Goal: Communication & Community: Answer question/provide support

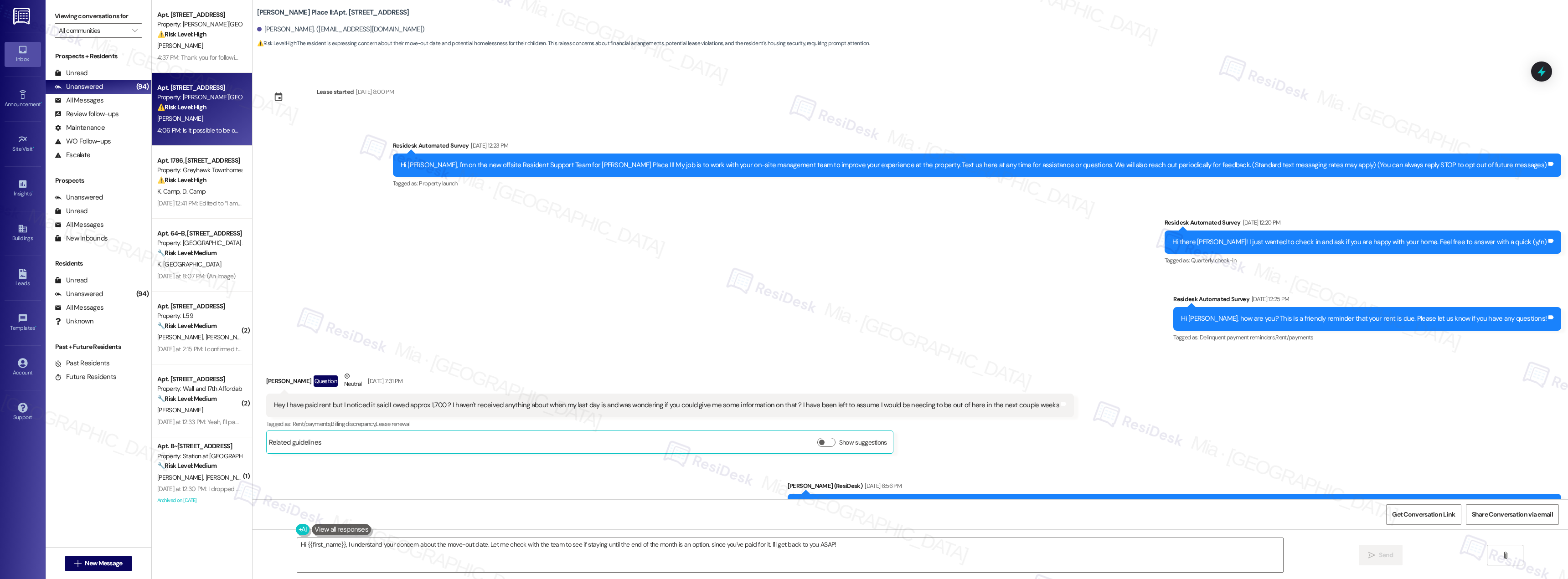
scroll to position [1089, 0]
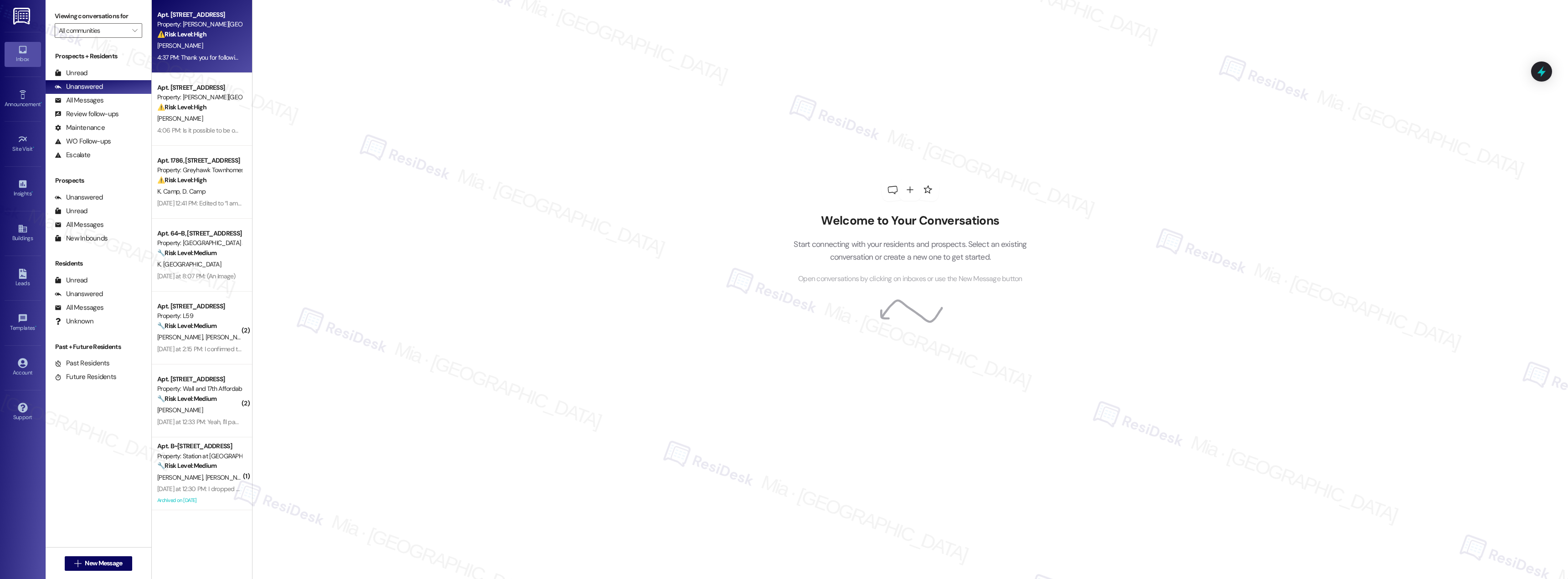
click at [183, 44] on div "[PERSON_NAME]" at bounding box center [199, 45] width 86 height 12
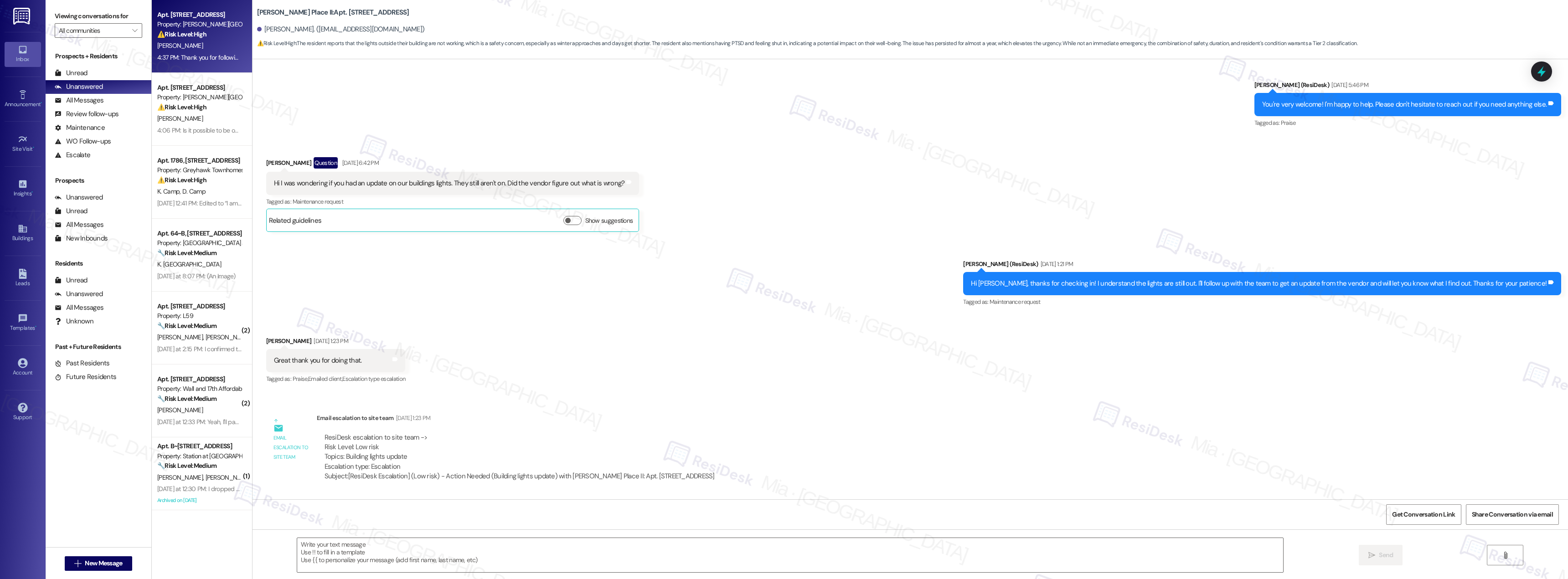
type textarea "Fetching suggested responses. Please feel free to read through the conversation…"
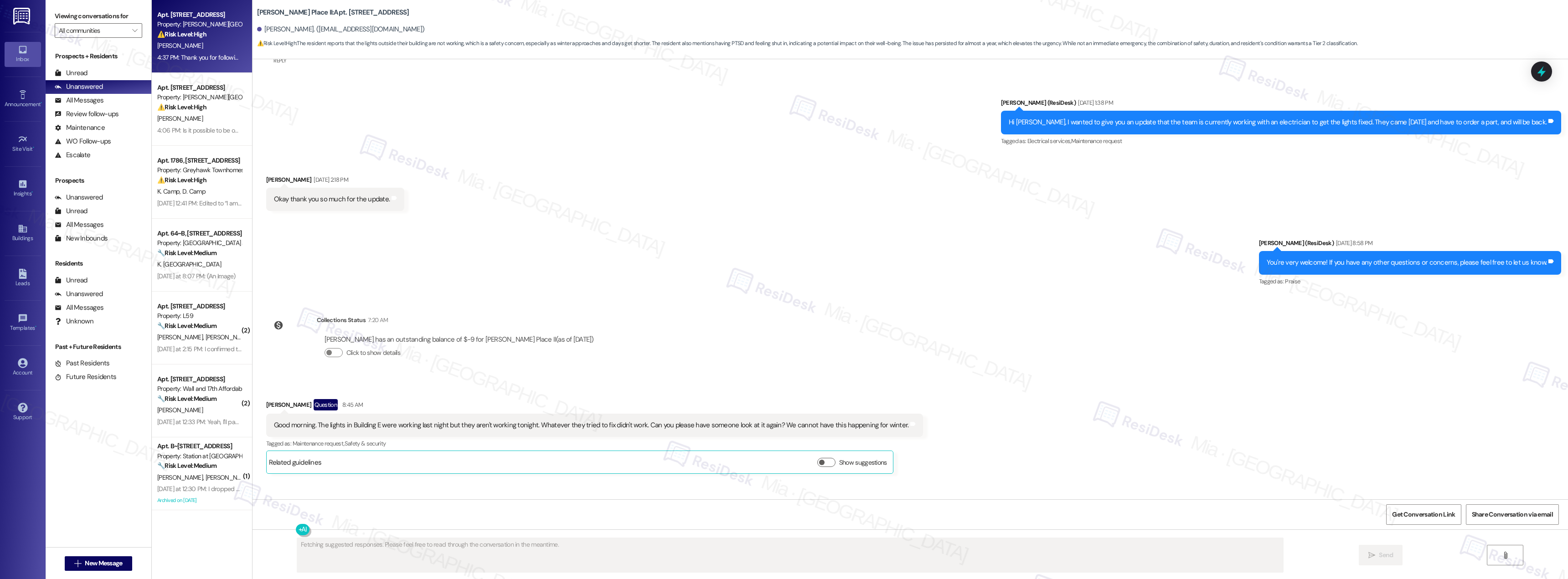
scroll to position [1836, 0]
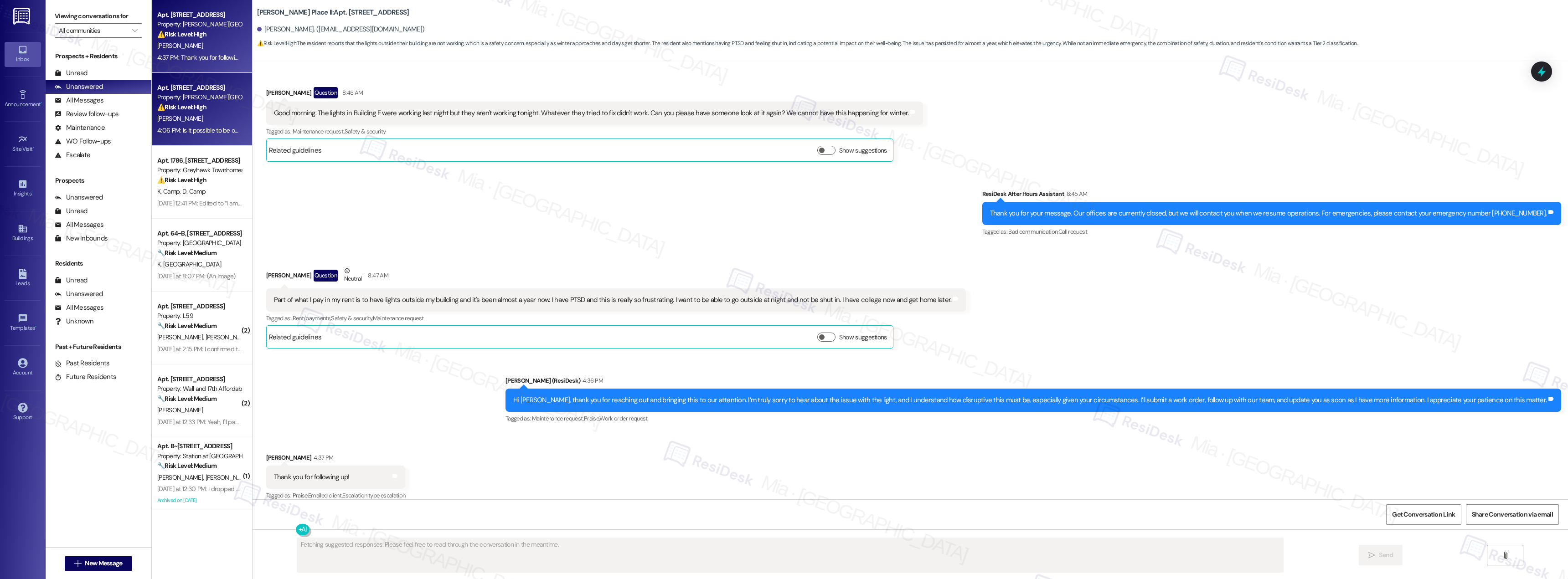
click at [194, 87] on div "Apt. [STREET_ADDRESS]" at bounding box center [199, 87] width 84 height 9
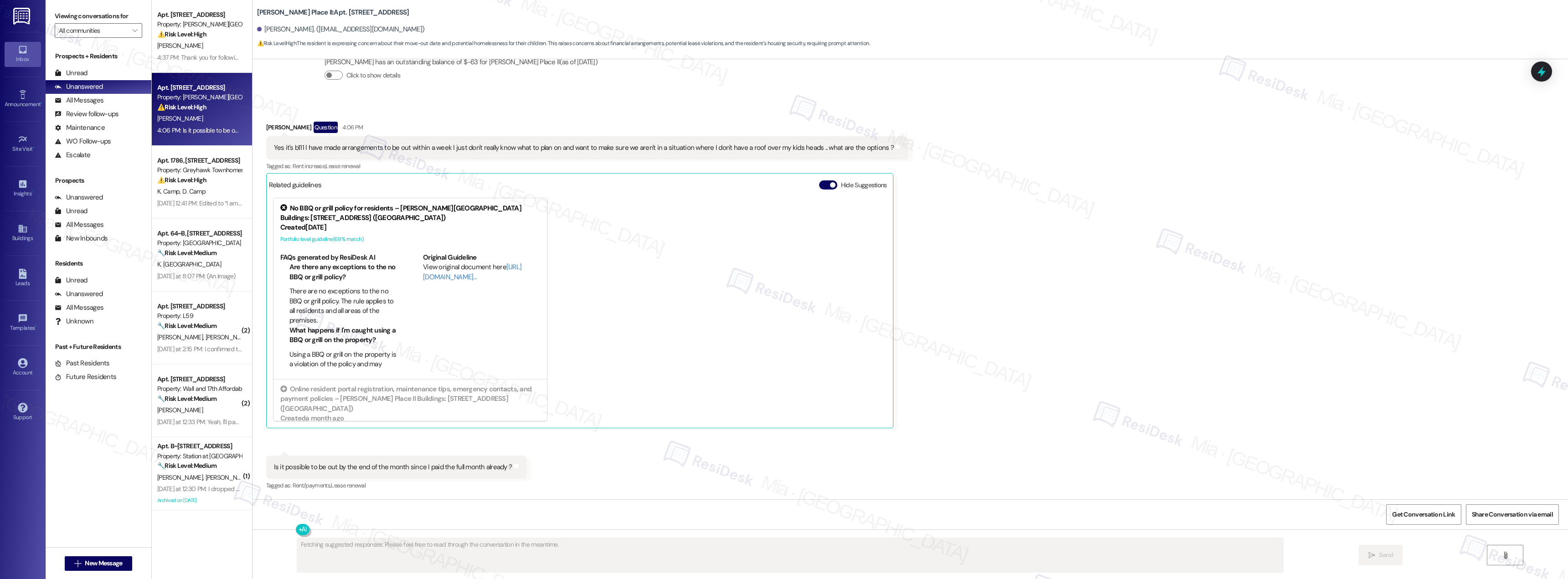
scroll to position [1089, 0]
type textarea "Hi {{first_name}}, I understand your concern about your move-out options. I'll …"
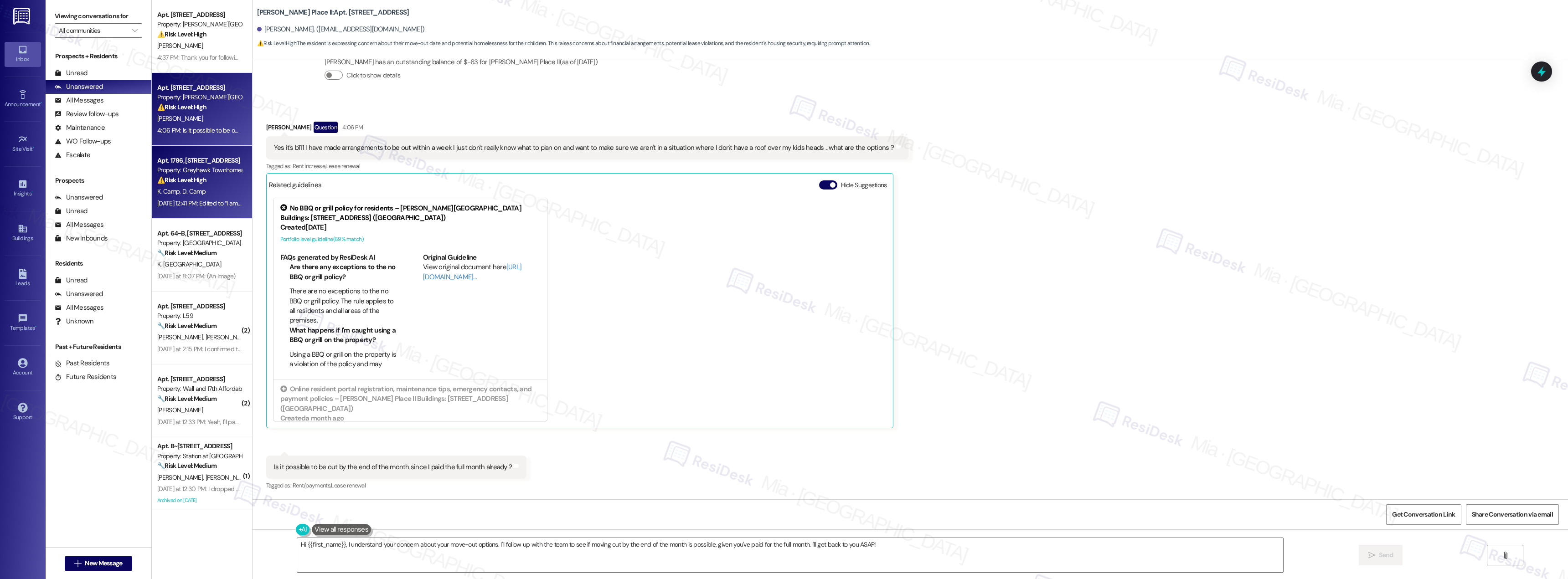
click at [197, 192] on div "K. Camp D. Camp" at bounding box center [199, 191] width 86 height 12
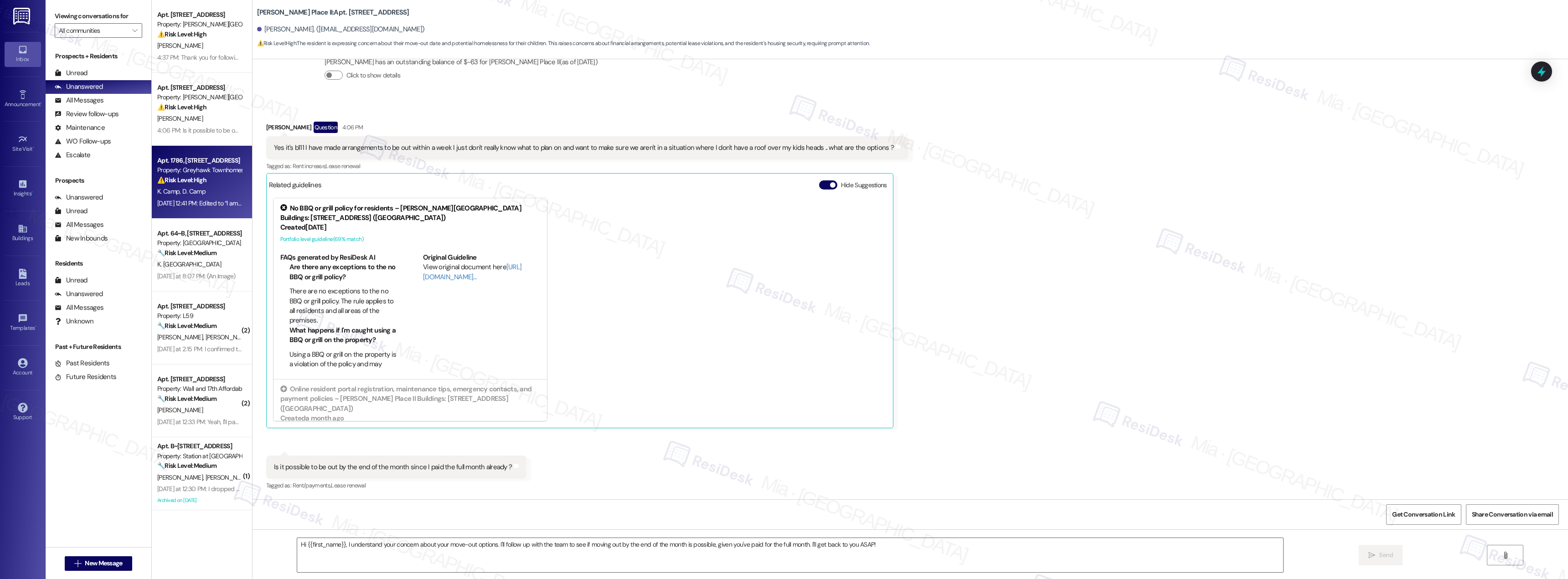
type textarea "Fetching suggested responses. Please feel free to read through the conversation…"
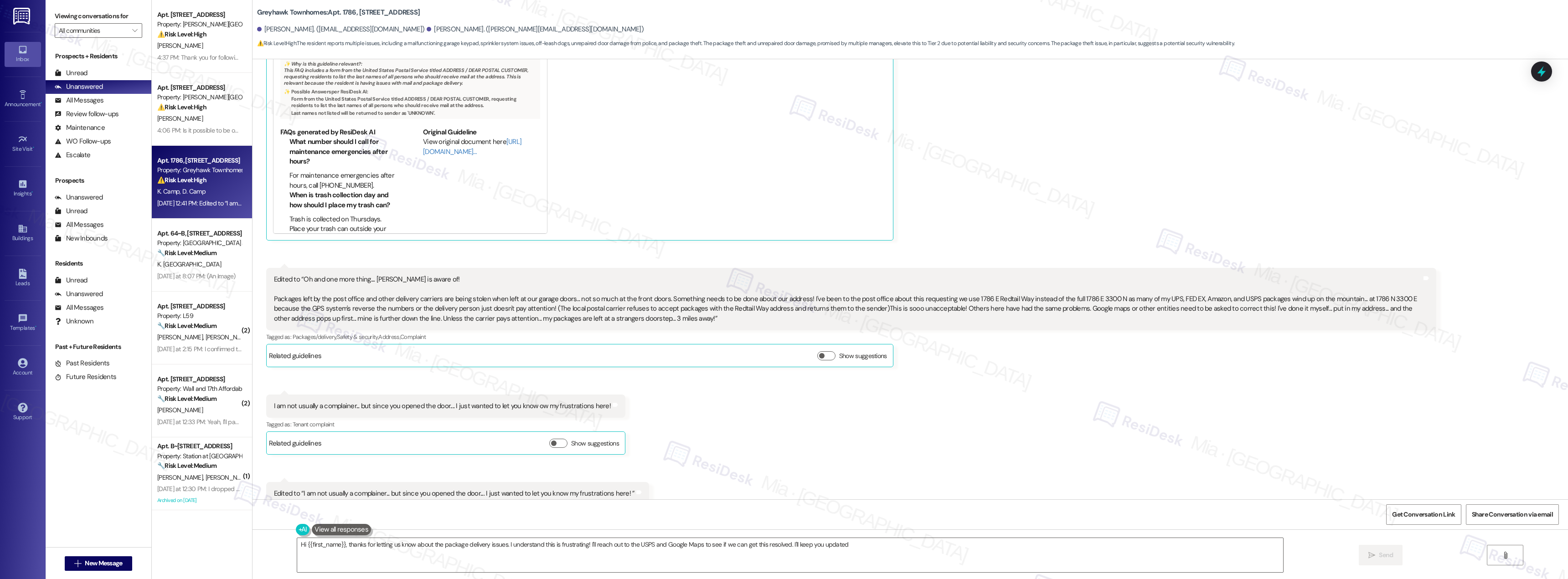
type textarea "Hi {{first_name}}, thanks for letting us know about the package delivery issues…"
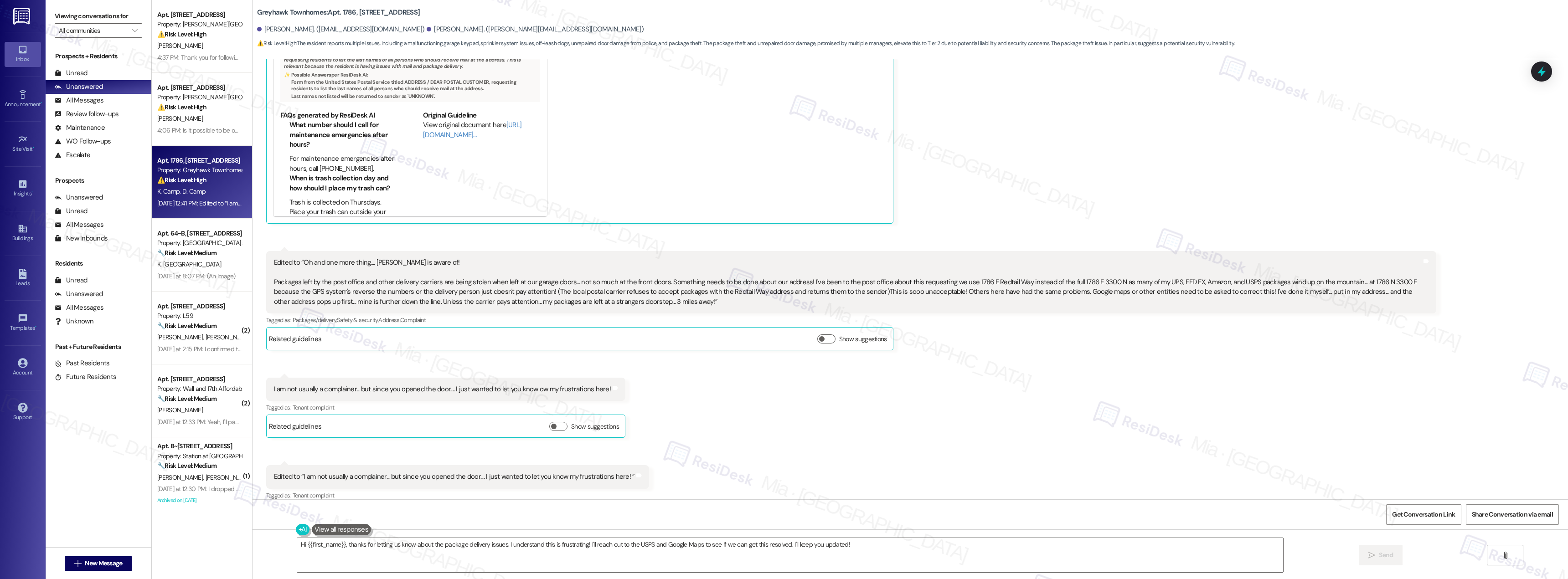
scroll to position [567, 0]
click at [184, 45] on div "[PERSON_NAME]" at bounding box center [199, 45] width 86 height 12
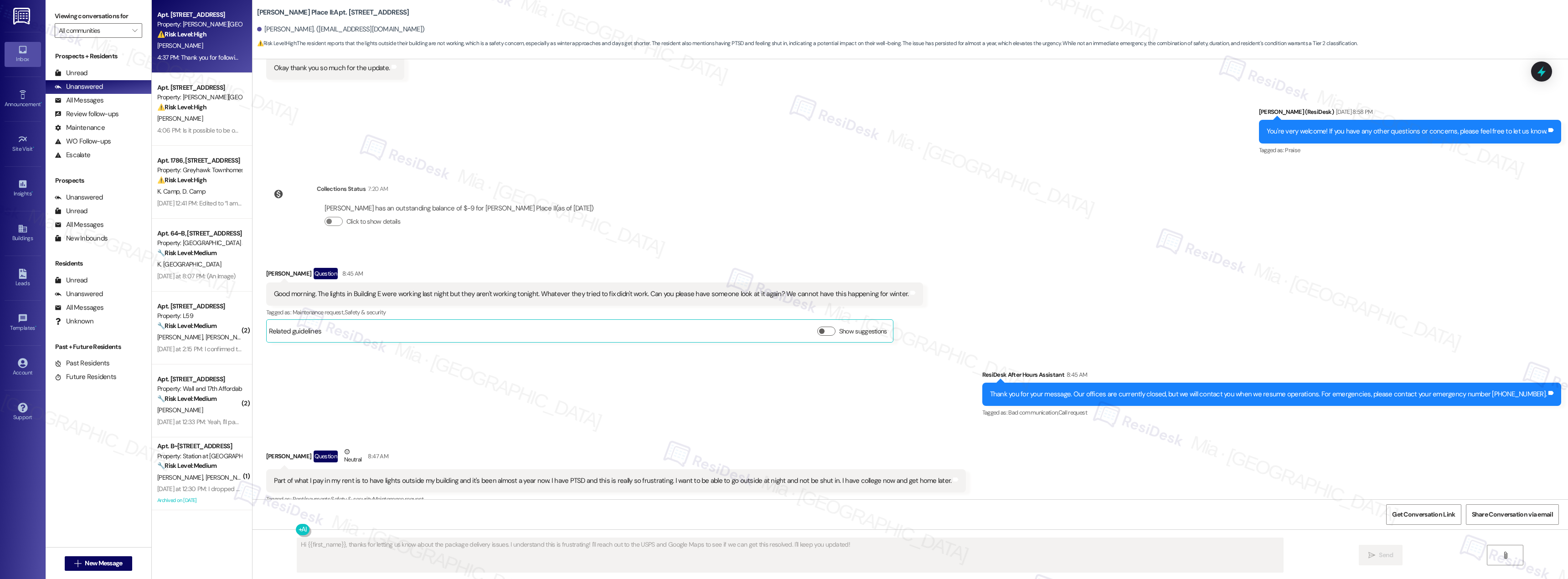
scroll to position [1836, 0]
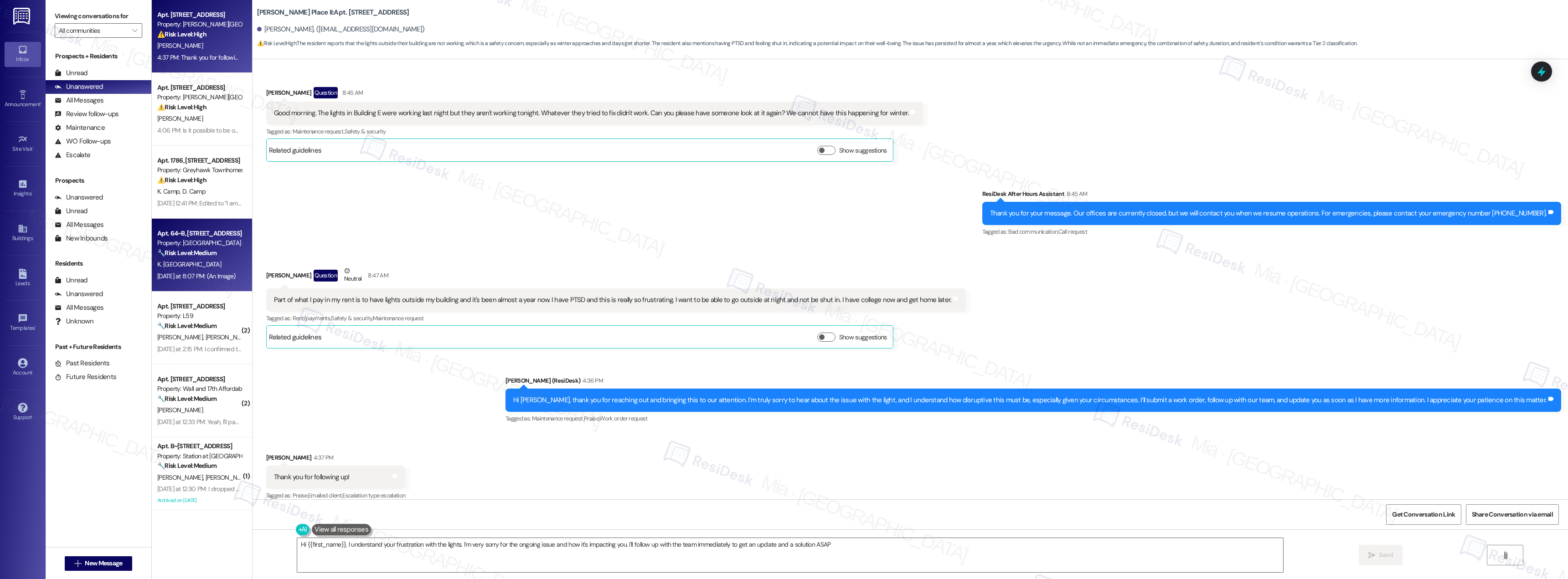
type textarea "Hi {{first_name}}, I understand your frustration with the lights. I'm very sorr…"
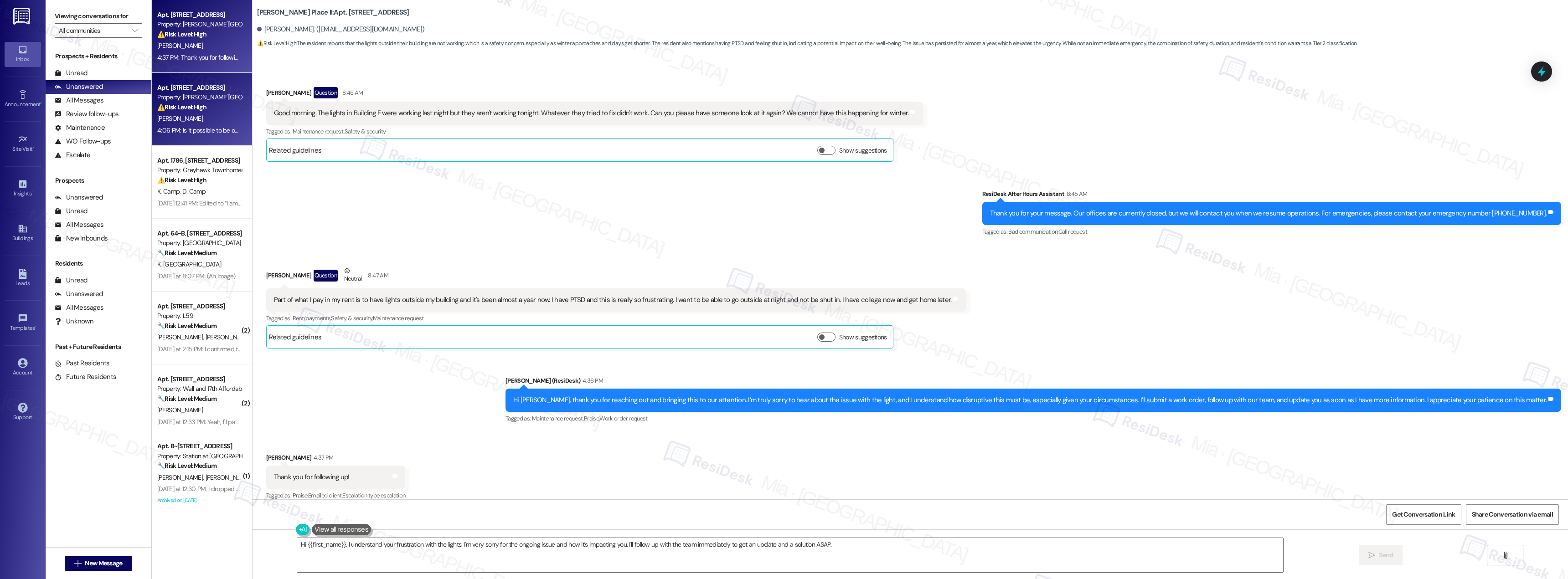
click at [215, 119] on div "[PERSON_NAME]" at bounding box center [199, 119] width 86 height 12
type textarea "Fetching suggested responses. Please feel free to read through the conversation…"
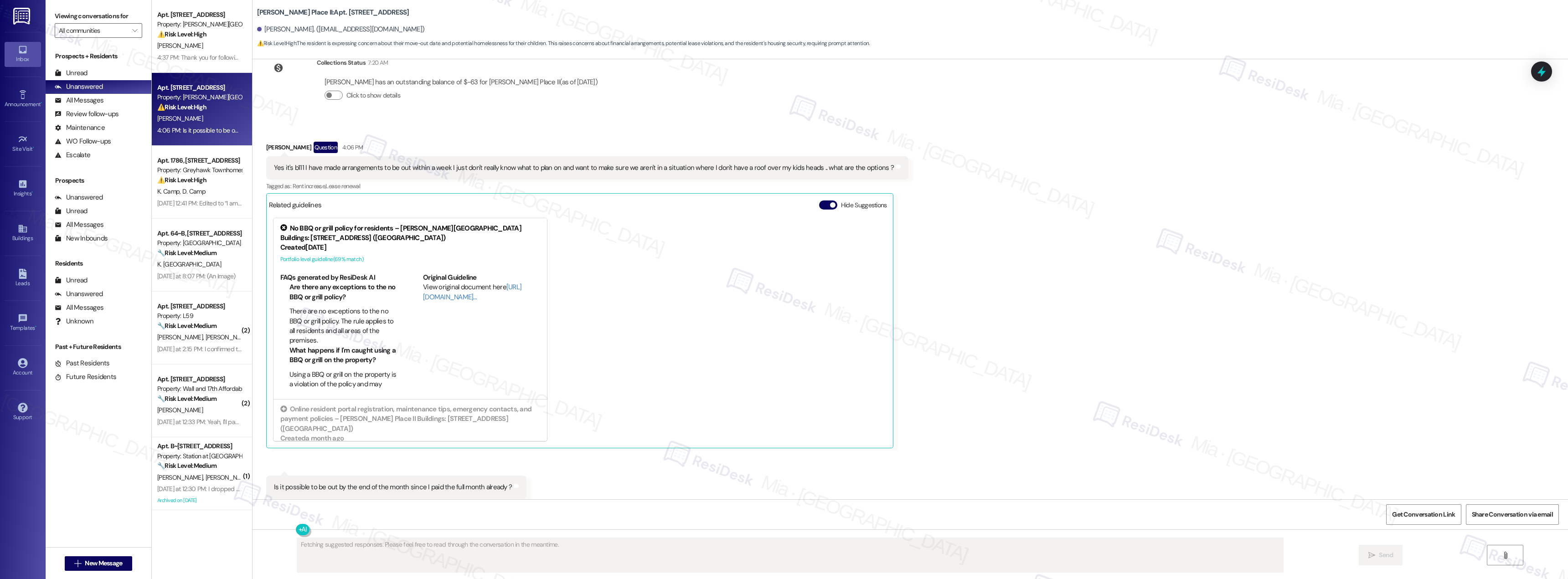
scroll to position [1088, 0]
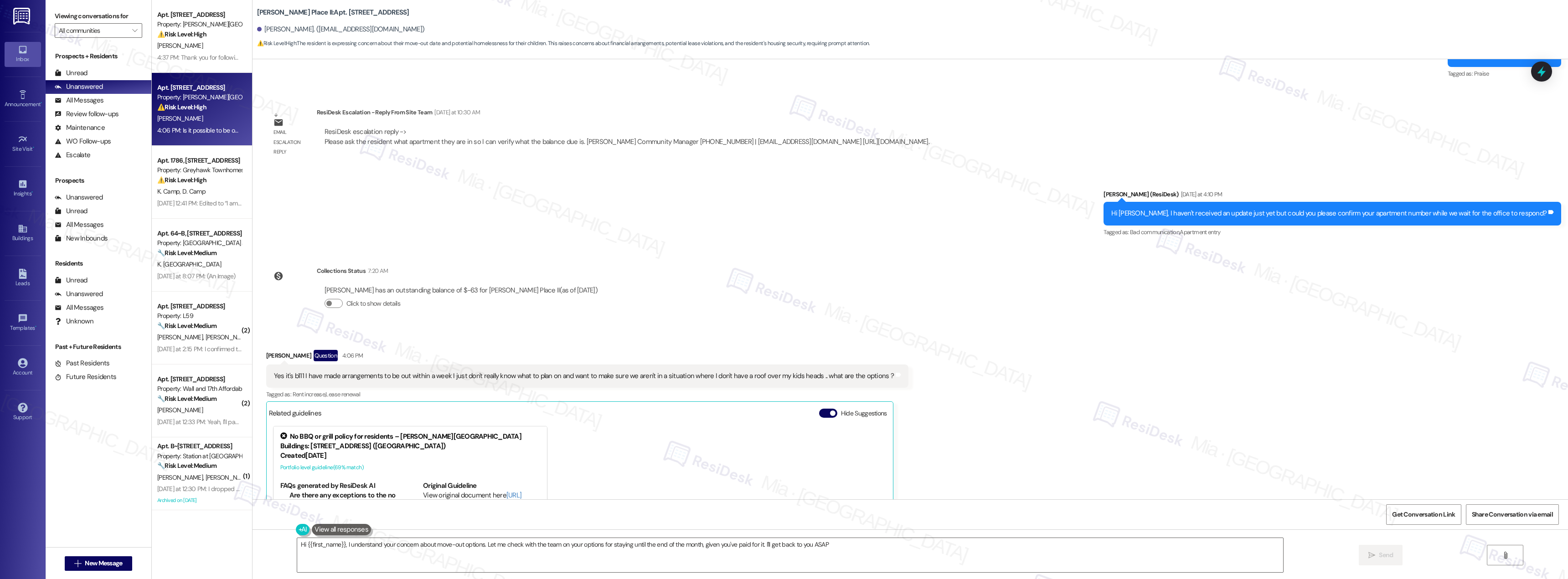
type textarea "Hi {{first_name}}, I understand your concern about move-out options. Let me che…"
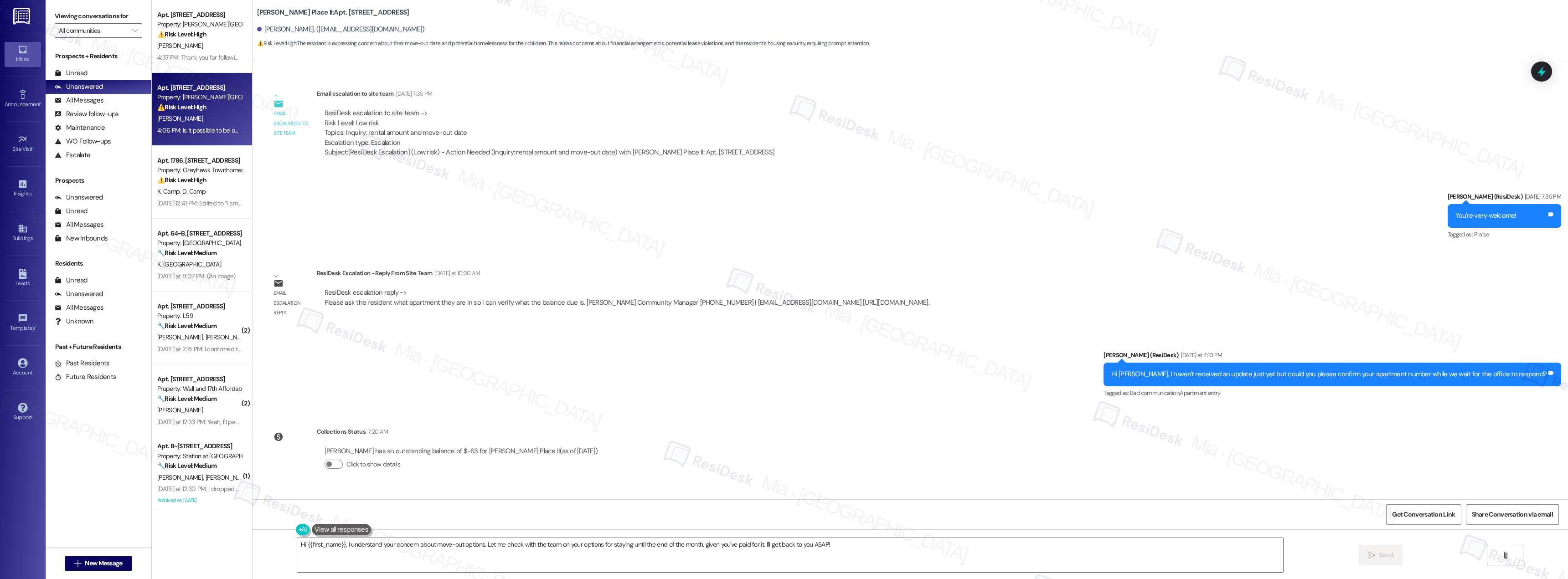
scroll to position [679, 0]
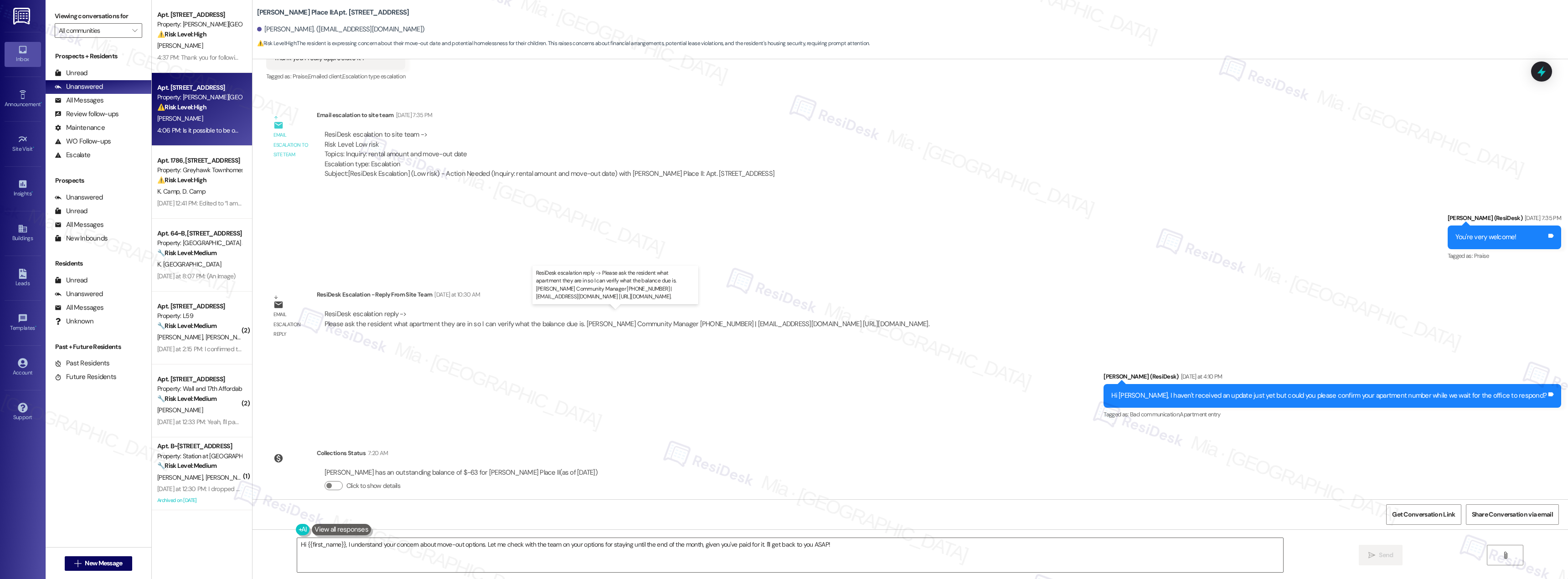
drag, startPoint x: 386, startPoint y: 325, endPoint x: 905, endPoint y: 322, distance: 519.0
click at [905, 322] on div "ResiDesk escalation reply -> Please ask the resident what apartment they are in…" at bounding box center [627, 319] width 605 height 19
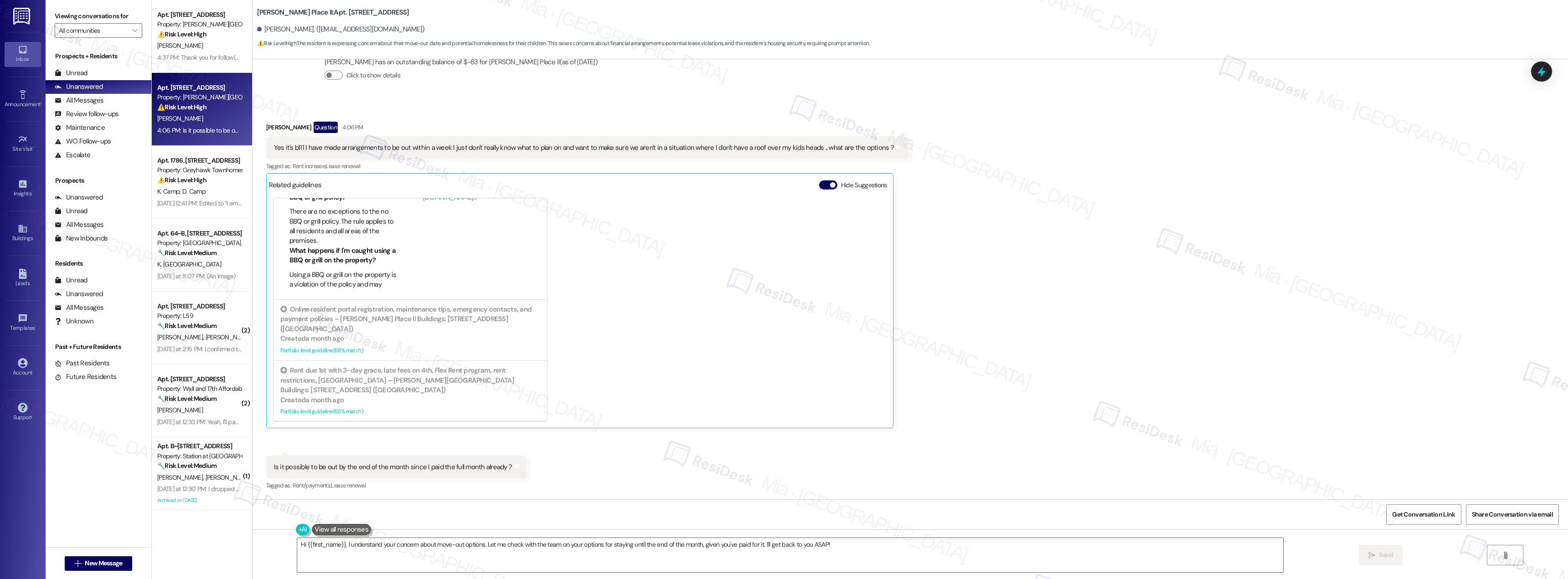
scroll to position [81, 0]
click at [195, 167] on div "Property: Greyhawk Townhomes" at bounding box center [199, 170] width 84 height 9
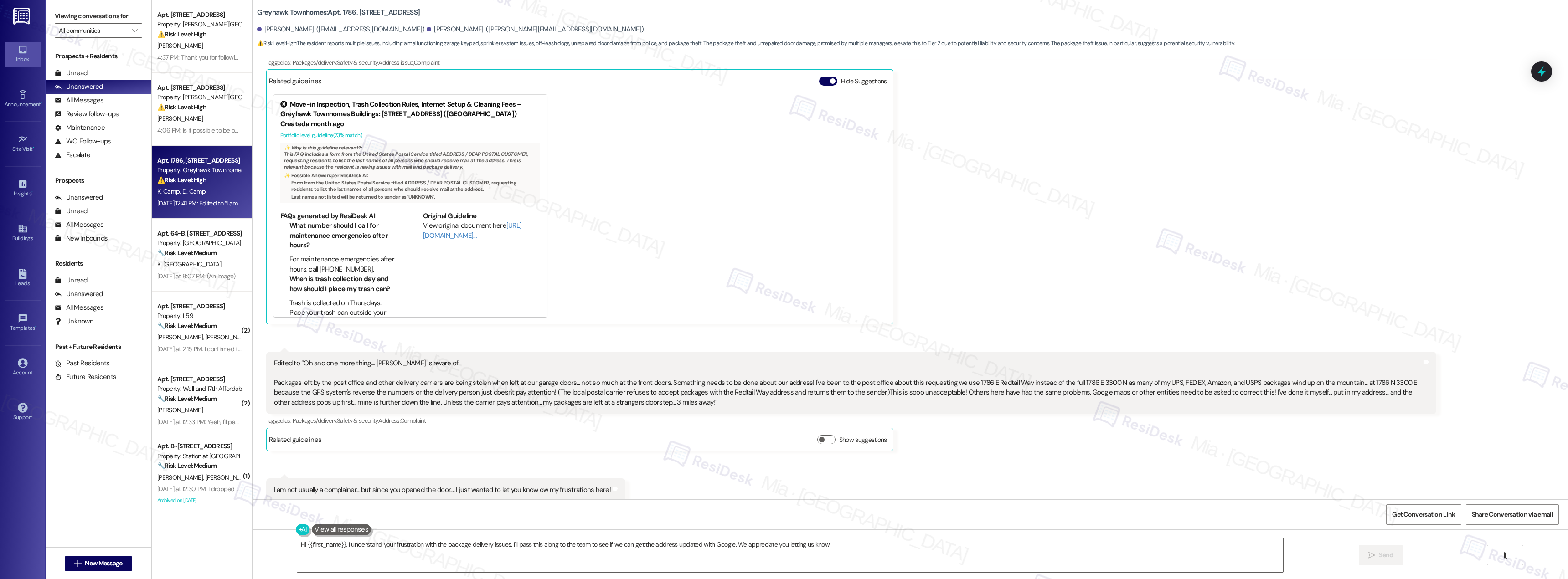
type textarea "Hi {{first_name}}, I understand your frustration with the package delivery issu…"
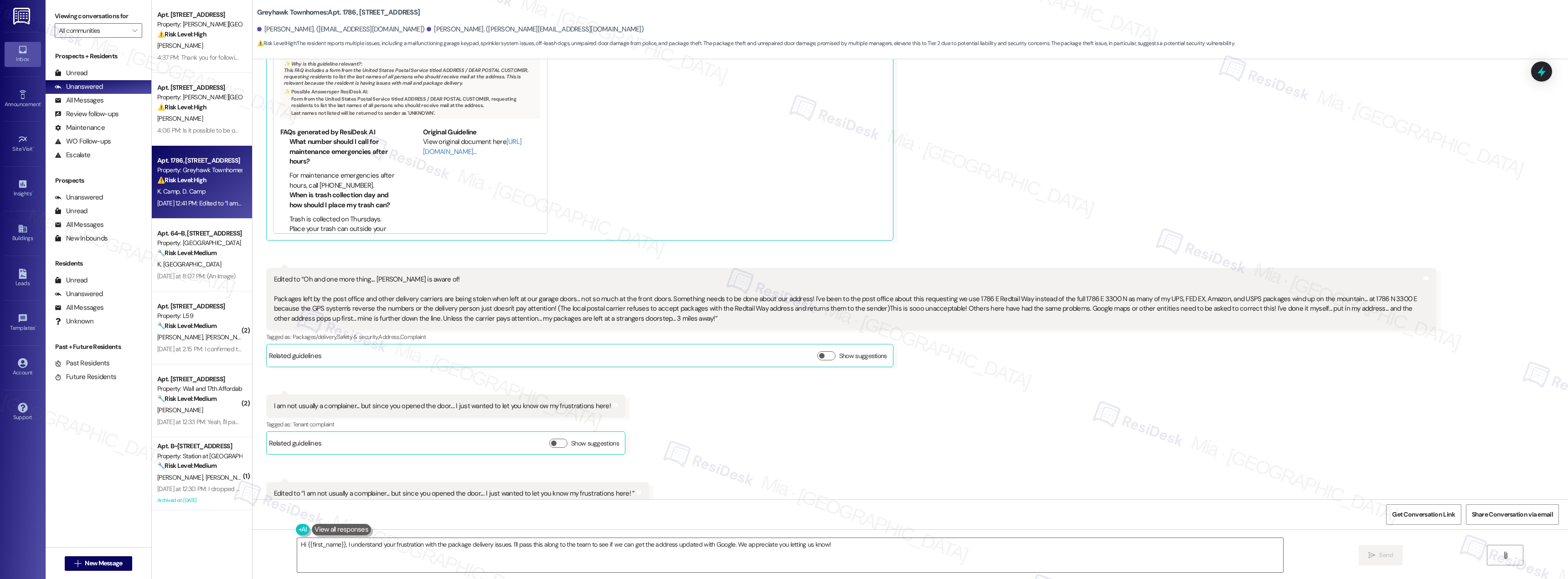
scroll to position [567, 0]
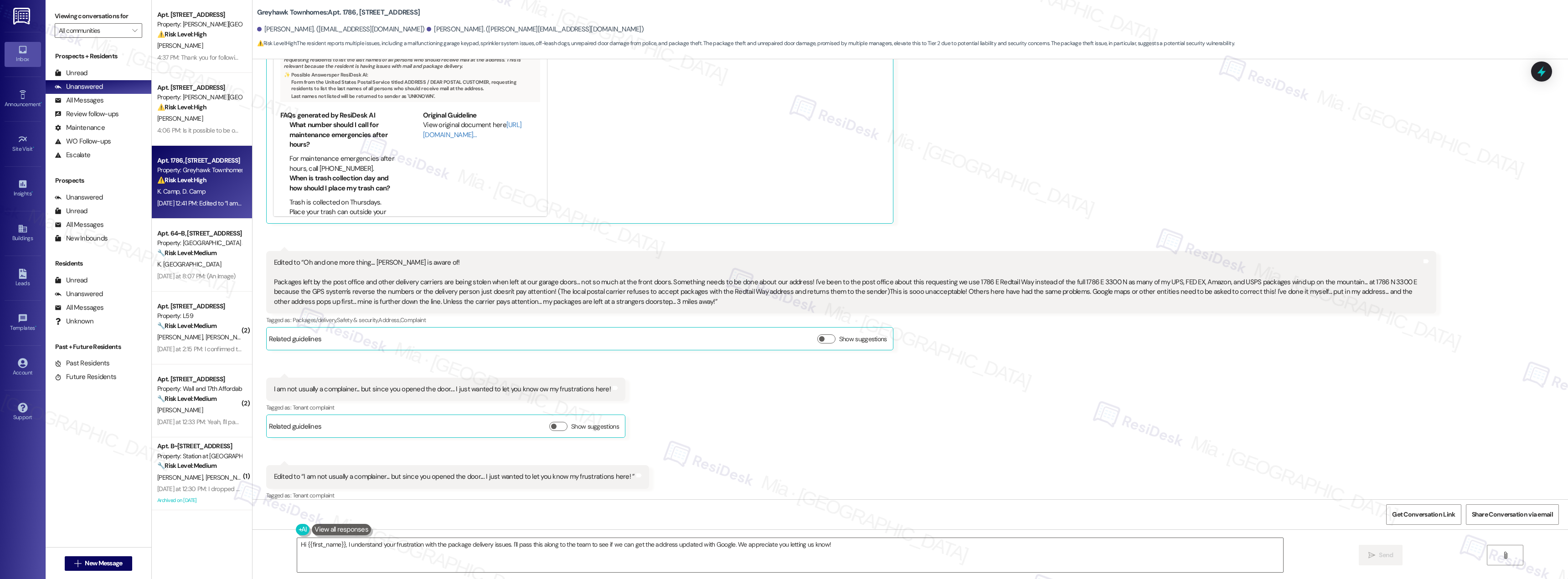
click at [492, 302] on div "Edited to “Oh and one more thing.... [PERSON_NAME] is aware of! Packages left b…" at bounding box center [851, 282] width 1170 height 62
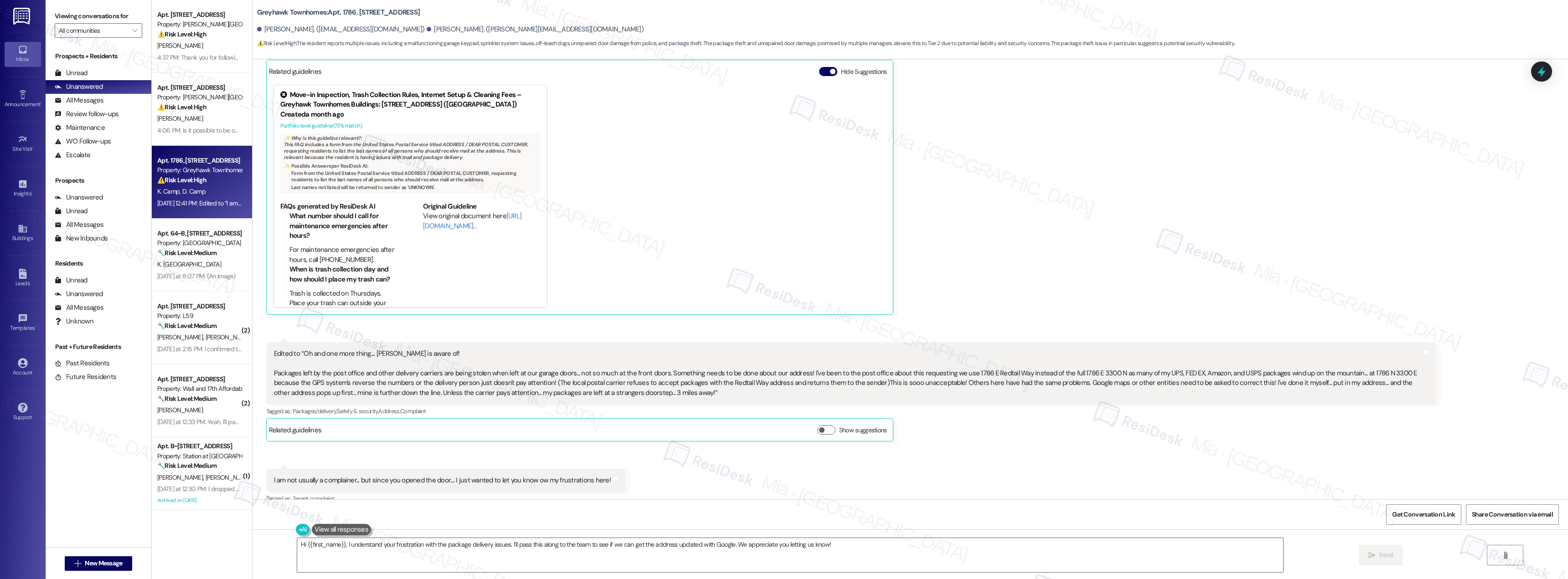
scroll to position [567, 0]
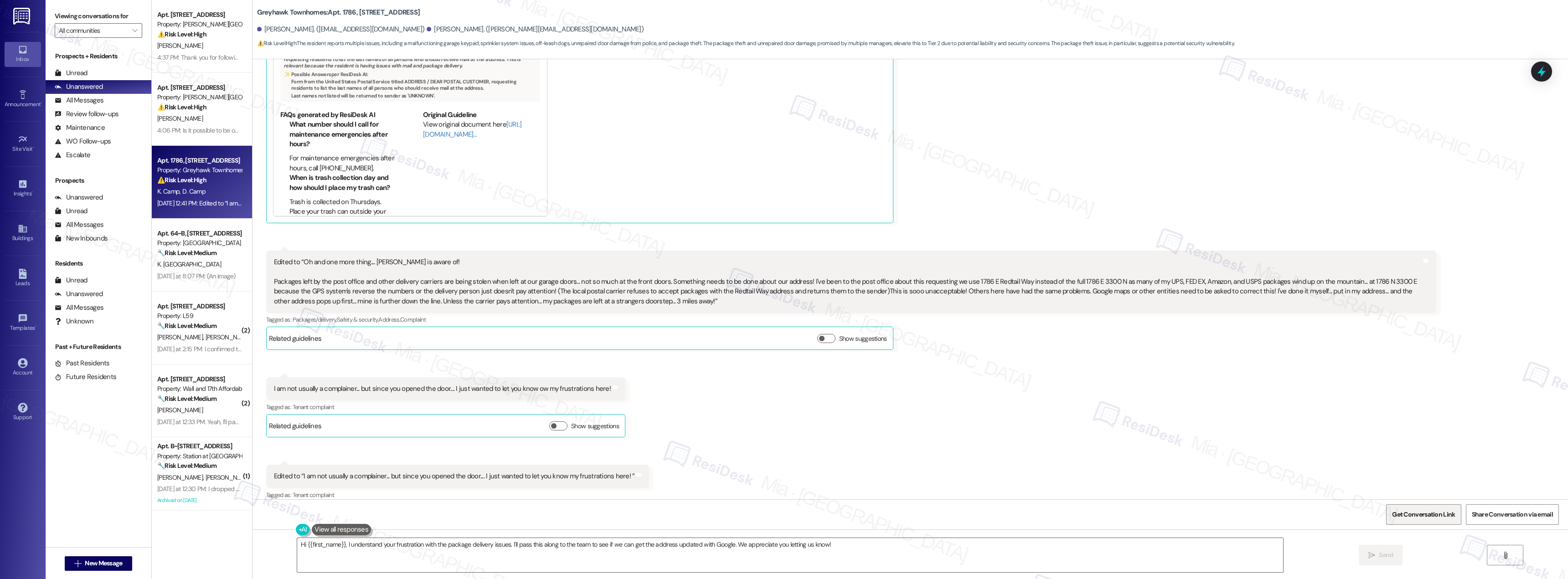
click at [1440, 513] on span "Get Conversation Link" at bounding box center [1423, 515] width 63 height 9
click at [535, 471] on div "Edited to “I am not usually a complainer... but since you opened the door.... I…" at bounding box center [454, 476] width 361 height 9
drag, startPoint x: 476, startPoint y: 467, endPoint x: 616, endPoint y: 466, distance: 140.0
click at [616, 471] on div "Edited to “I am not usually a complainer... but since you opened the door.... I…" at bounding box center [454, 476] width 361 height 9
copy div "I just wanted to let you know my frustrations here!"
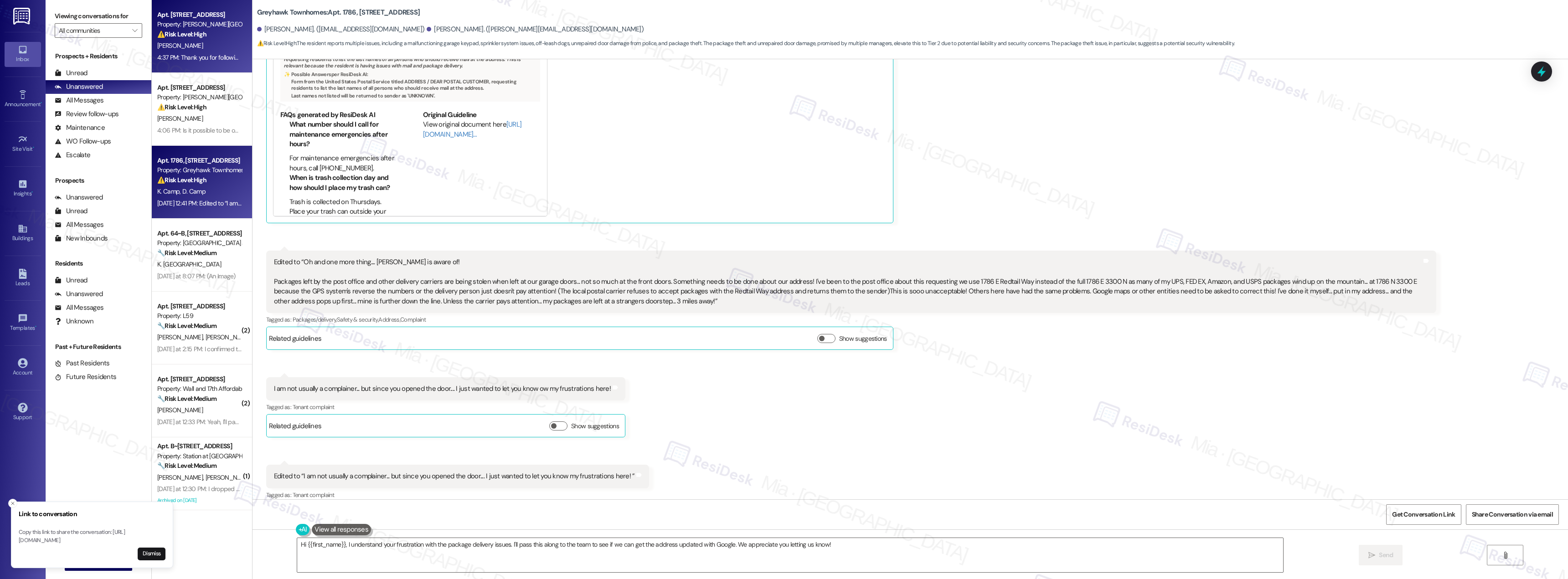
click at [200, 45] on div "[PERSON_NAME]" at bounding box center [199, 45] width 86 height 12
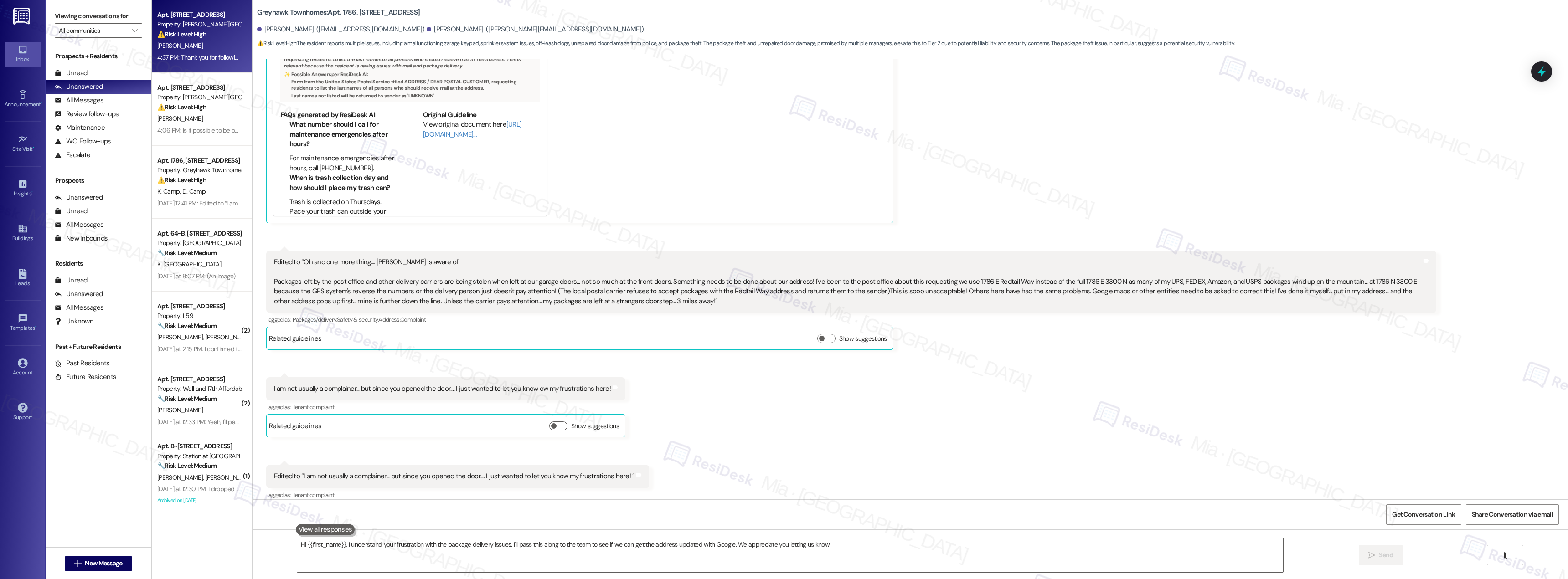
type textarea "Hi {{first_name}}, I understand your frustration with the package delivery issu…"
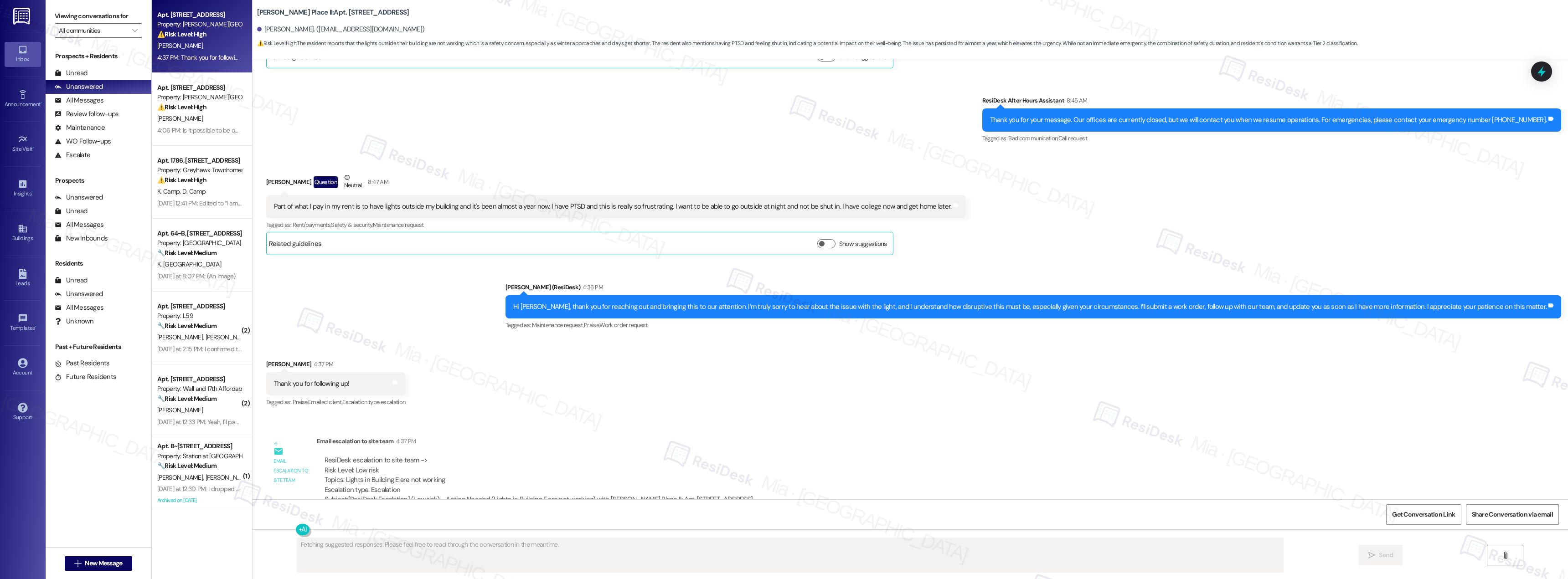
scroll to position [1939, 0]
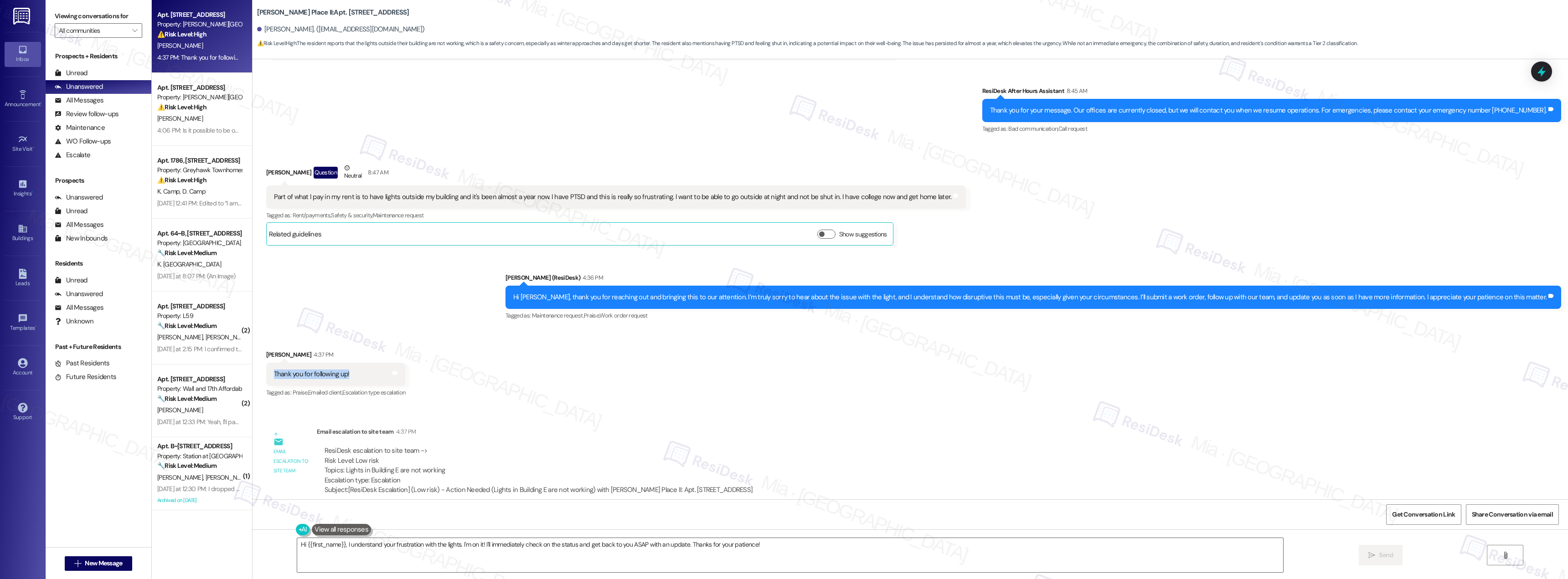
drag, startPoint x: 340, startPoint y: 362, endPoint x: 265, endPoint y: 362, distance: 75.0
click at [266, 362] on div "Thank you for following up! Tags and notes" at bounding box center [336, 374] width 140 height 23
copy div "Thank you for following up!"
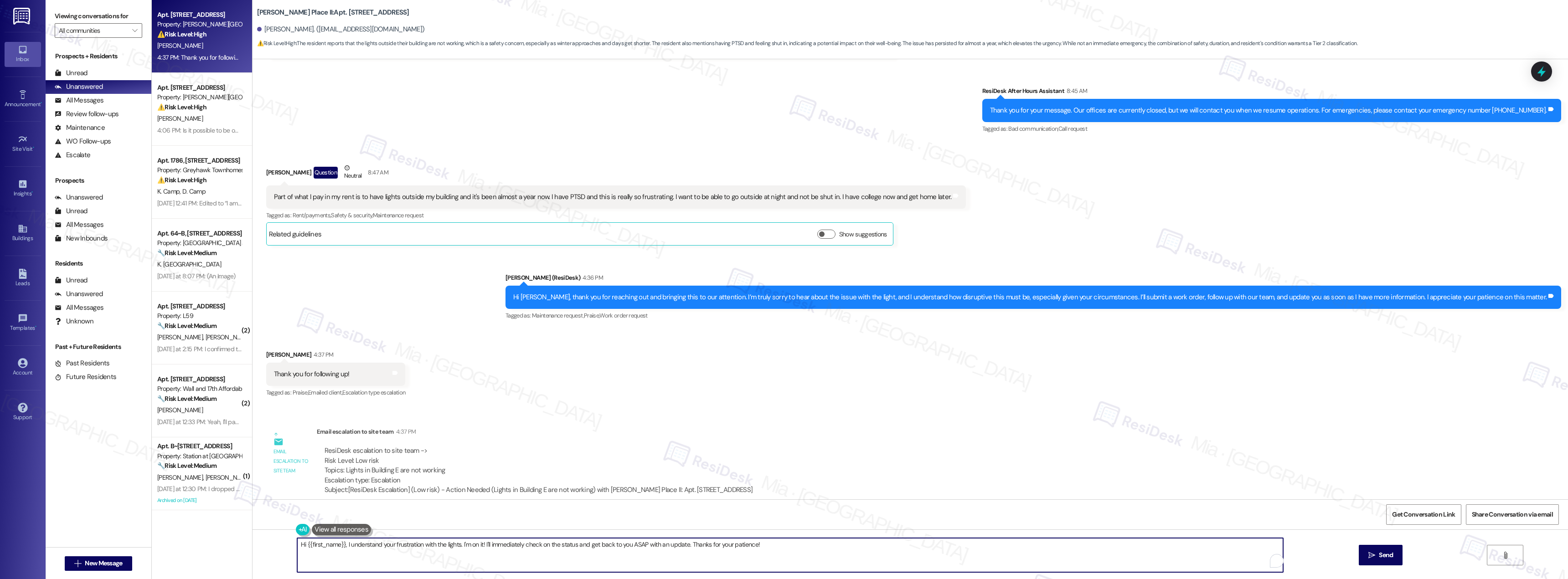
drag, startPoint x: 764, startPoint y: 544, endPoint x: 293, endPoint y: 549, distance: 471.0
click at [297, 549] on textarea "Hi {{first_name}}, I understand your frustration with the lights. I'm on it! I'…" at bounding box center [790, 555] width 986 height 34
paste textarea "You’re very welcome! Please don’t hesitate to reach out if anything else comes …"
type textarea "You’re very welcome! Please don’t hesitate to reach out if anything else comes …"
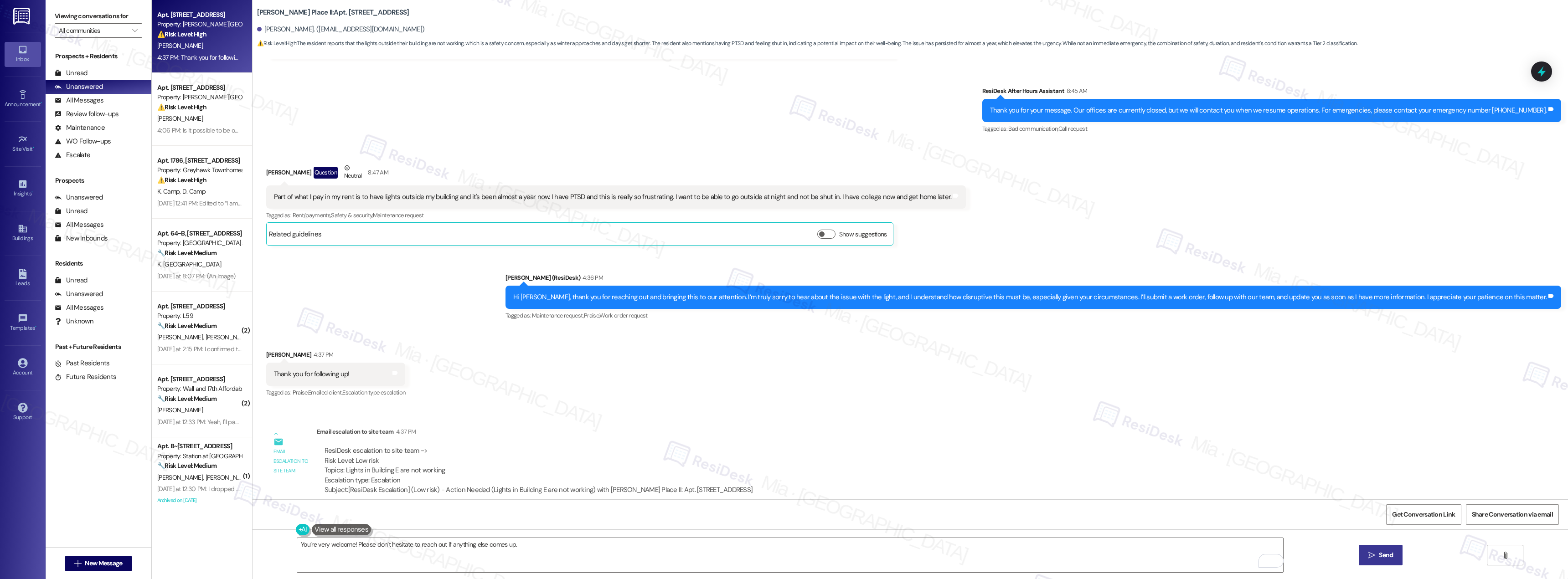
click at [1387, 555] on span "Send" at bounding box center [1386, 555] width 14 height 9
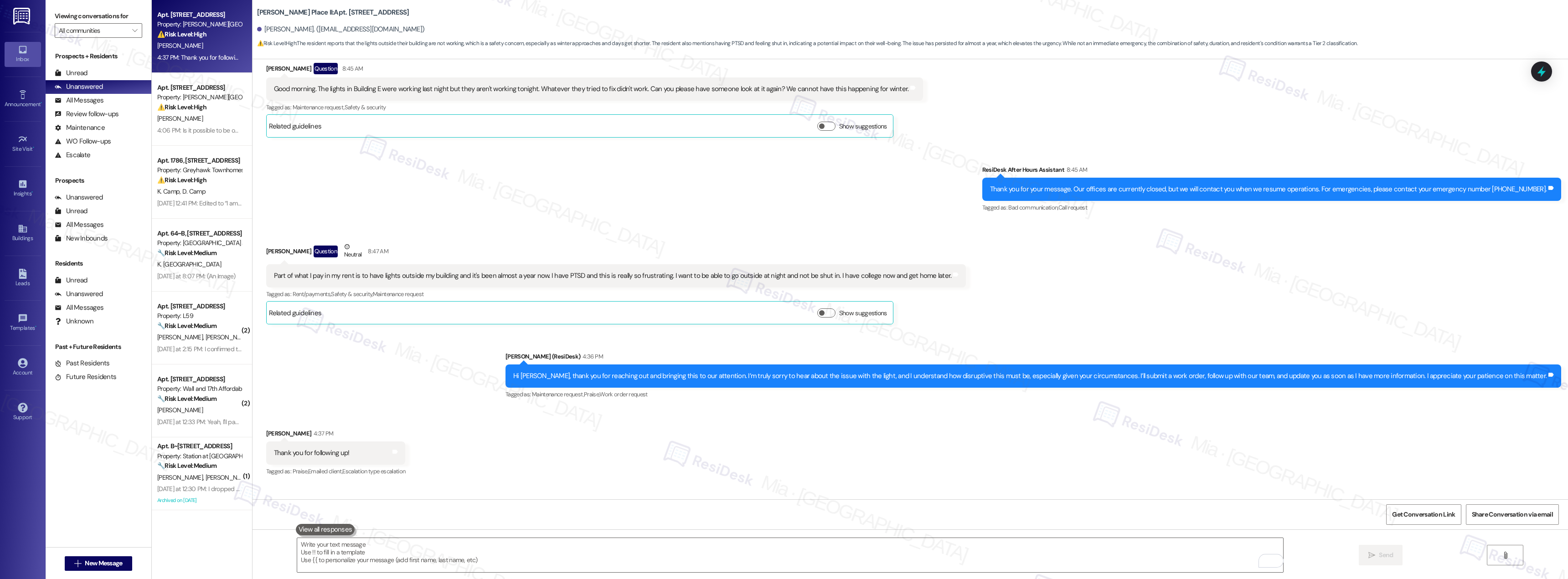
scroll to position [1836, 0]
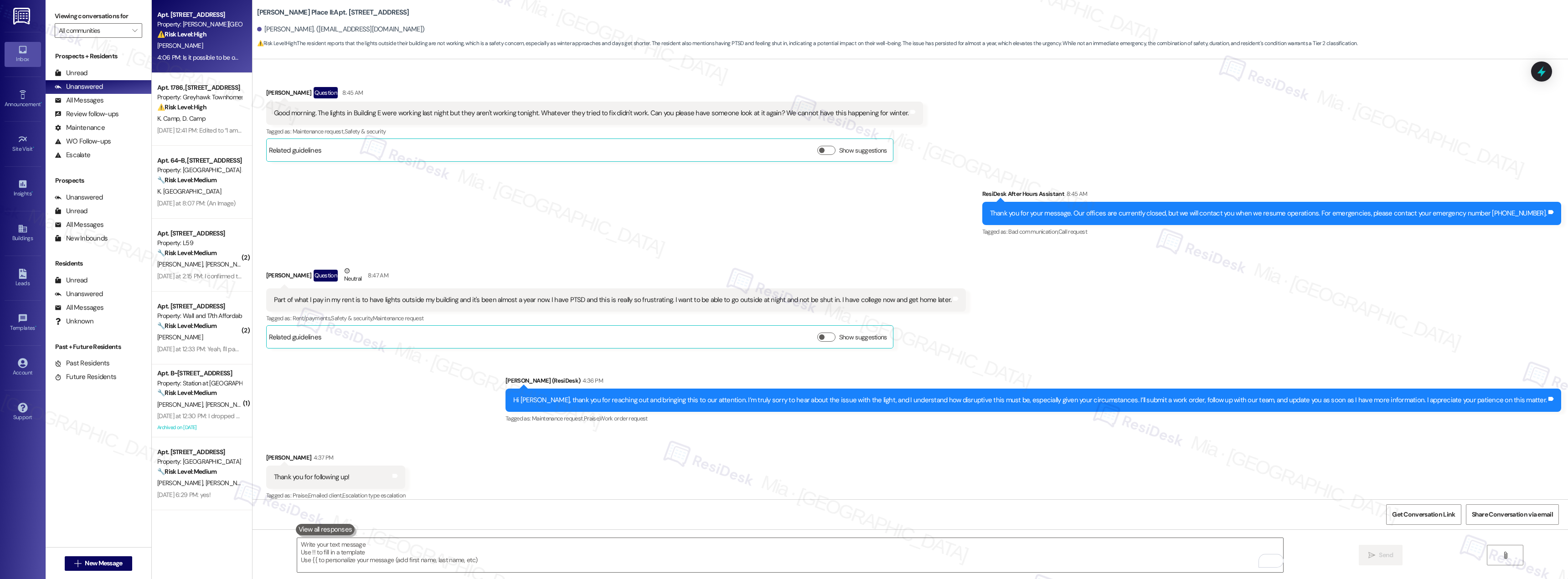
click at [168, 62] on div "4:06 PM: Is it possible to be out by the end of the month since I paid the full…" at bounding box center [199, 58] width 86 height 12
type textarea "Fetching suggested responses. Please feel free to read through the conversation…"
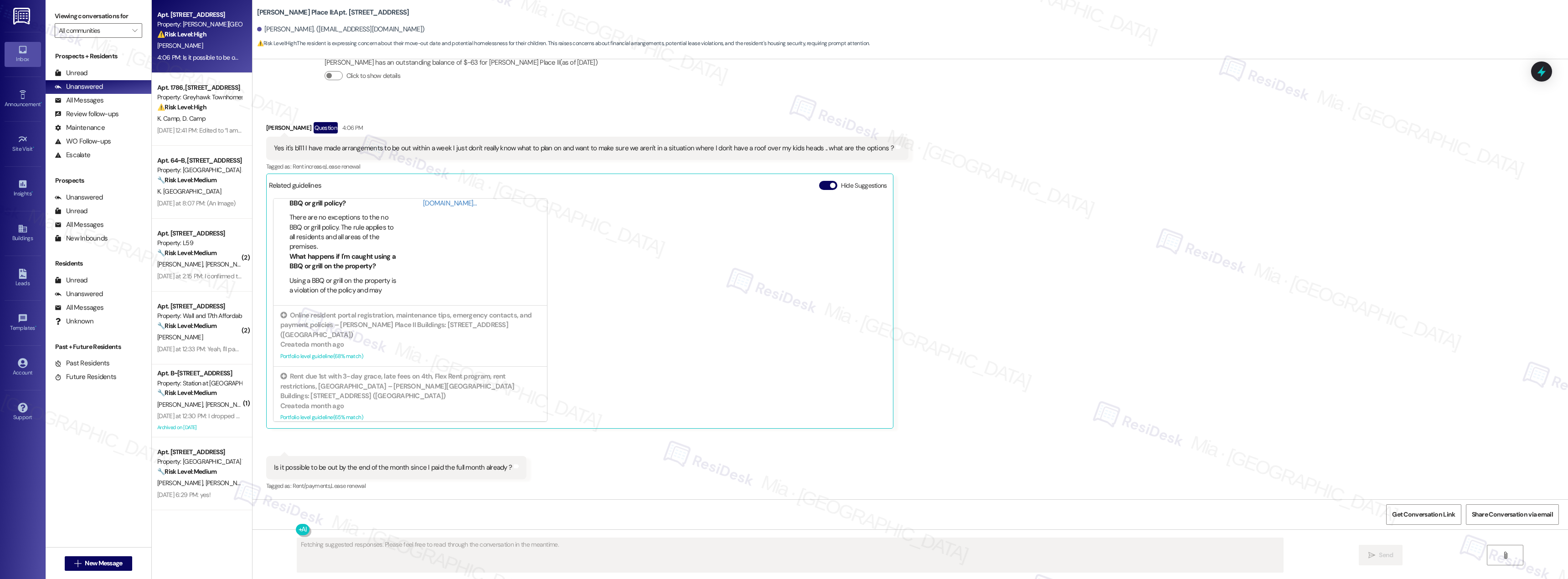
scroll to position [81, 0]
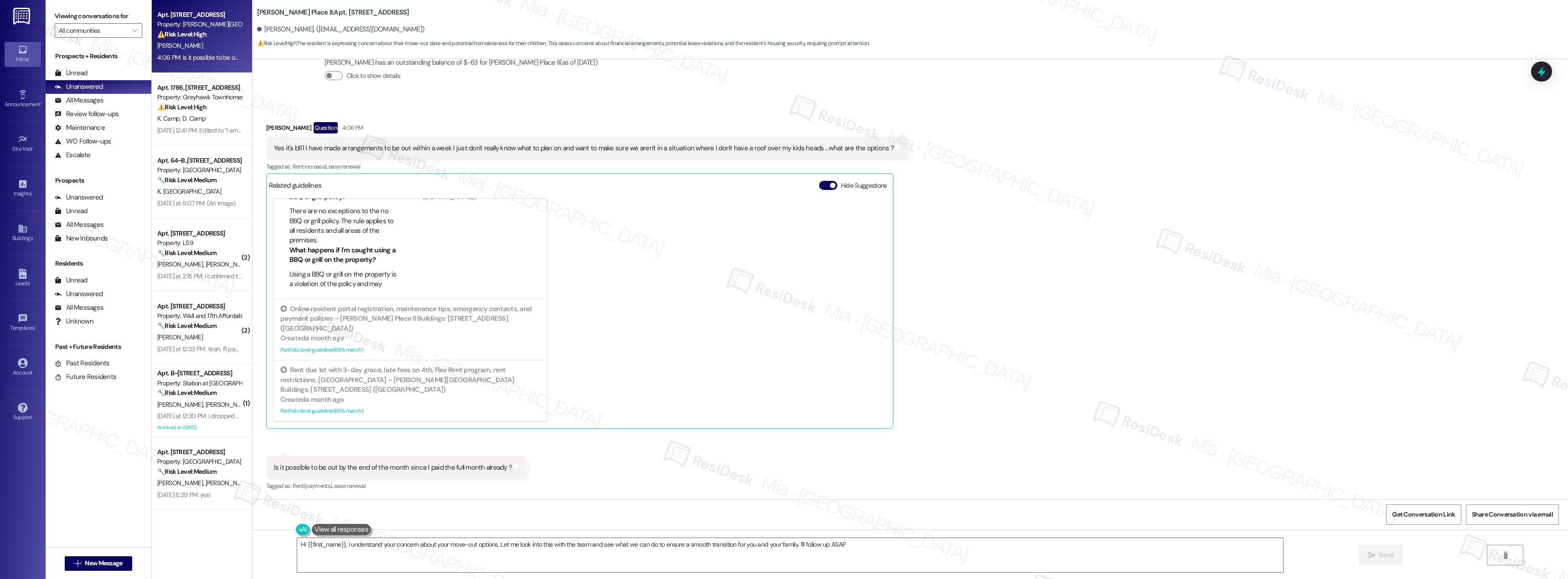
type textarea "Hi {{first_name}}, I understand your concern about your move-out options. Let m…"
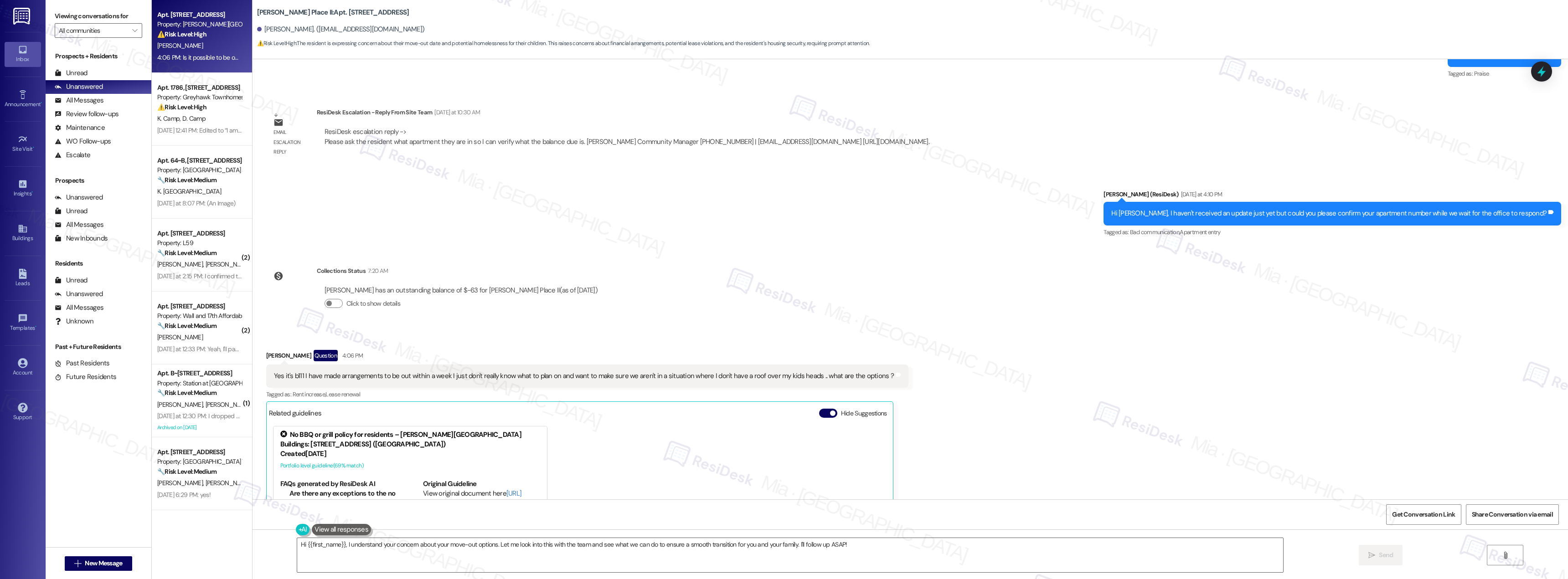
scroll to position [906, 0]
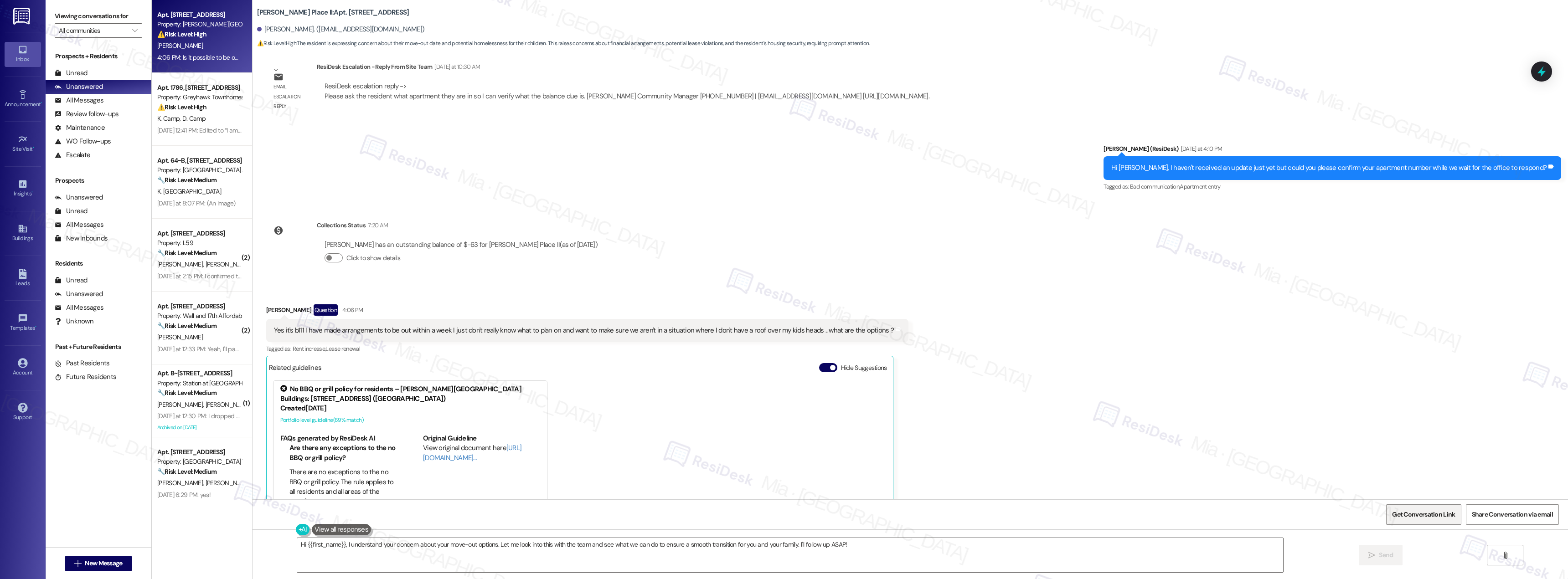
click at [1430, 511] on span "Get Conversation Link" at bounding box center [1423, 515] width 63 height 9
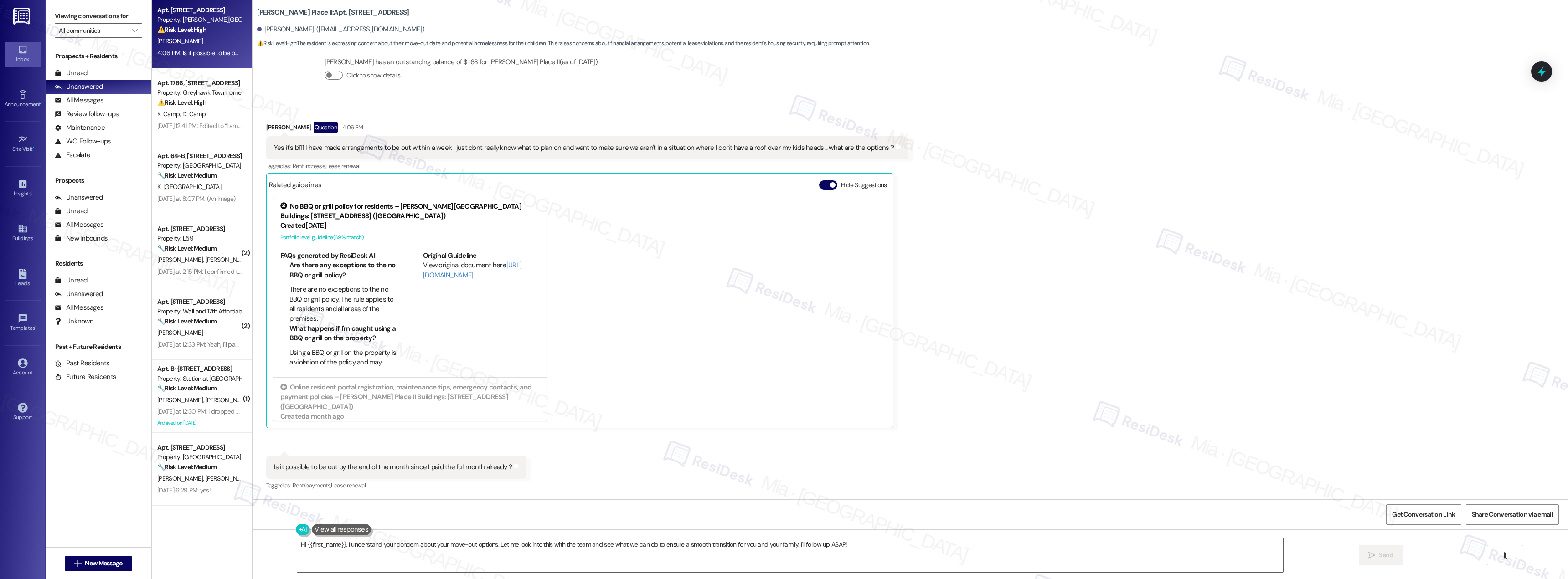
scroll to position [0, 0]
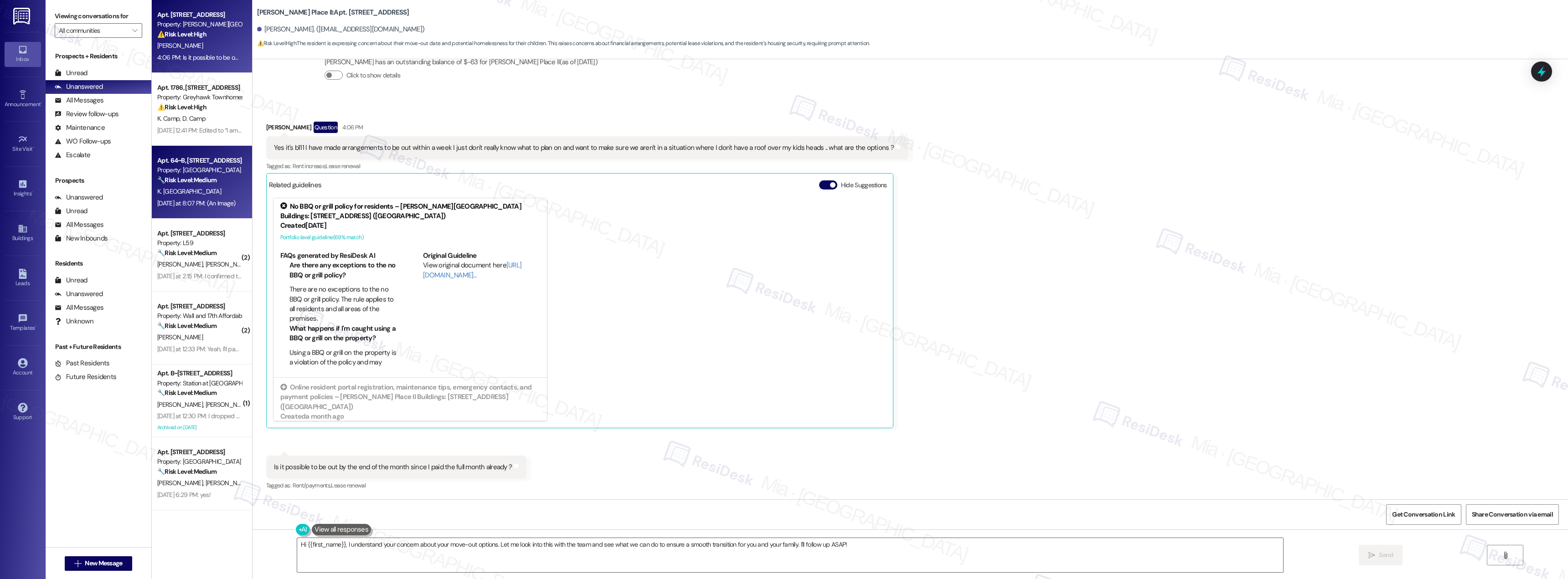
click at [203, 201] on div "[DATE] at 8:07 PM: (An Image) [DATE] at 8:07 PM: (An Image)" at bounding box center [197, 203] width 79 height 8
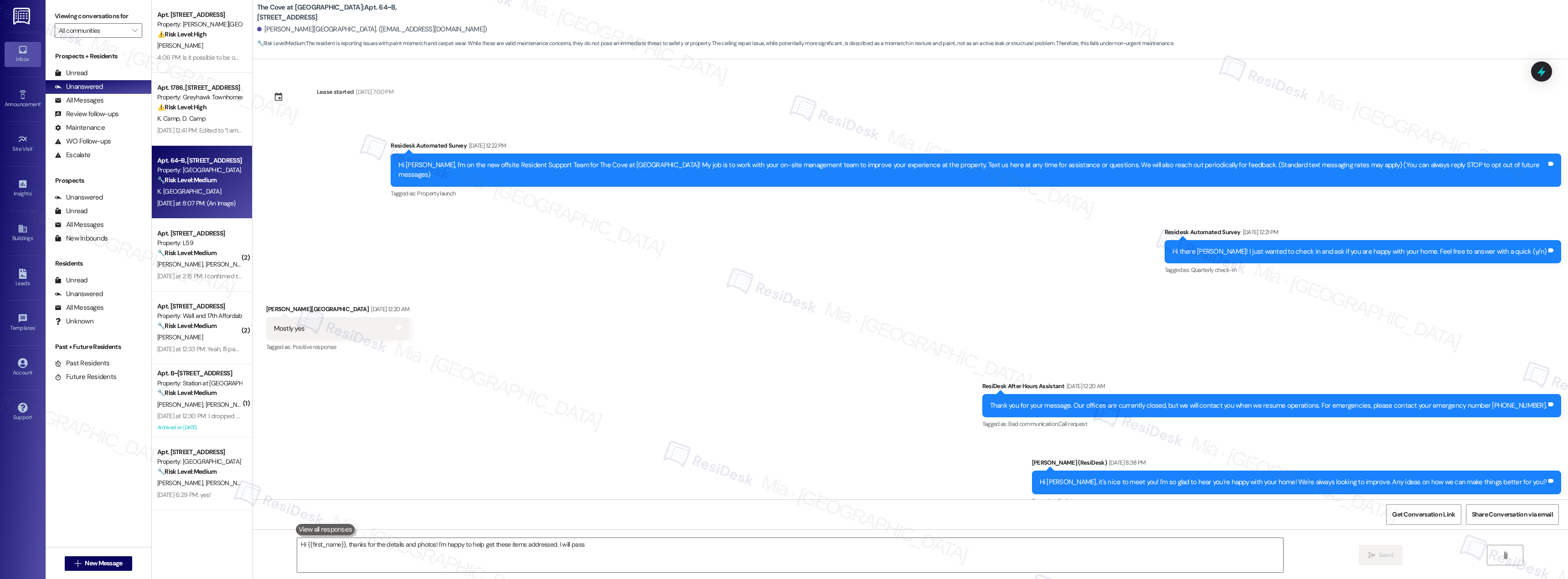
scroll to position [1634, 0]
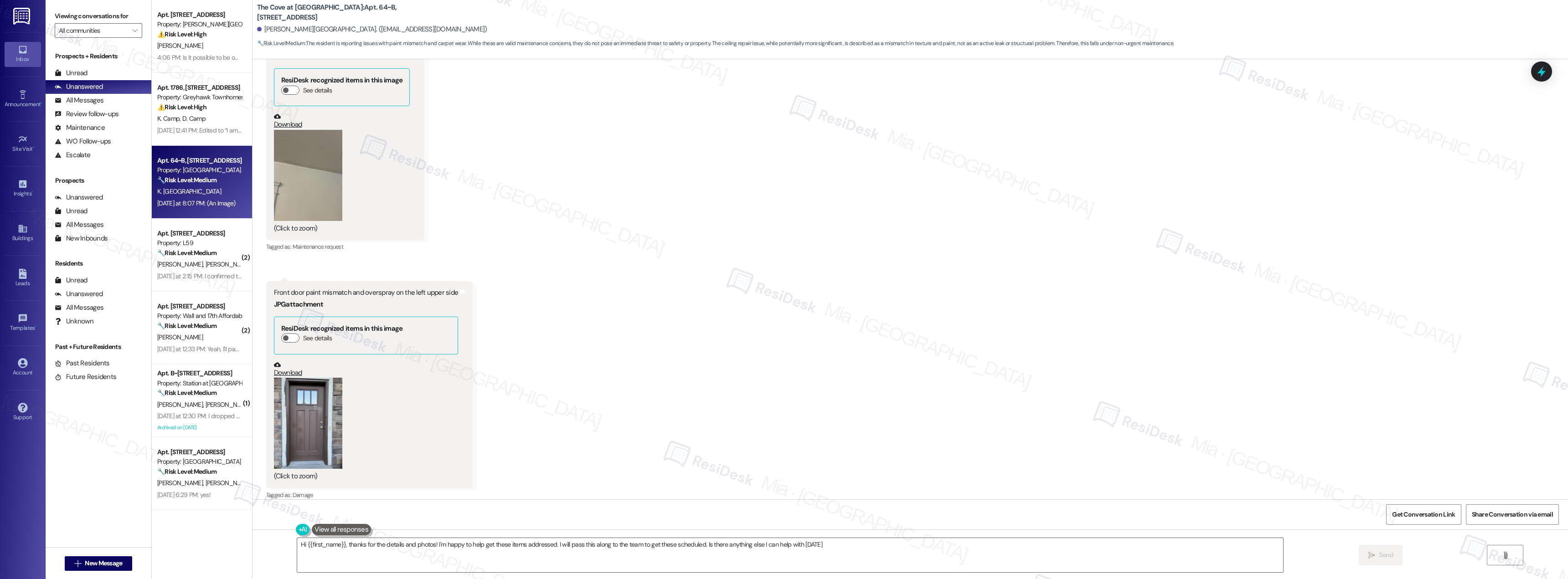
type textarea "Hi {{first_name}}, thanks for the details and photos! I'm happy to help get the…"
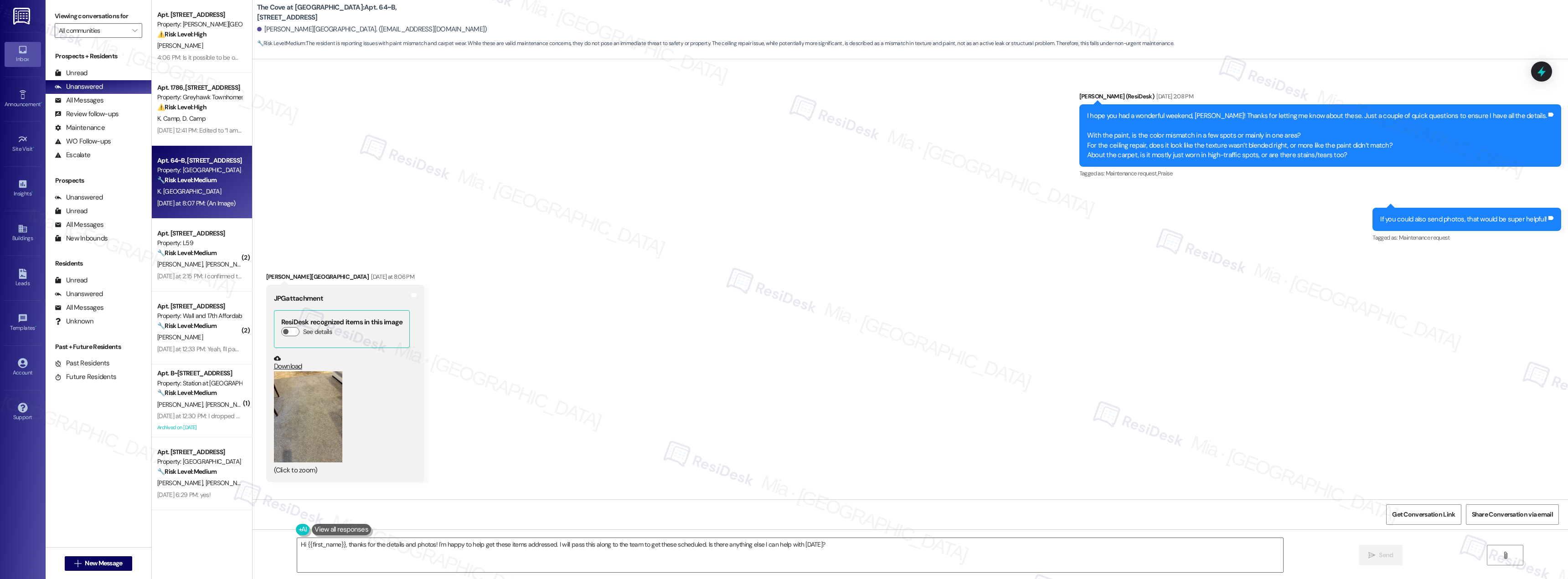
scroll to position [769, 0]
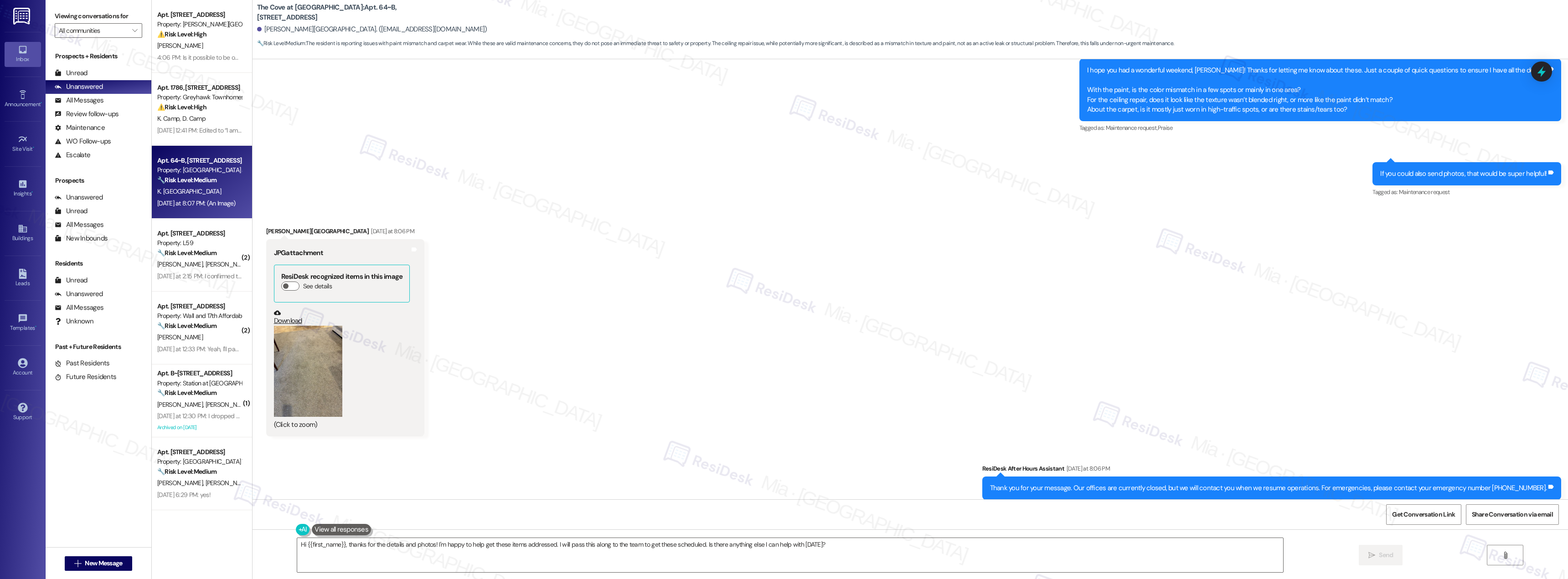
click at [302, 350] on button "Zoom image" at bounding box center [308, 371] width 68 height 91
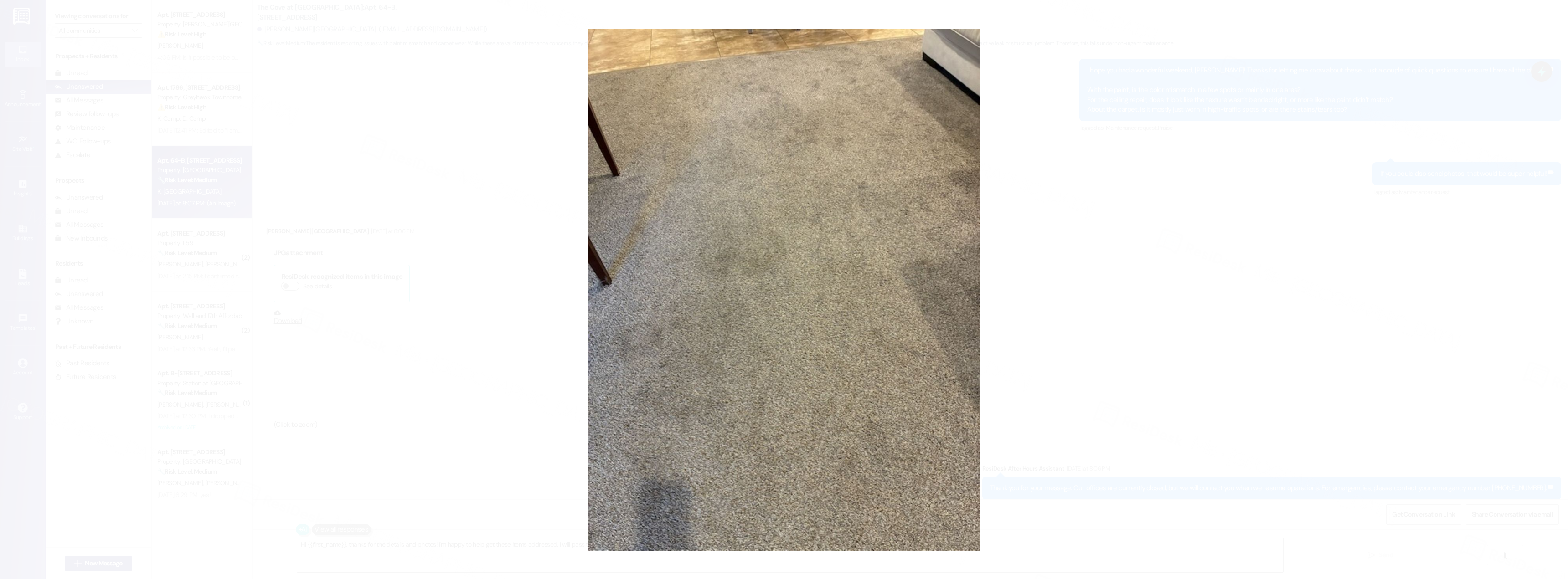
click at [785, 344] on button "Unzoom image" at bounding box center [784, 289] width 1568 height 579
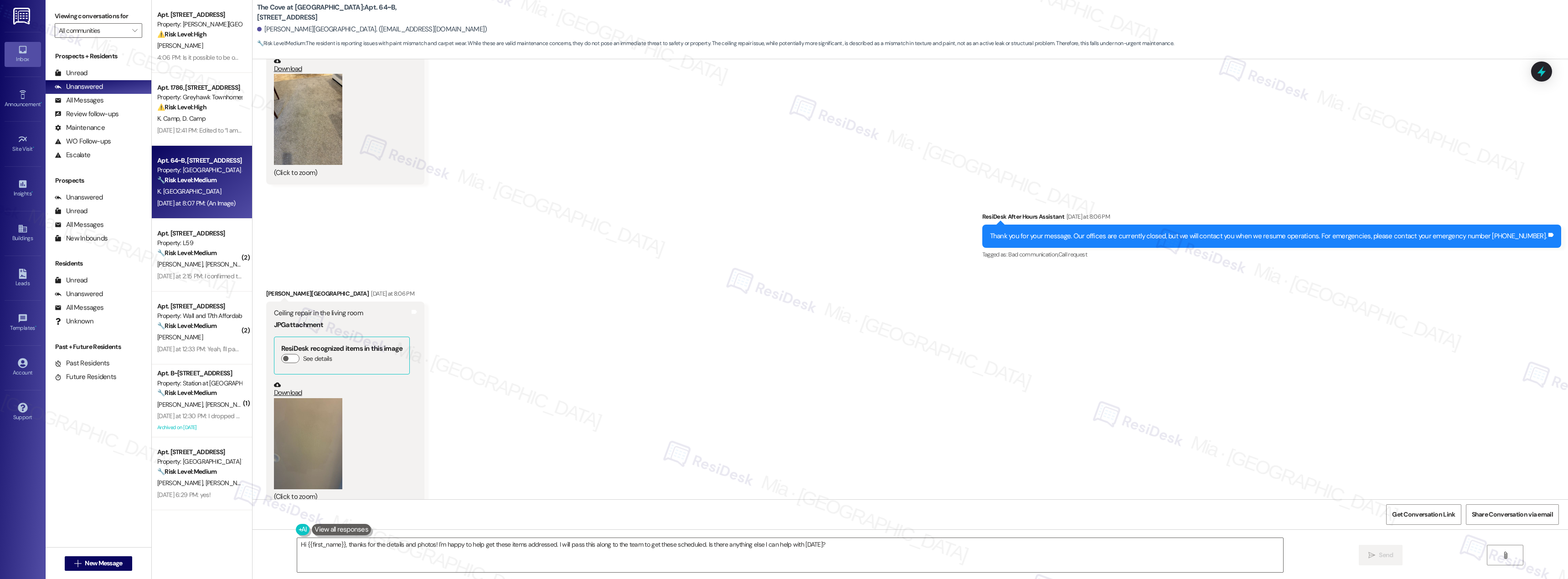
scroll to position [1042, 0]
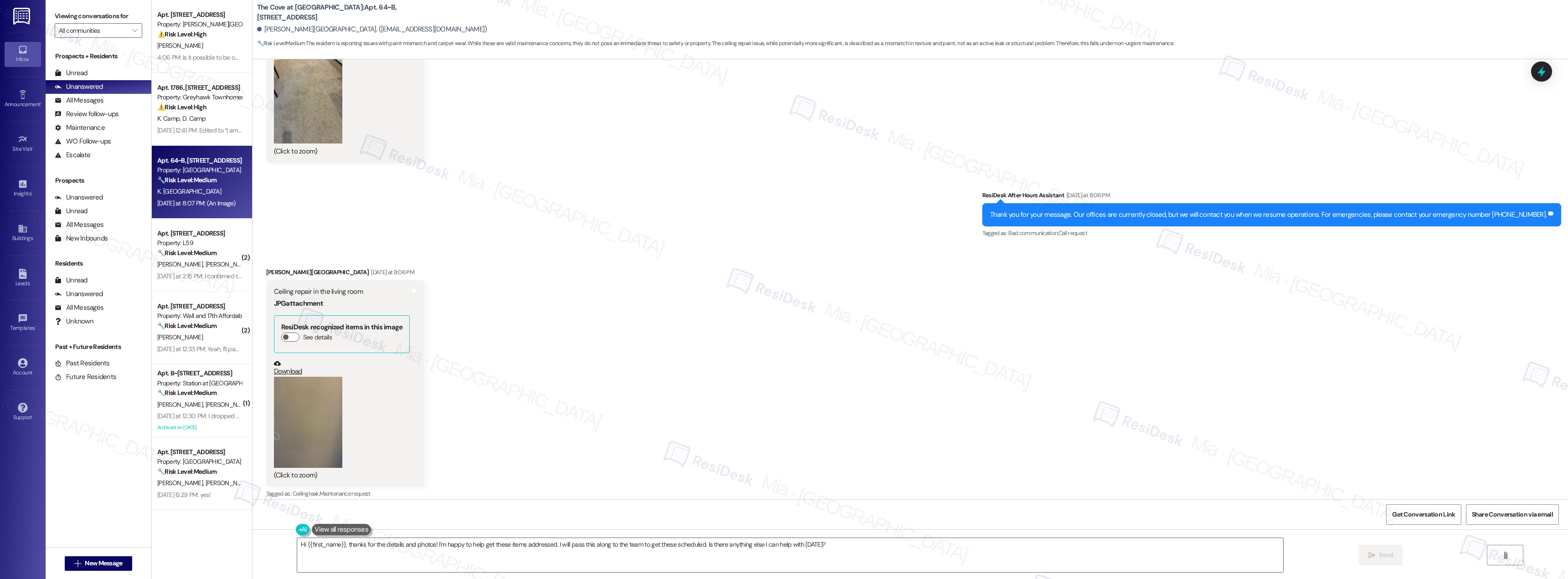
click at [308, 397] on button "Zoom image" at bounding box center [308, 422] width 68 height 91
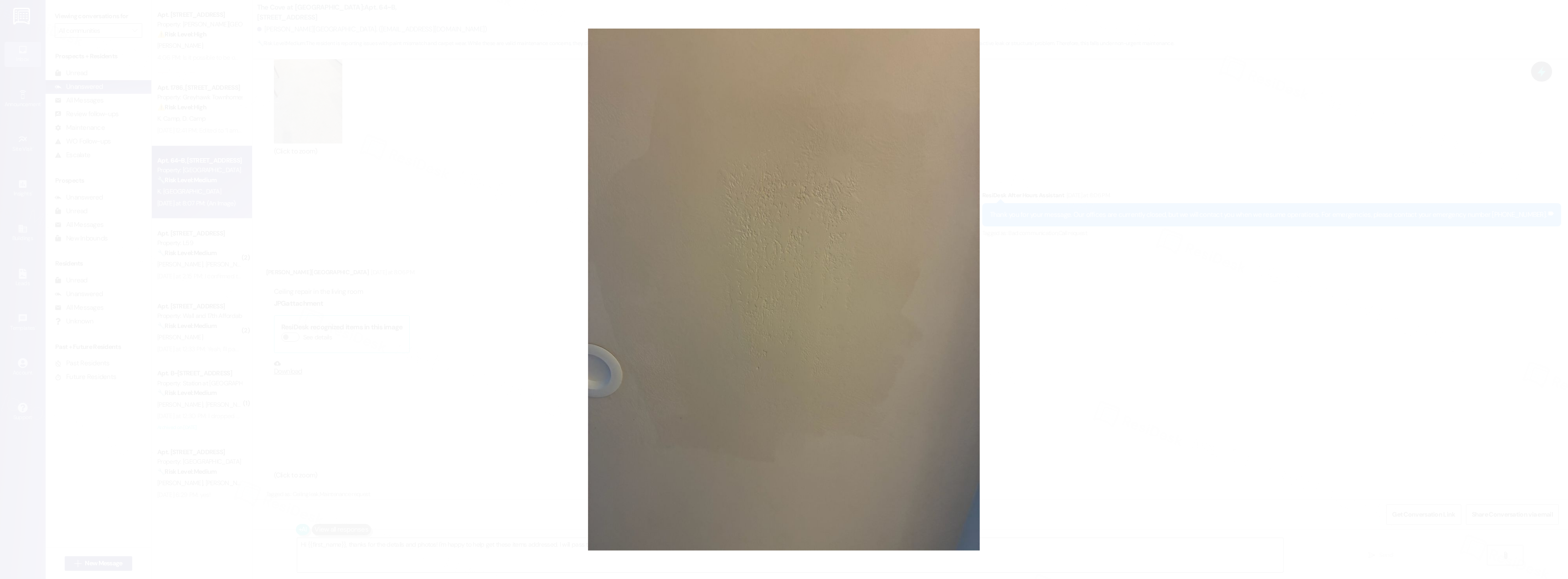
click at [1076, 338] on button "Unzoom image" at bounding box center [784, 289] width 1568 height 579
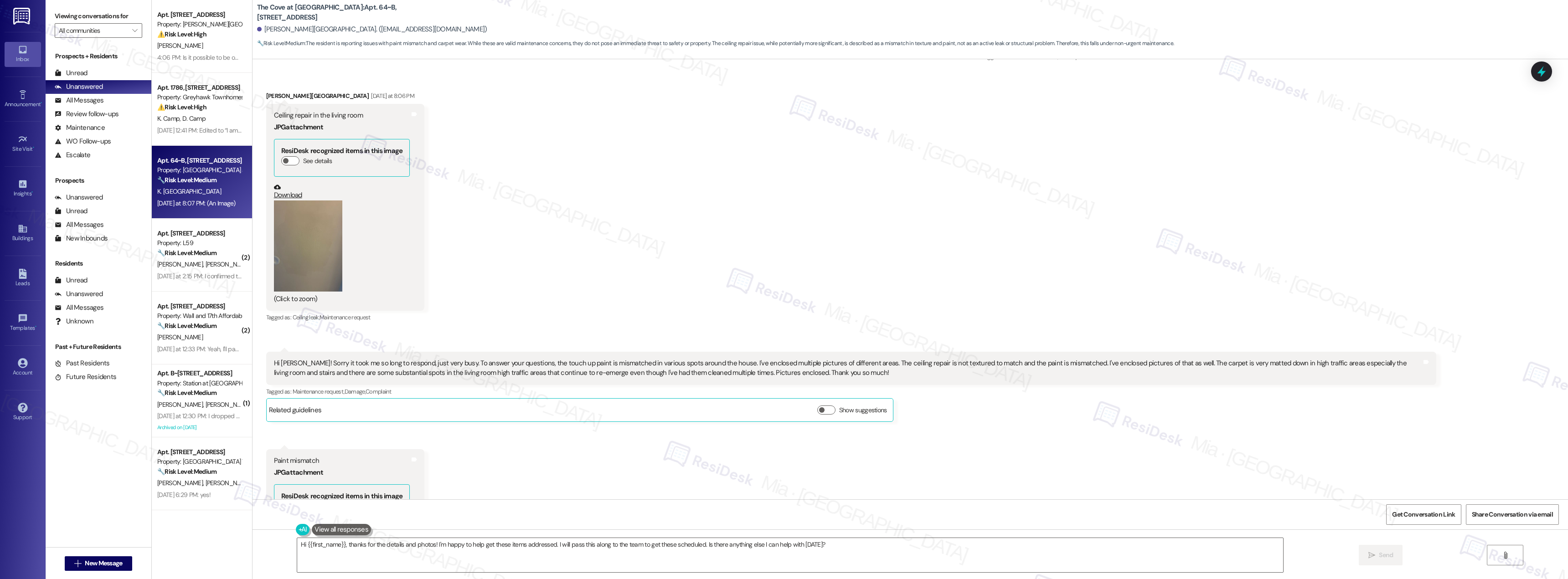
scroll to position [1224, 0]
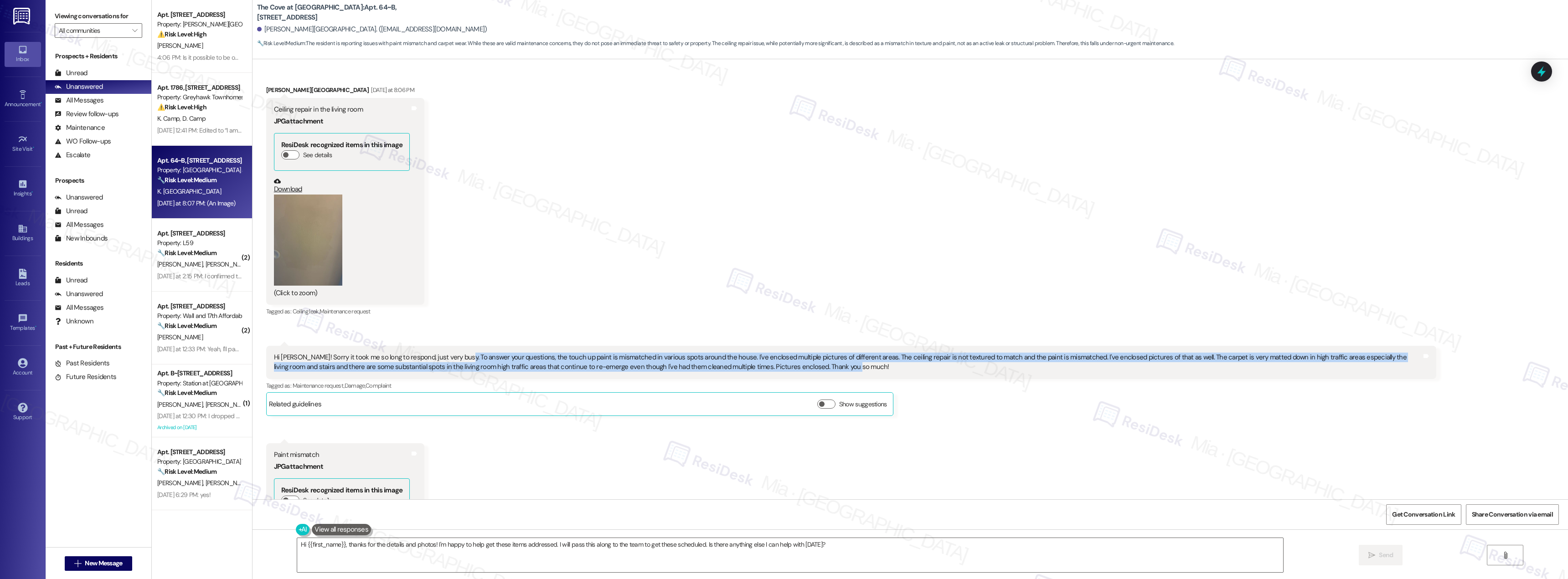
drag, startPoint x: 452, startPoint y: 349, endPoint x: 812, endPoint y: 356, distance: 360.1
click at [812, 356] on div "Hi [PERSON_NAME]! Sorry it took me so long to respond, just very busy. To answe…" at bounding box center [848, 362] width 1148 height 20
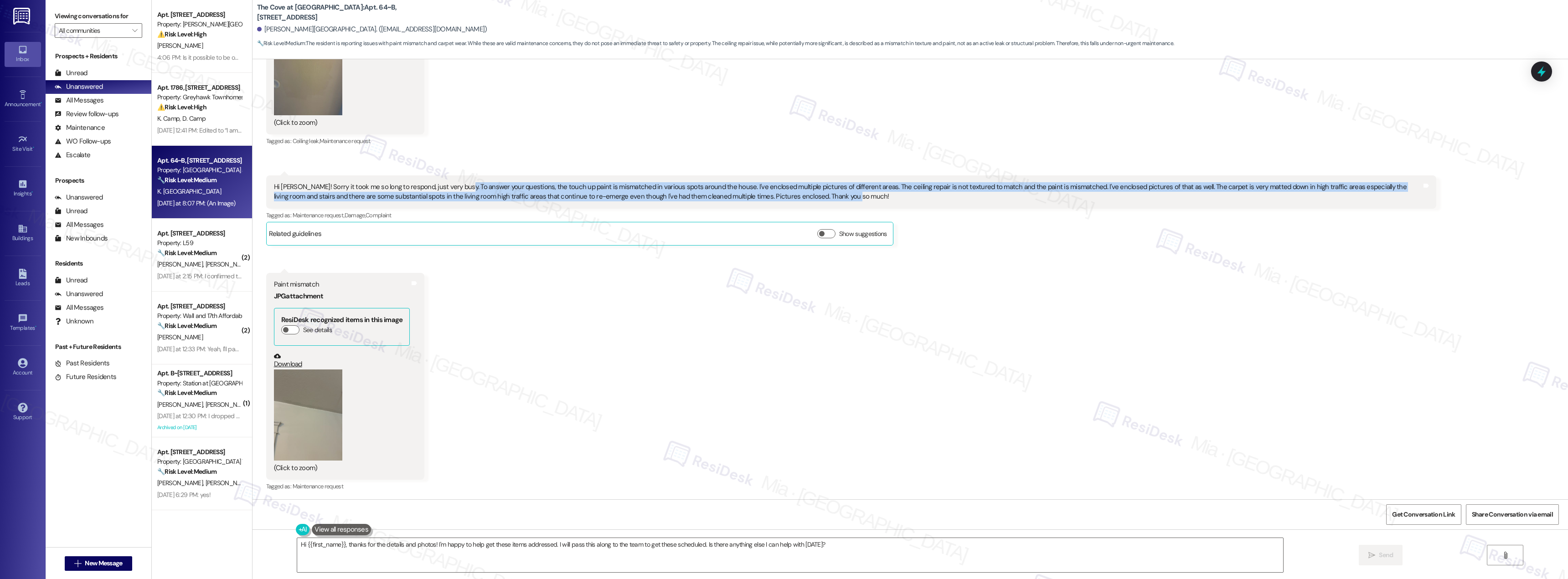
scroll to position [1407, 0]
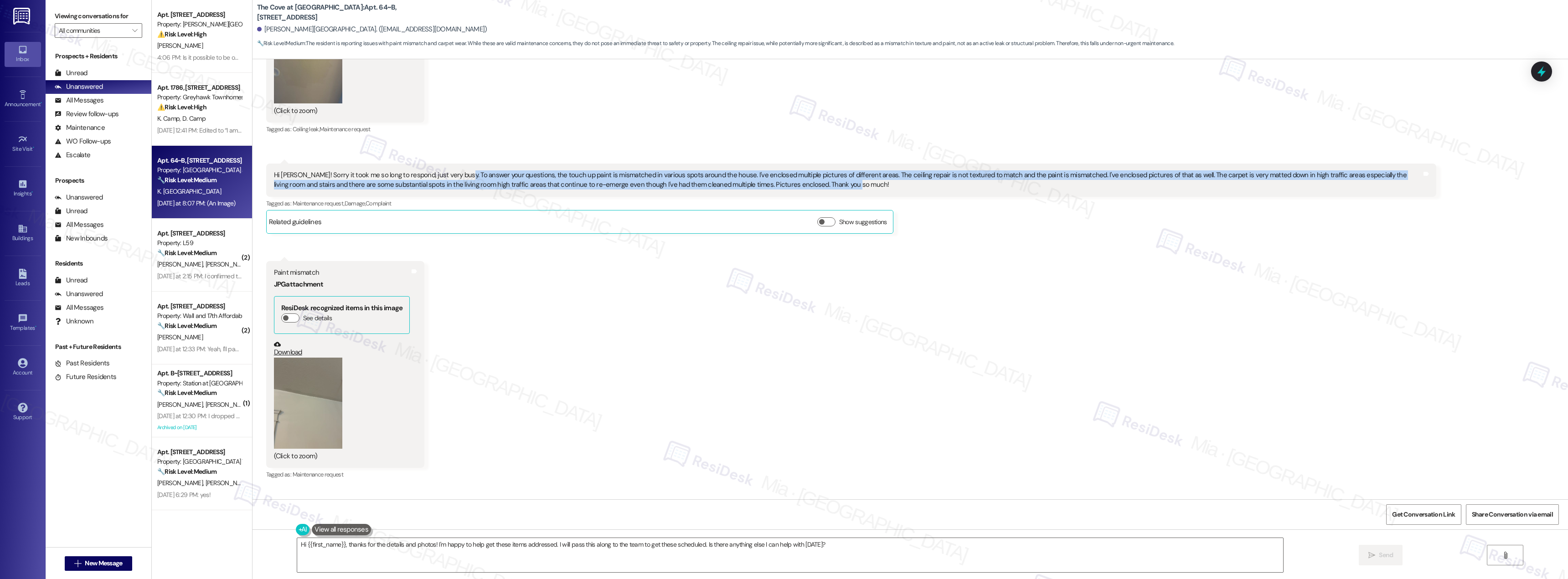
click at [309, 387] on button "Zoom image" at bounding box center [308, 403] width 68 height 91
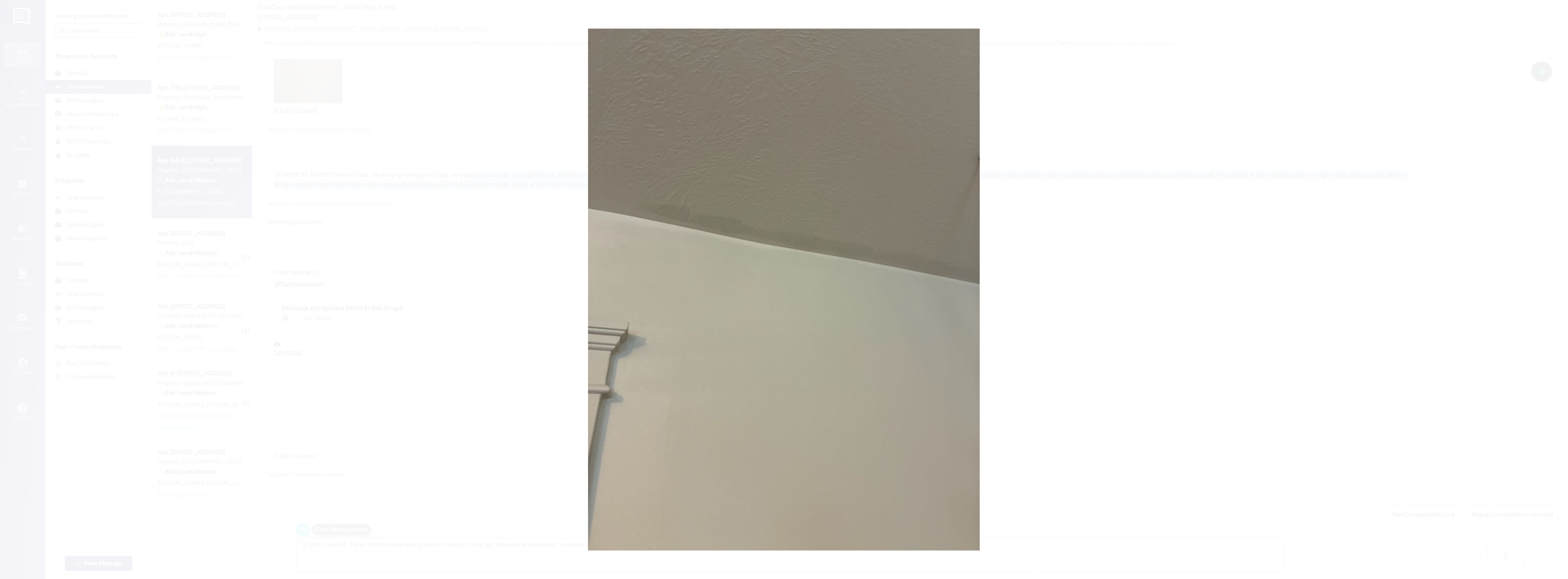
click at [1113, 376] on button "Unzoom image" at bounding box center [784, 289] width 1568 height 579
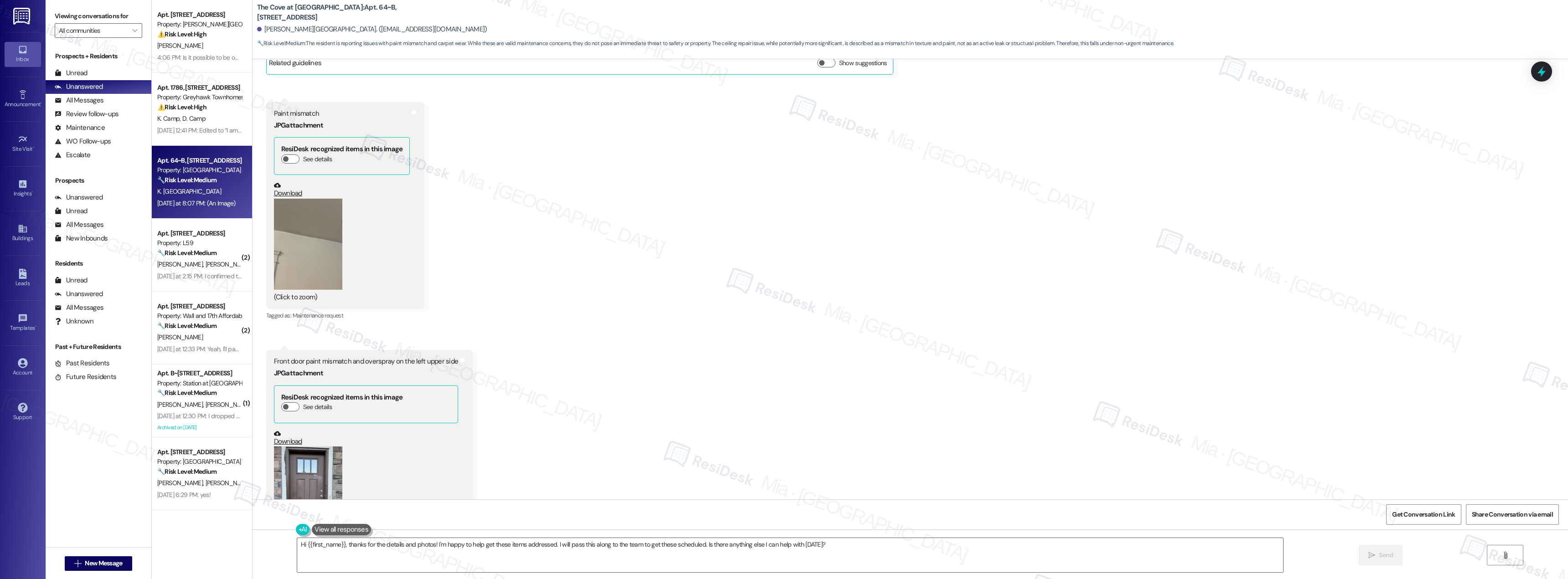
scroll to position [1634, 0]
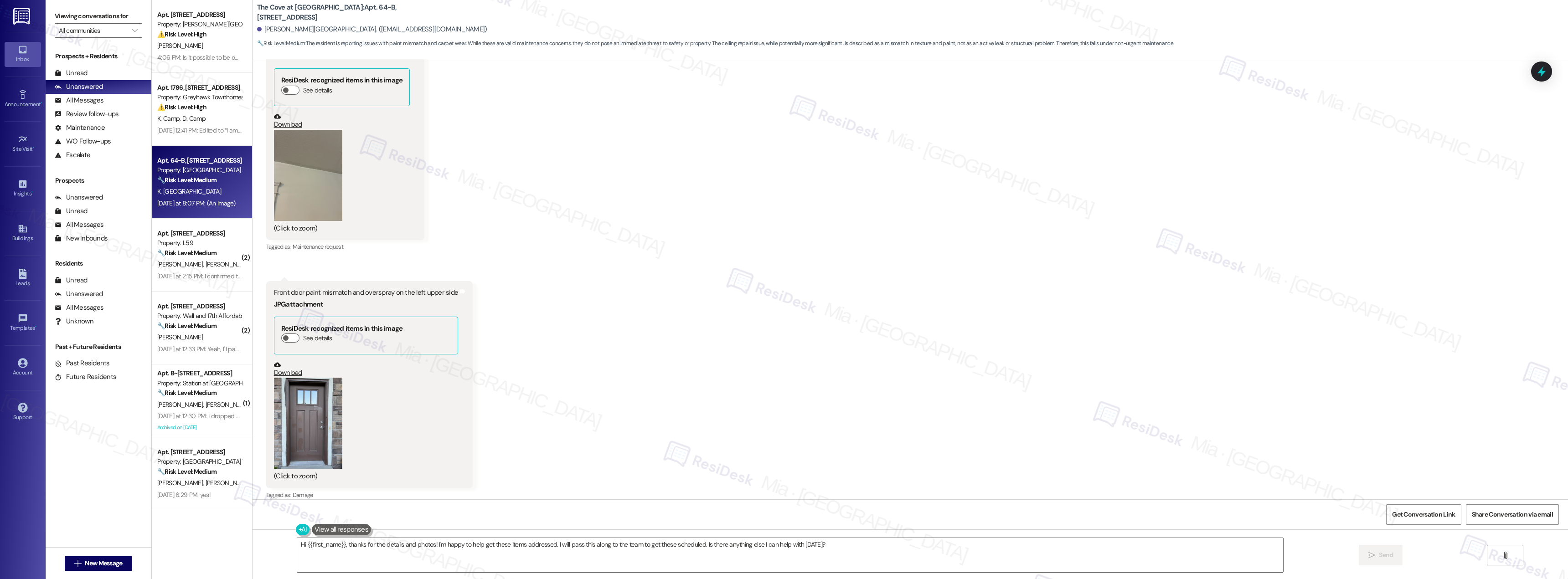
click at [300, 406] on button "Zoom image" at bounding box center [308, 423] width 68 height 91
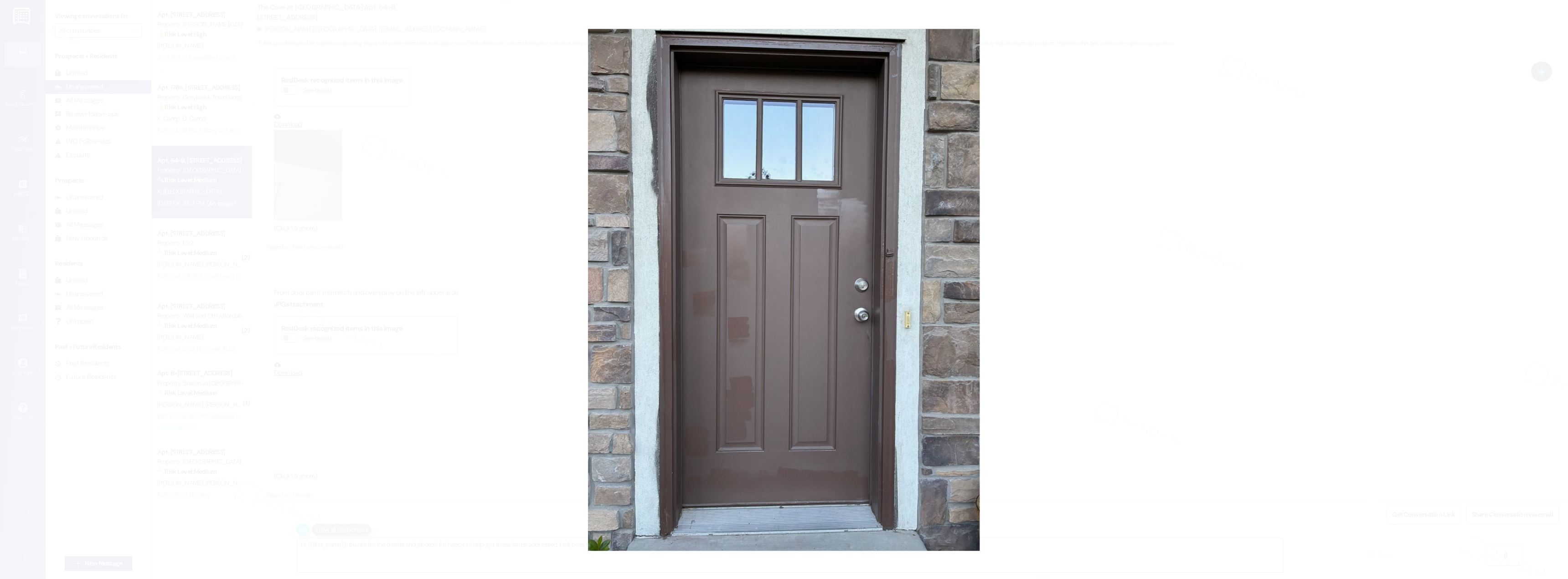
click at [1086, 337] on button "Unzoom image" at bounding box center [784, 289] width 1568 height 579
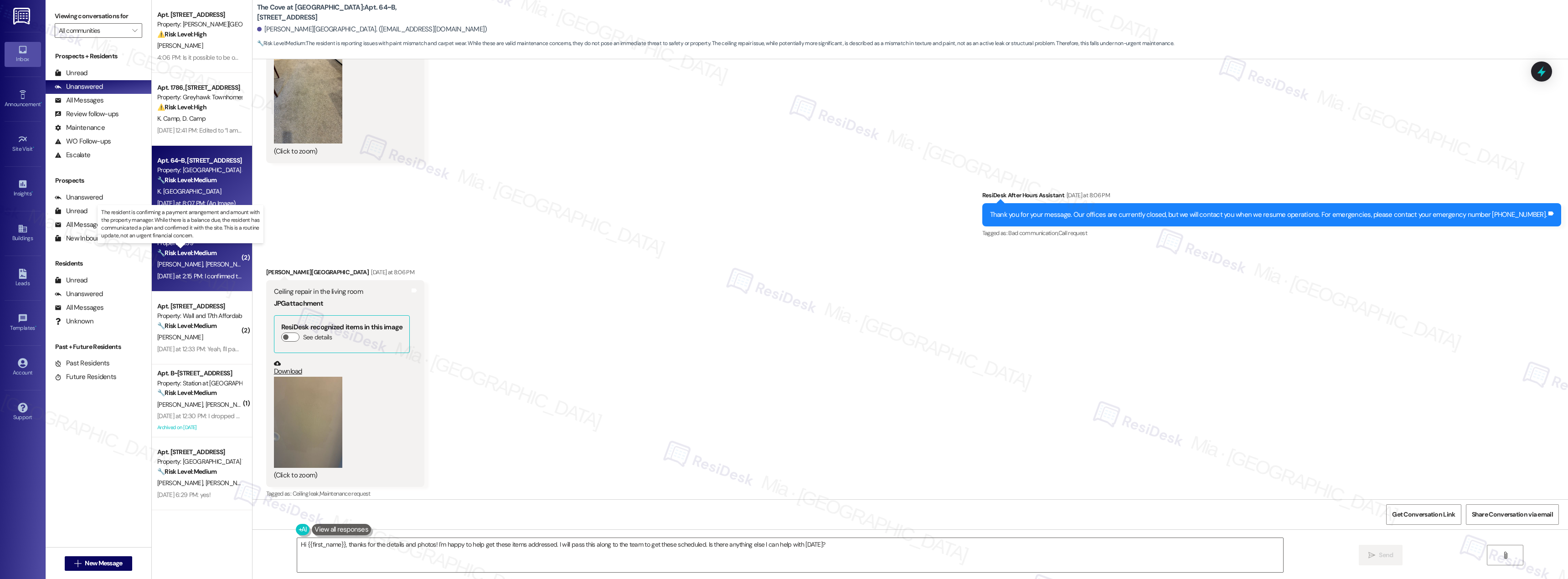
scroll to position [45, 0]
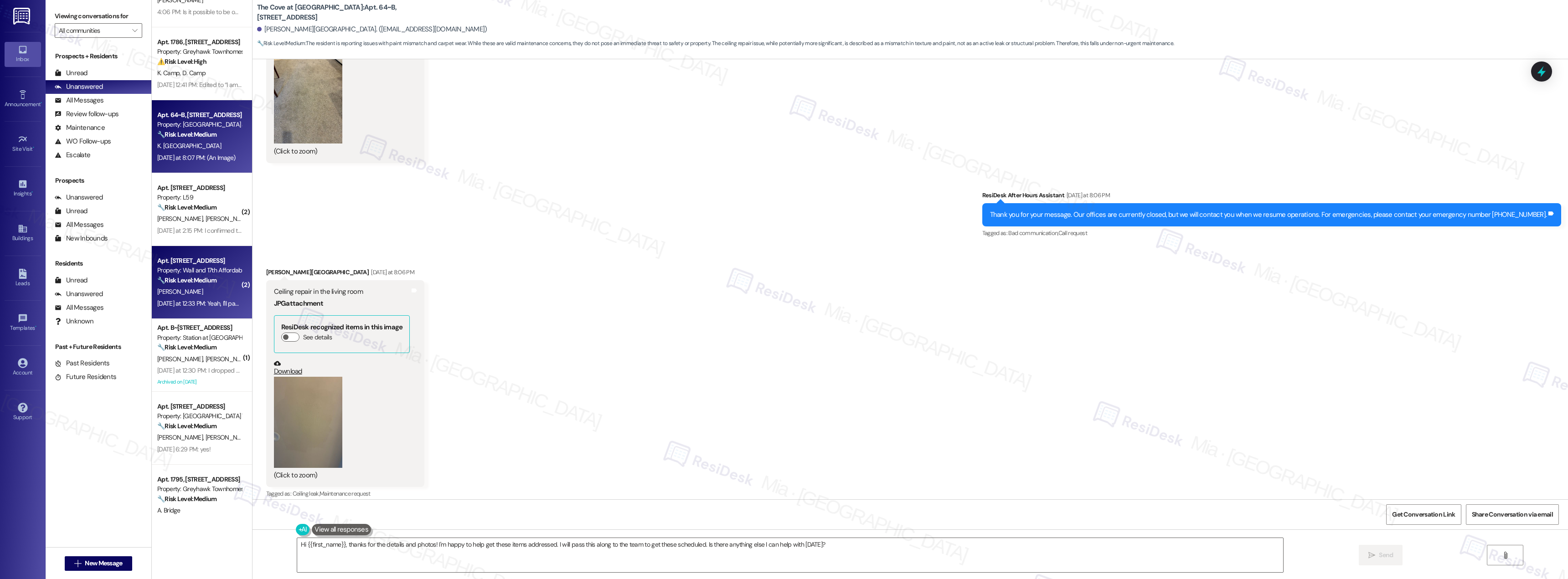
click at [220, 279] on div "🔧 Risk Level: Medium The resident acknowledged the rent reminder and indicated …" at bounding box center [199, 280] width 84 height 9
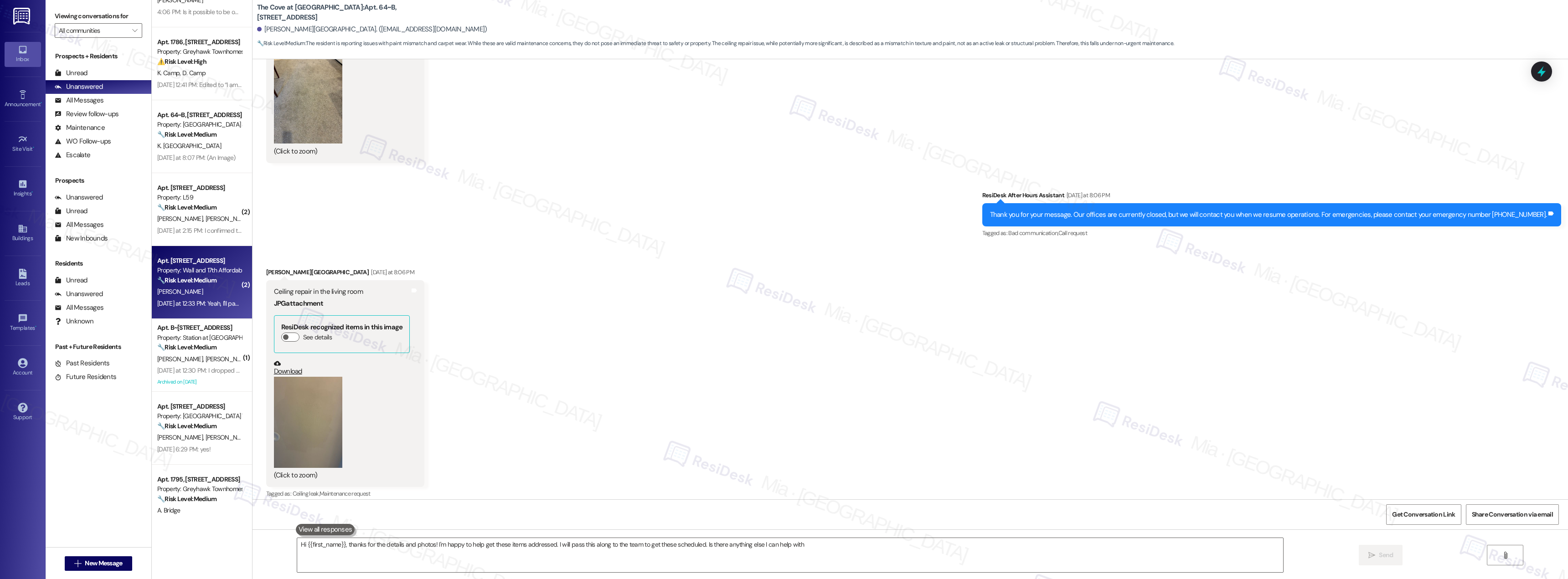
type textarea "Hi {{first_name}}, thanks for the details and photos! I'm happy to help get the…"
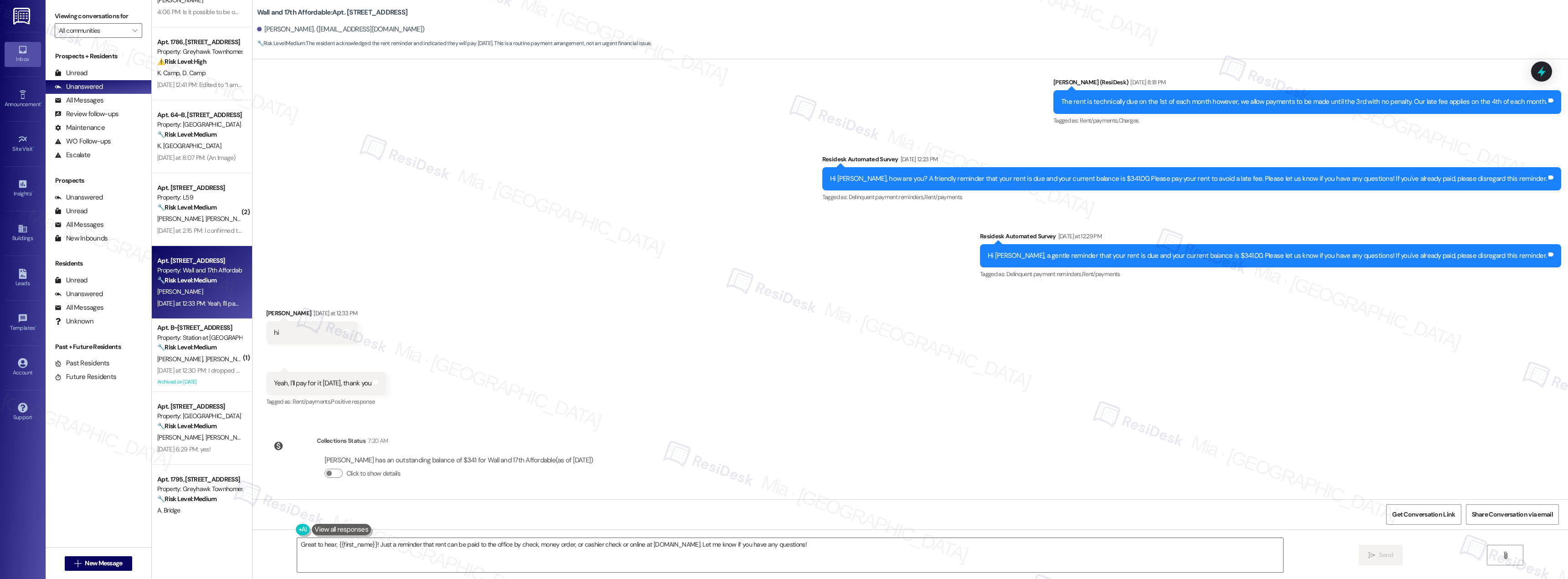
scroll to position [730, 0]
click at [329, 474] on button "Click to show details" at bounding box center [333, 472] width 18 height 9
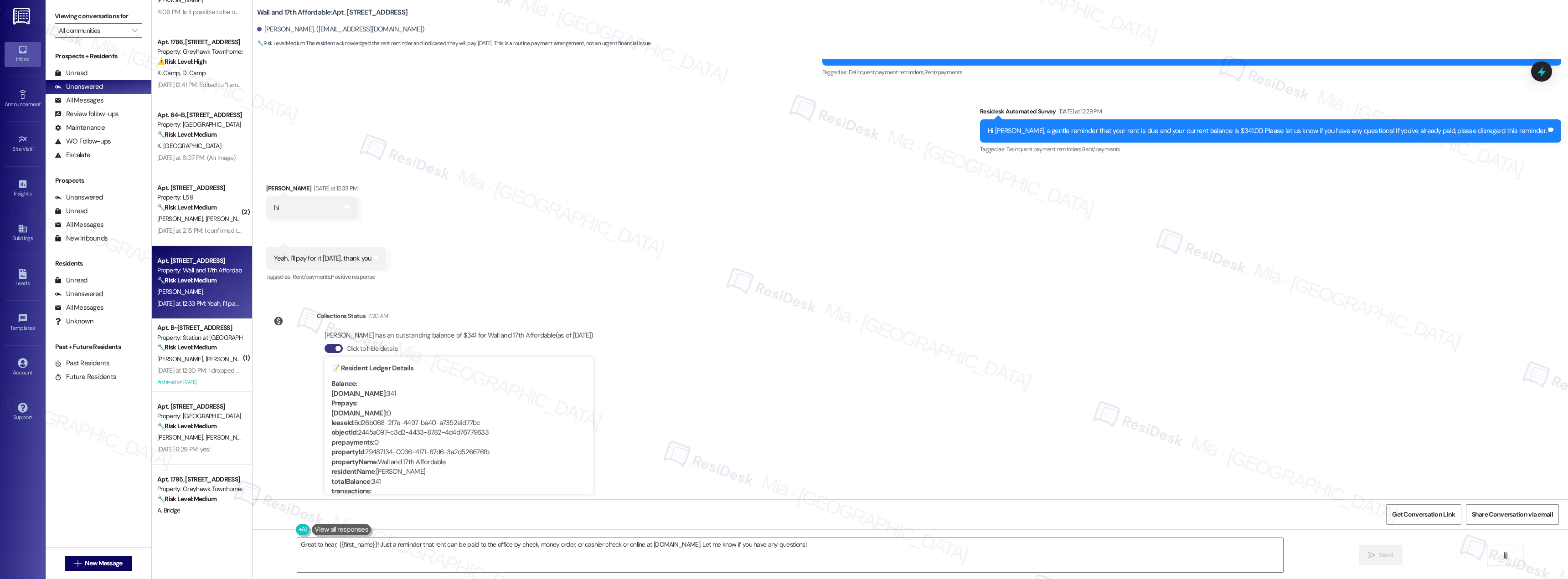
scroll to position [867, 0]
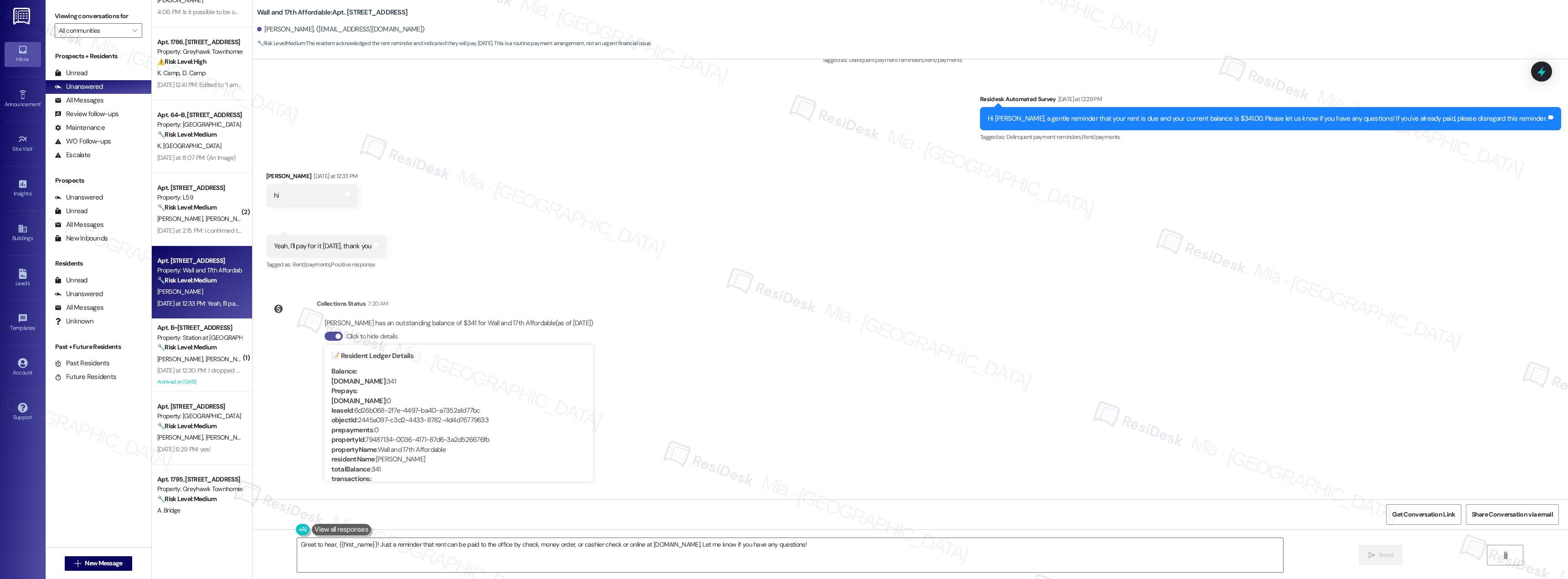
click at [325, 334] on button "Click to hide details" at bounding box center [333, 336] width 18 height 9
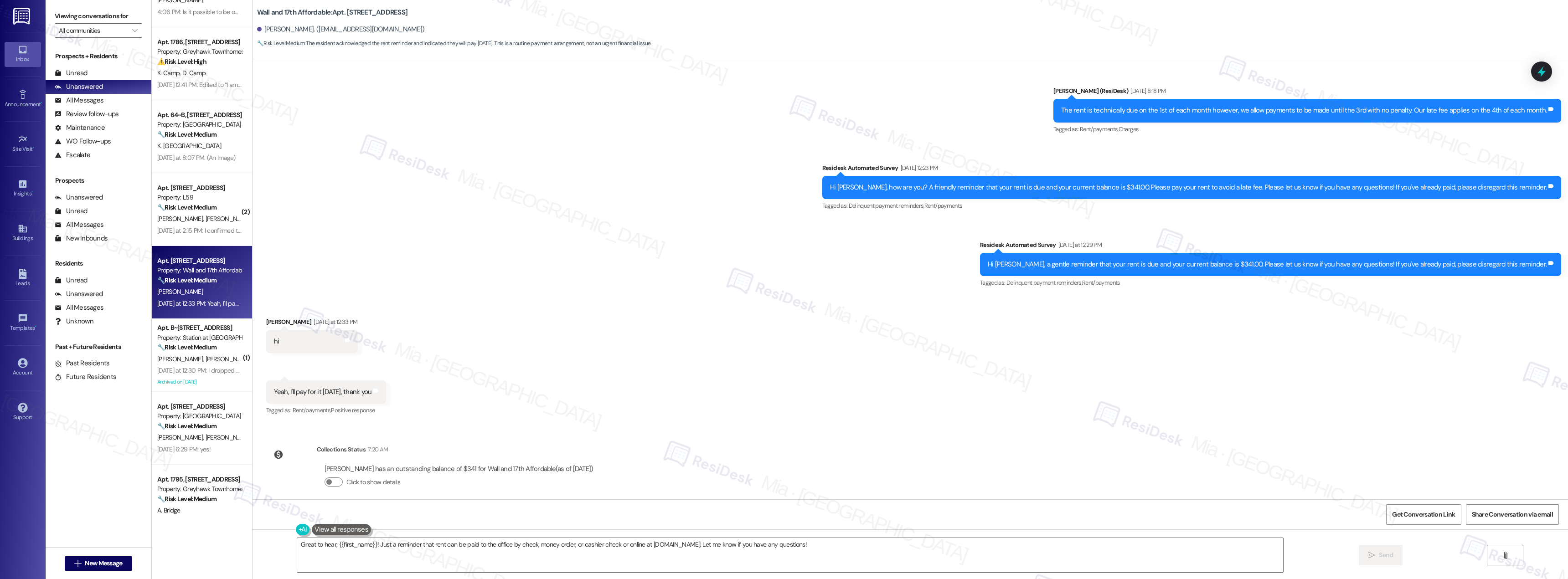
scroll to position [730, 0]
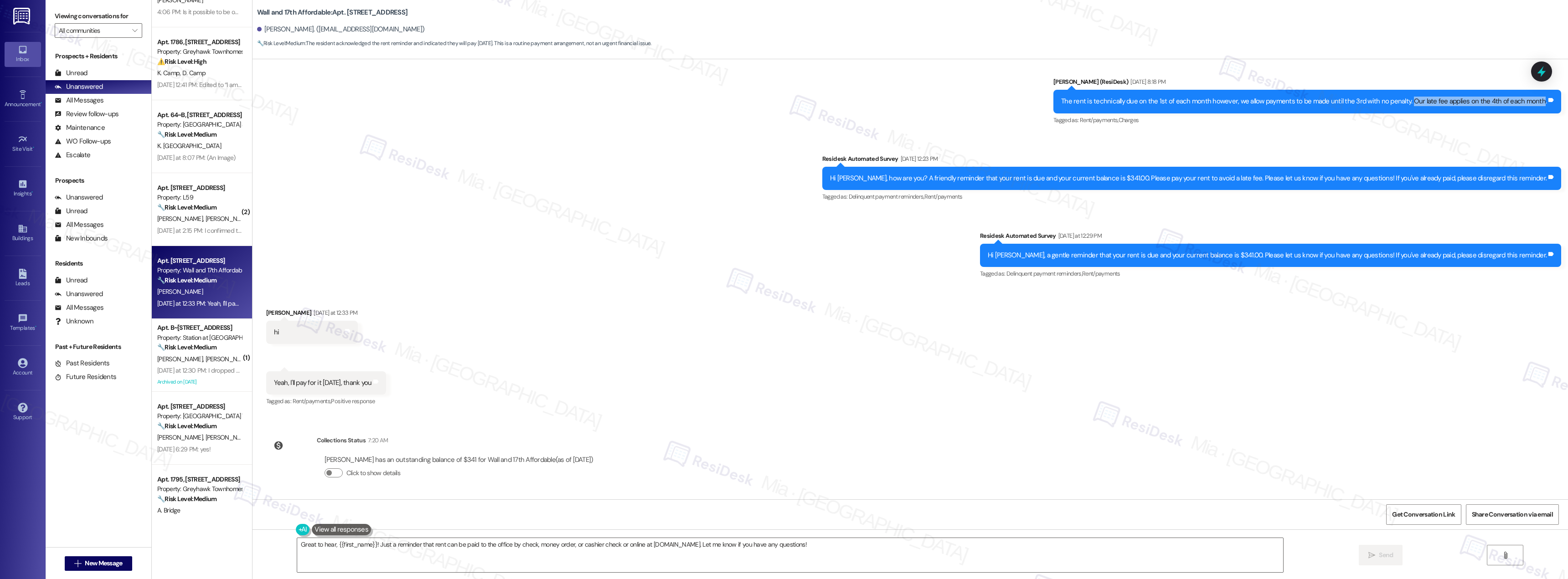
drag, startPoint x: 1416, startPoint y: 100, endPoint x: 1541, endPoint y: 100, distance: 125.0
click at [1541, 100] on div "The rent is technically due on the 1st of each month however, we allow payments…" at bounding box center [1304, 102] width 485 height 9
copy div "Our late fee applies on the 4th of each month"
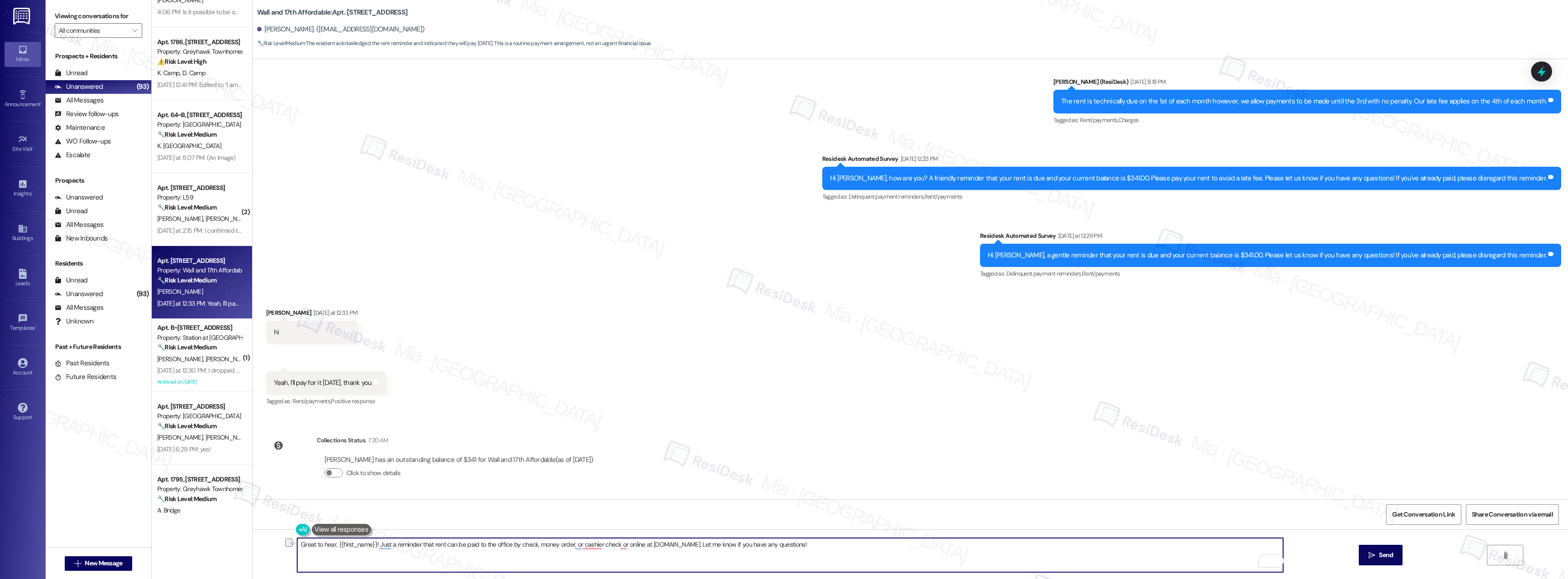
drag, startPoint x: 815, startPoint y: 544, endPoint x: 369, endPoint y: 548, distance: 446.0
click at [369, 548] on textarea "Great to hear, {{first_name}}! Just a reminder that rent can be paid to the off…" at bounding box center [790, 555] width 986 height 34
paste textarea "Thank you for confirming that you’ll be making your payment [DATE] — I’ll let t…"
drag, startPoint x: 396, startPoint y: 544, endPoint x: 371, endPoint y: 546, distance: 25.1
click at [369, 544] on textarea "Great to hear, {{first_name}}Thank you for confirming that you’ll be making you…" at bounding box center [790, 555] width 986 height 34
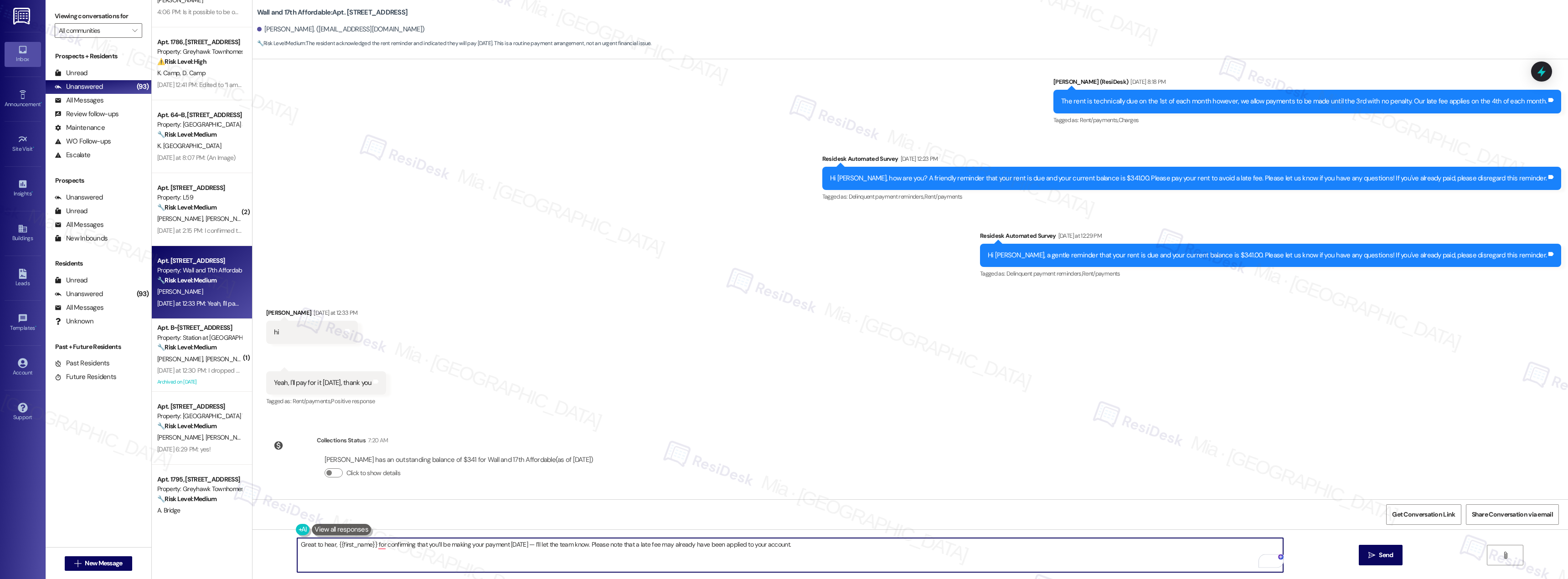
click at [287, 544] on div "Great to hear, {{first_name}} for confirming that you’ll be making your payment…" at bounding box center [910, 563] width 1315 height 68
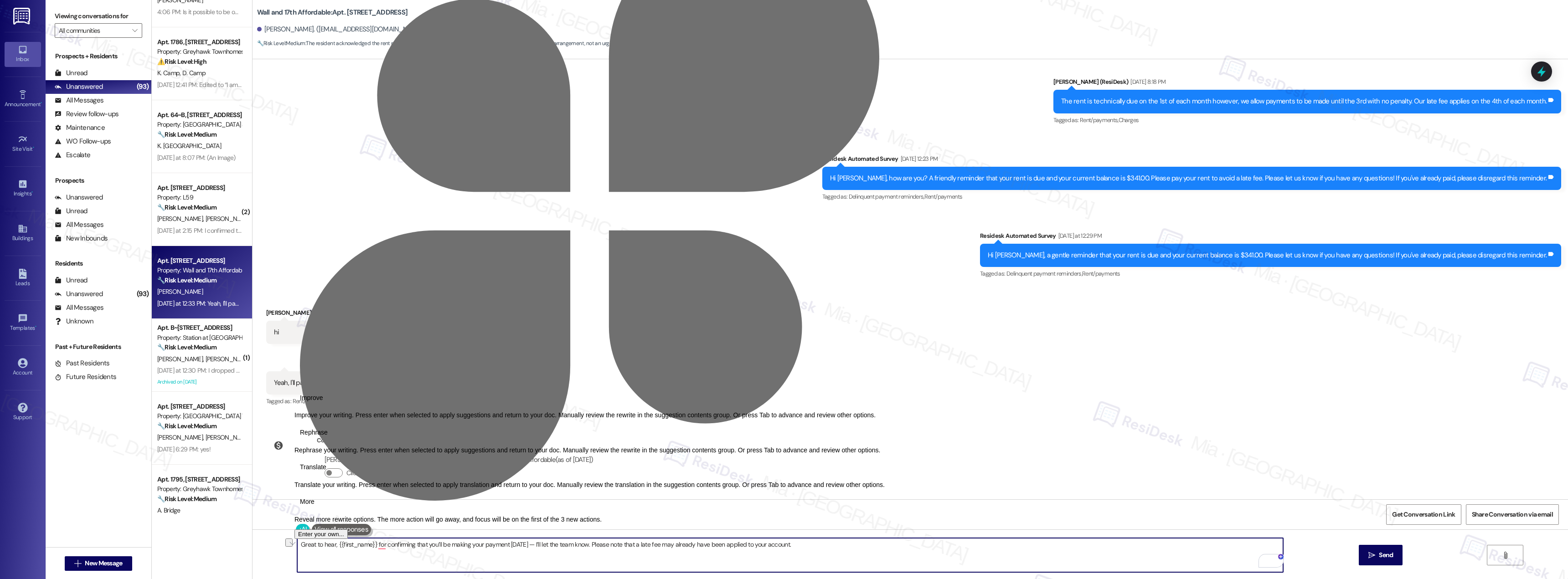
type textarea "Great to hear, {{first_name}} for confirming that you’ll be making your payment…"
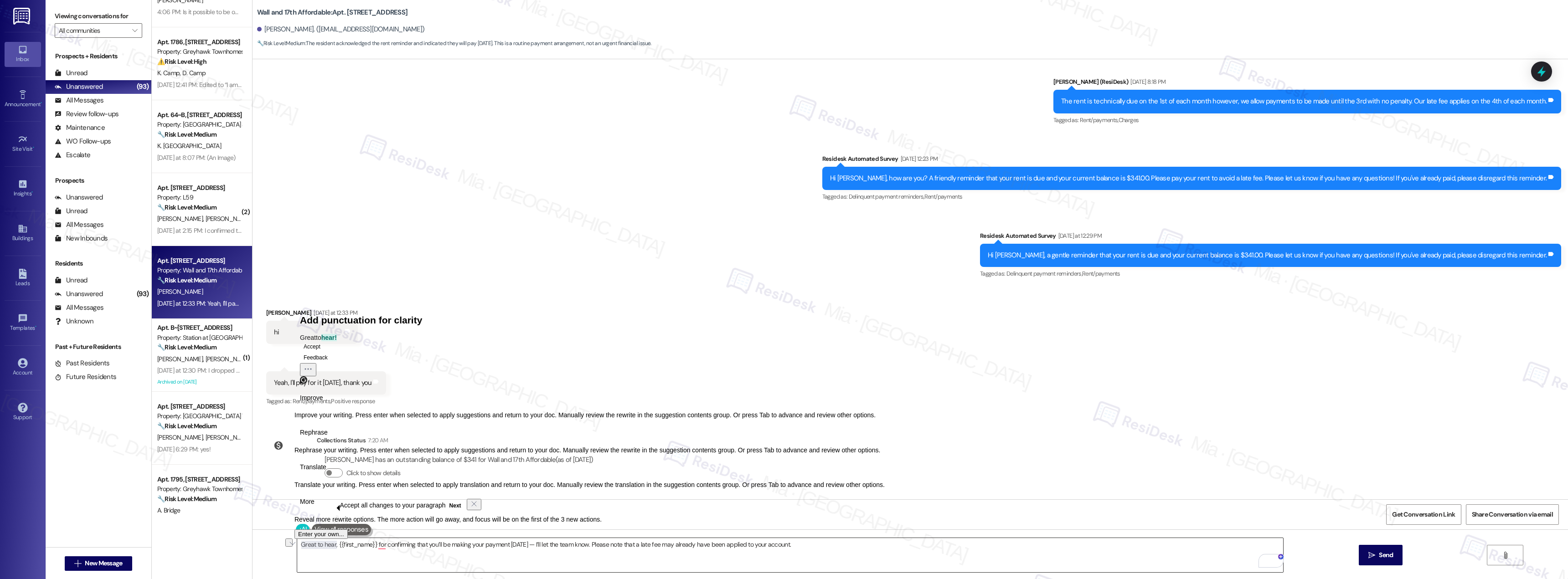
click at [312, 544] on textarea "Great to hear, {{first_name}} for confirming that you’ll be making your payment…" at bounding box center [790, 555] width 986 height 34
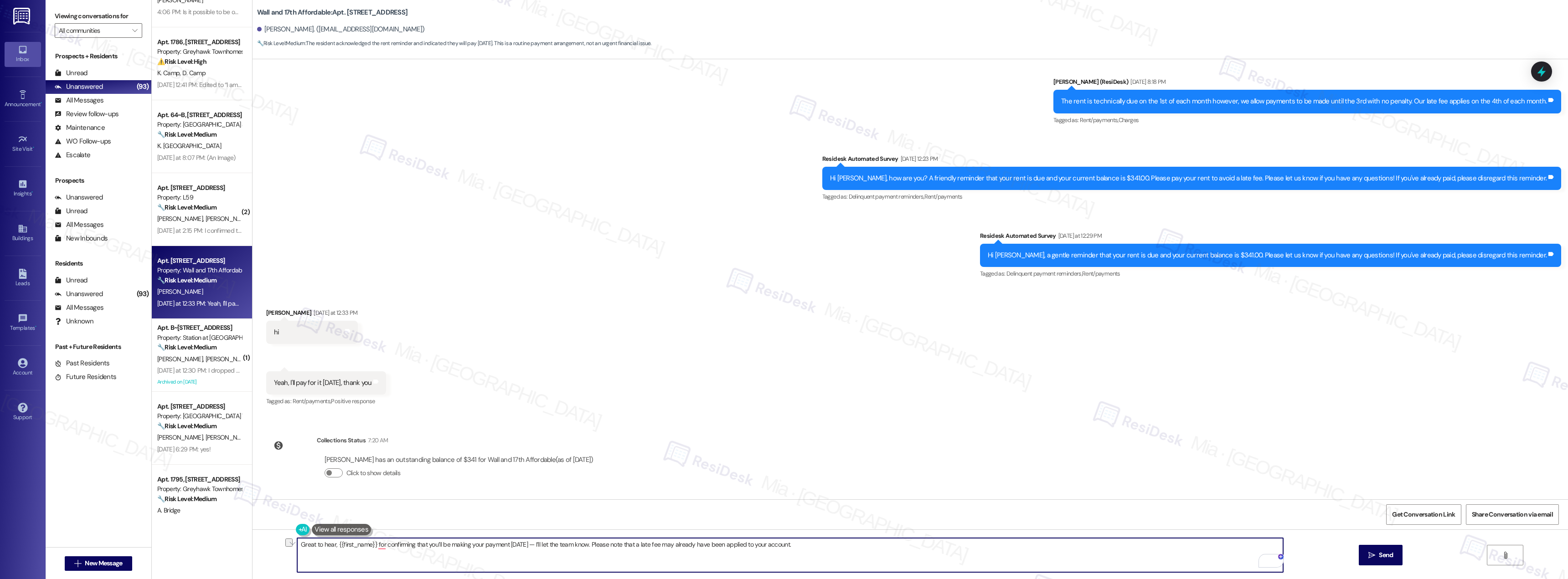
drag, startPoint x: 329, startPoint y: 545, endPoint x: 291, endPoint y: 544, distance: 38.0
click at [291, 544] on div "Great to hear, {{first_name}} for confirming that you’ll be making your payment…" at bounding box center [910, 563] width 1315 height 68
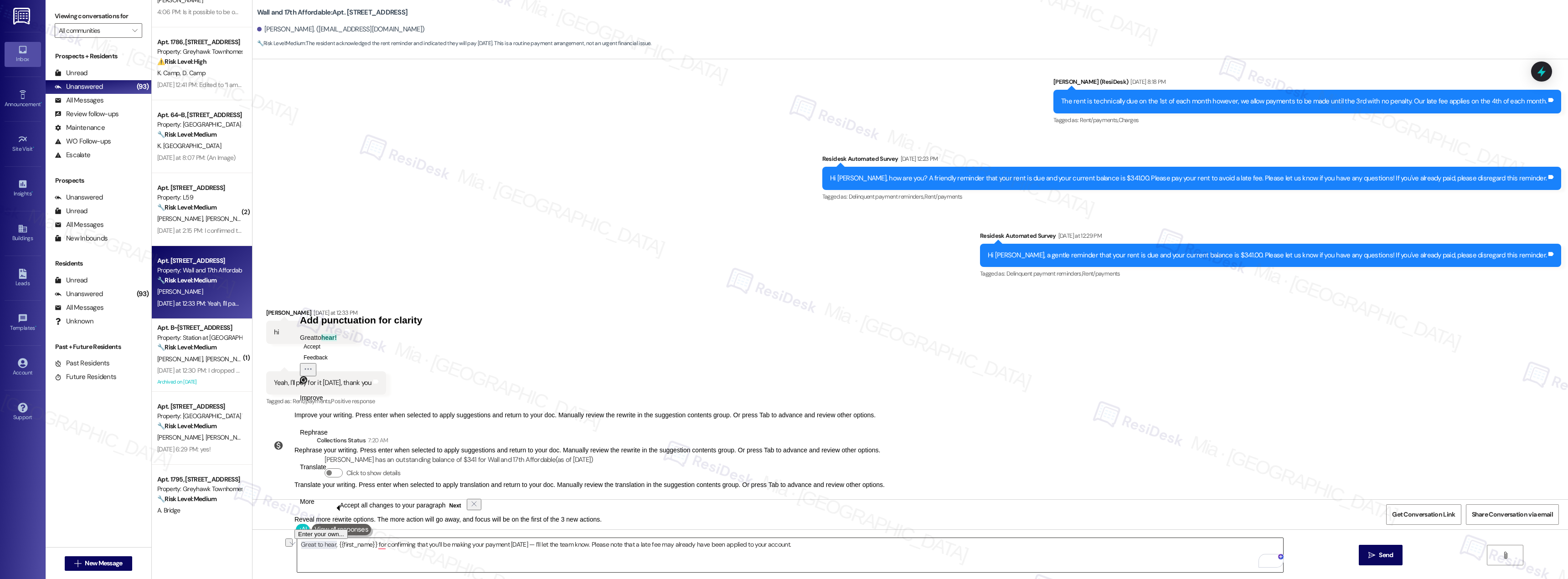
click at [311, 546] on textarea "Great to hear, {{first_name}} for confirming that you’ll be making your payment…" at bounding box center [790, 555] width 986 height 34
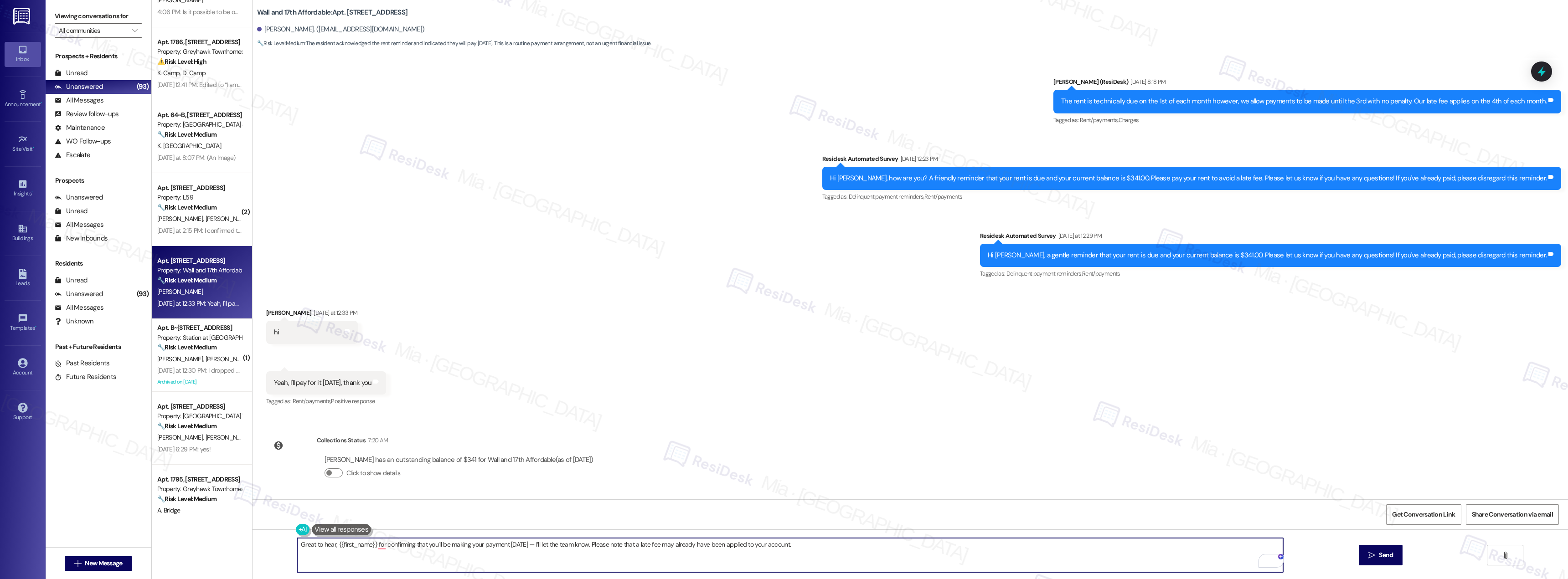
click at [291, 544] on div "Great to hear, {{first_name}} for confirming that you’ll be making your payment…" at bounding box center [910, 563] width 1315 height 68
drag, startPoint x: 516, startPoint y: 546, endPoint x: 510, endPoint y: 546, distance: 6.0
click at [510, 546] on textarea "Thank you, {{first_name}} for confirming that you’ll be making your payment [DA…" at bounding box center [790, 555] width 986 height 34
click at [602, 545] on textarea "Thank you, {{first_name}} for confirming that you’ll be making your payment [DA…" at bounding box center [790, 555] width 986 height 34
click at [615, 518] on span "however" at bounding box center [621, 516] width 27 height 7
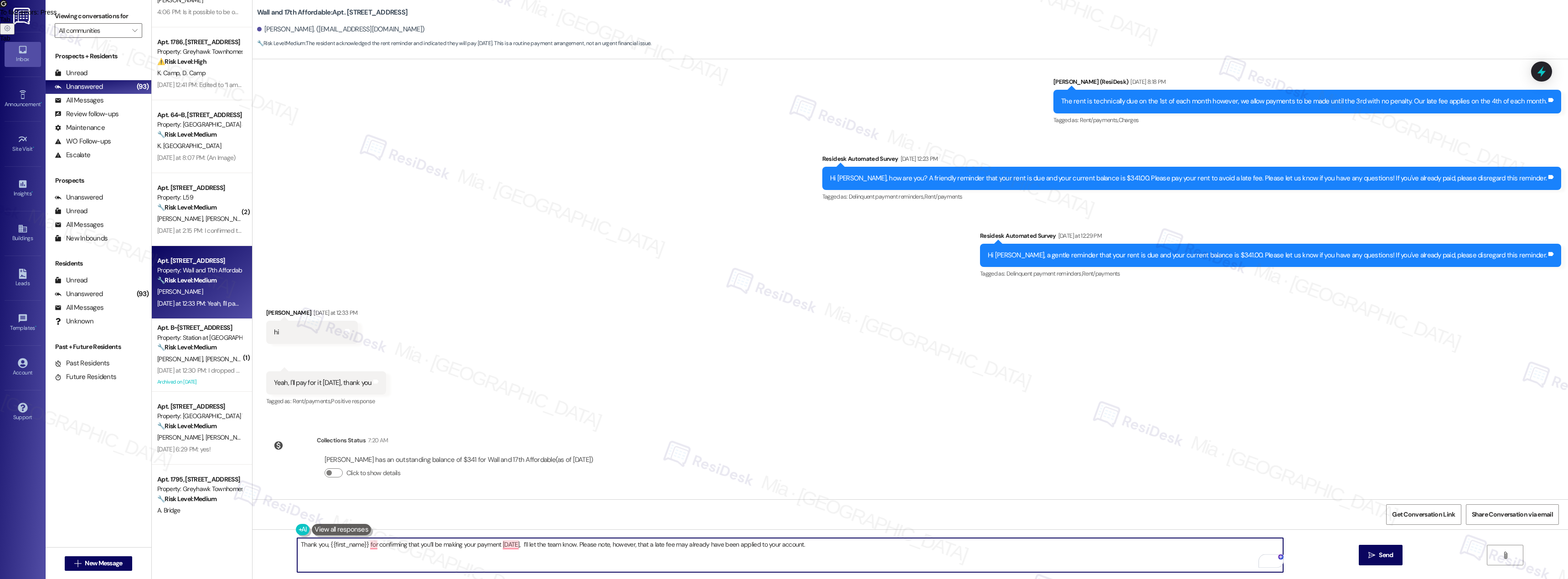
click at [766, 482] on div "Lease started [DATE] 7:00 PM Survey, sent via SMS Residesk Automated Survey [DA…" at bounding box center [910, 279] width 1315 height 440
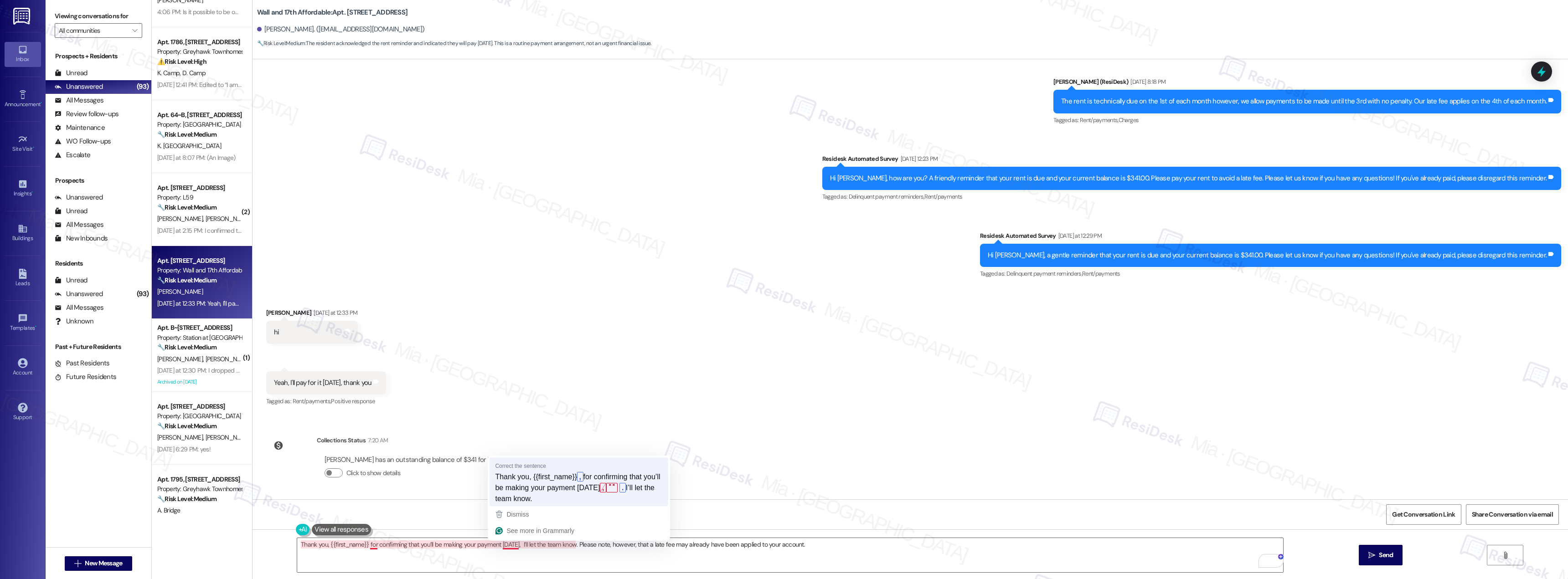
type textarea "Thank you, {{first_name}}, for confirming that you’ll be making your payment [D…"
click at [806, 543] on textarea "Thank you, {{first_name}}, for confirming that you’ll be making your payment [D…" at bounding box center [790, 555] width 986 height 34
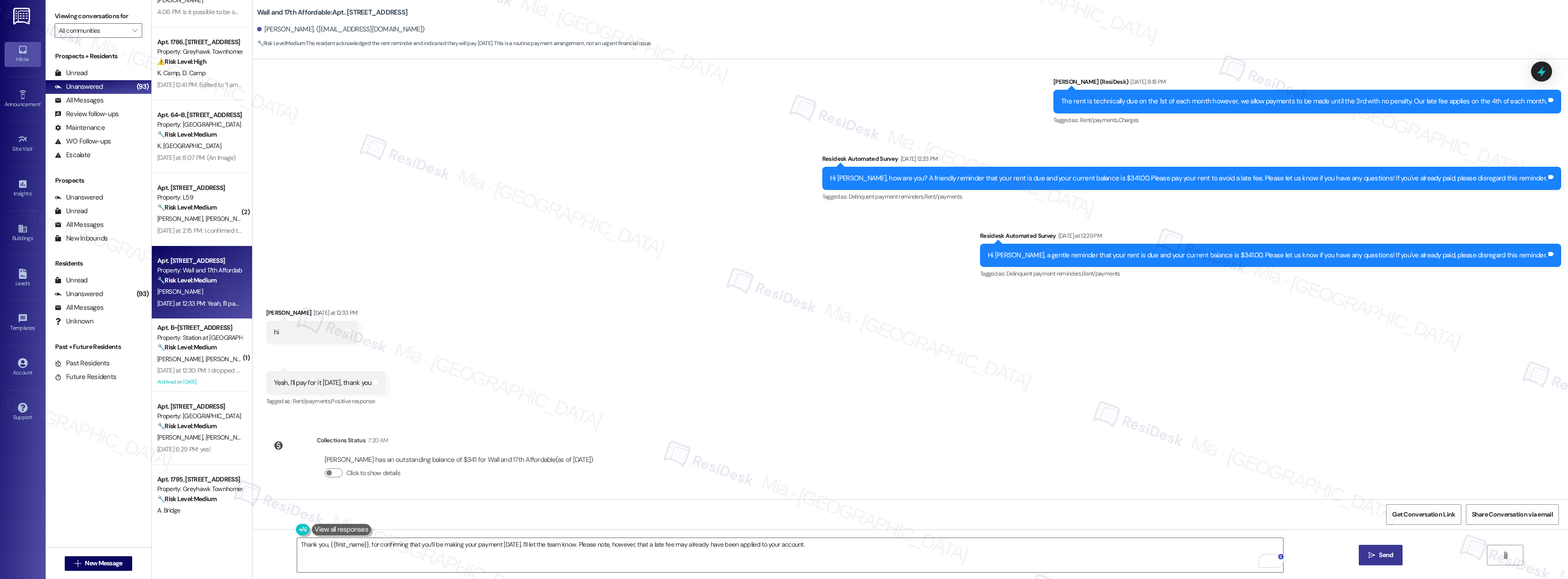
click at [1384, 556] on span "Send" at bounding box center [1386, 555] width 14 height 9
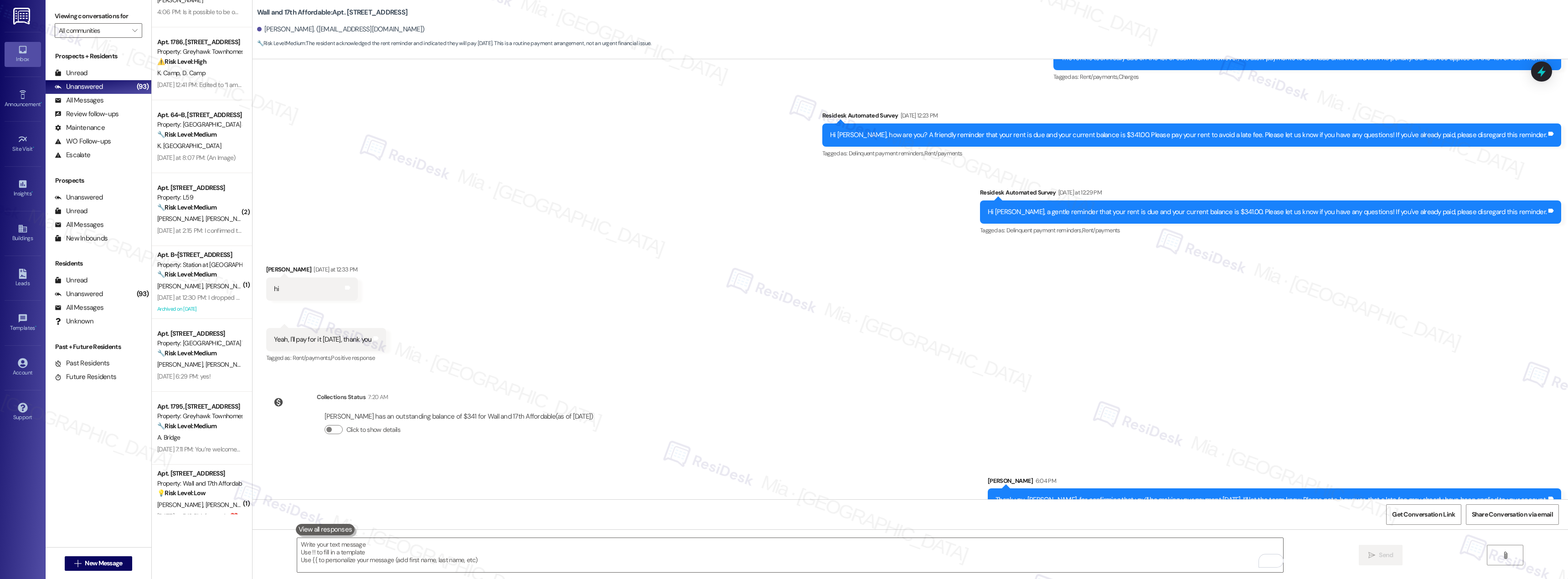
scroll to position [794, 0]
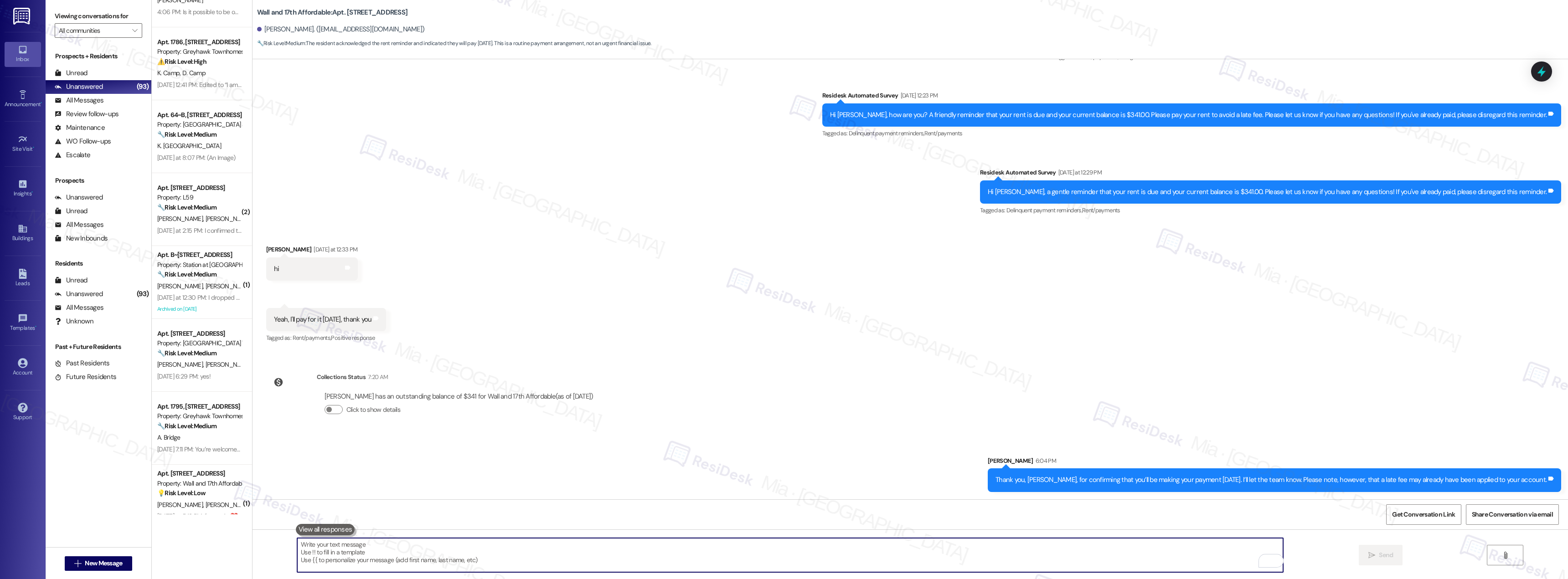
click at [680, 547] on textarea "To enrich screen reader interactions, please activate Accessibility in Grammarl…" at bounding box center [790, 555] width 986 height 34
click at [492, 551] on textarea "To enrich screen reader interactions, please activate Accessibility in Grammarl…" at bounding box center [790, 555] width 986 height 34
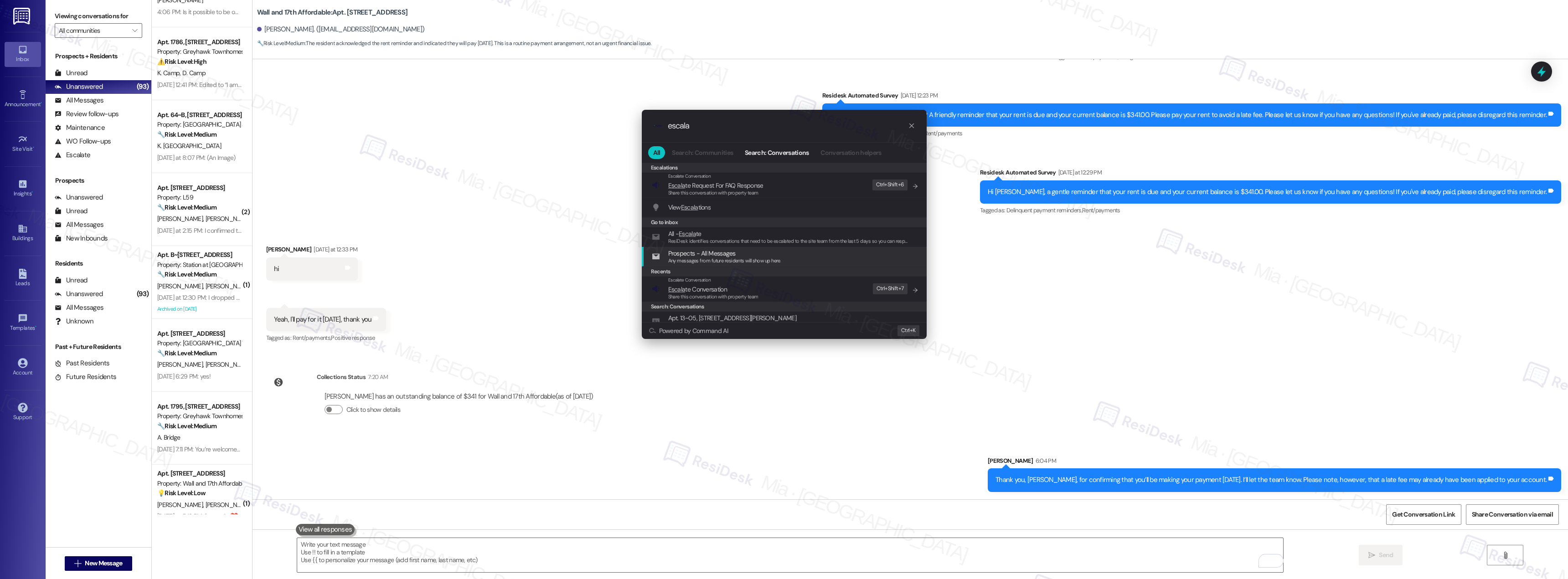
type input "escala"
click at [714, 288] on span "Escala te Conversation" at bounding box center [697, 289] width 59 height 8
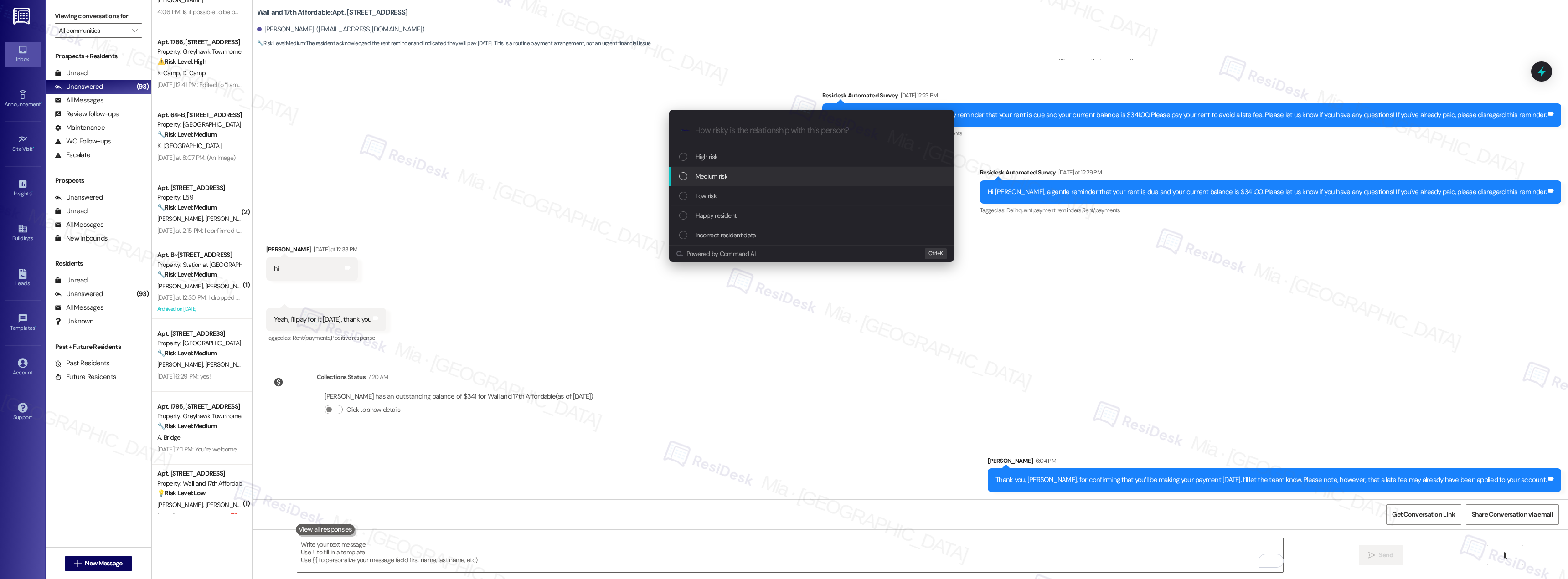
click at [697, 178] on span "Medium risk" at bounding box center [711, 176] width 32 height 10
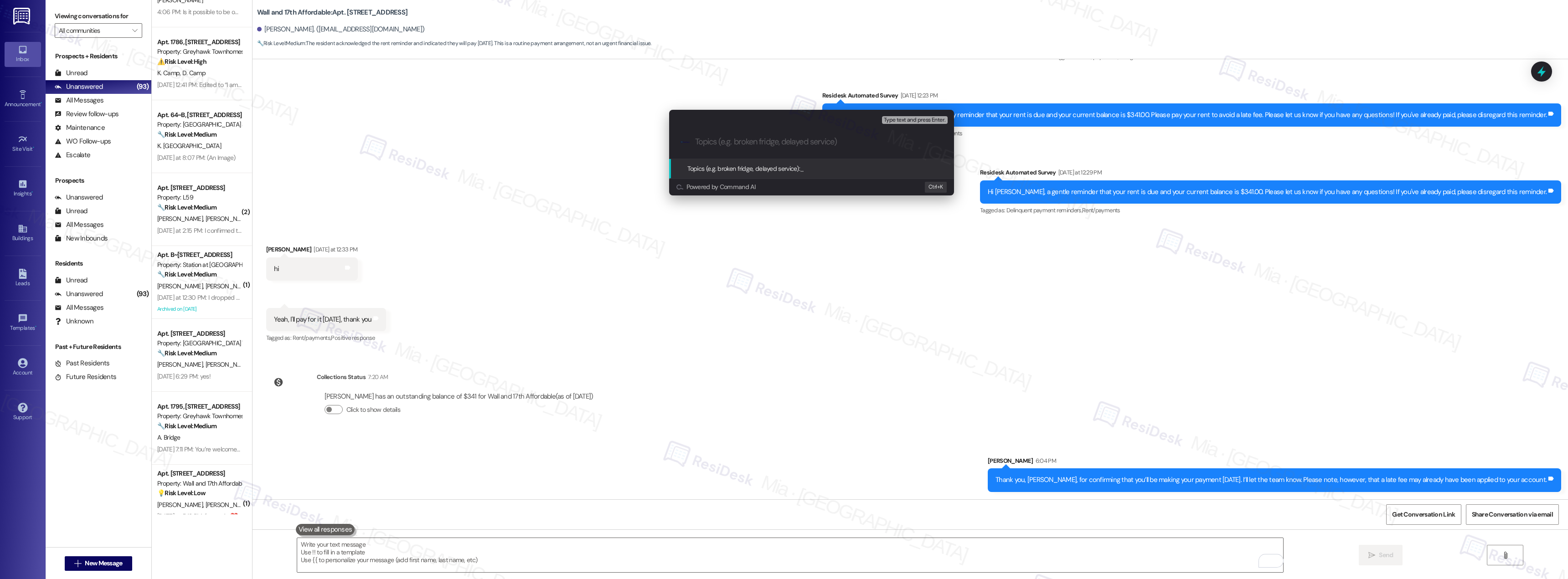
click at [731, 140] on input "Topics (e.g. broken fridge, delayed service)" at bounding box center [819, 142] width 247 height 9
type input "Will make rent payment [DATE], [DATE]"
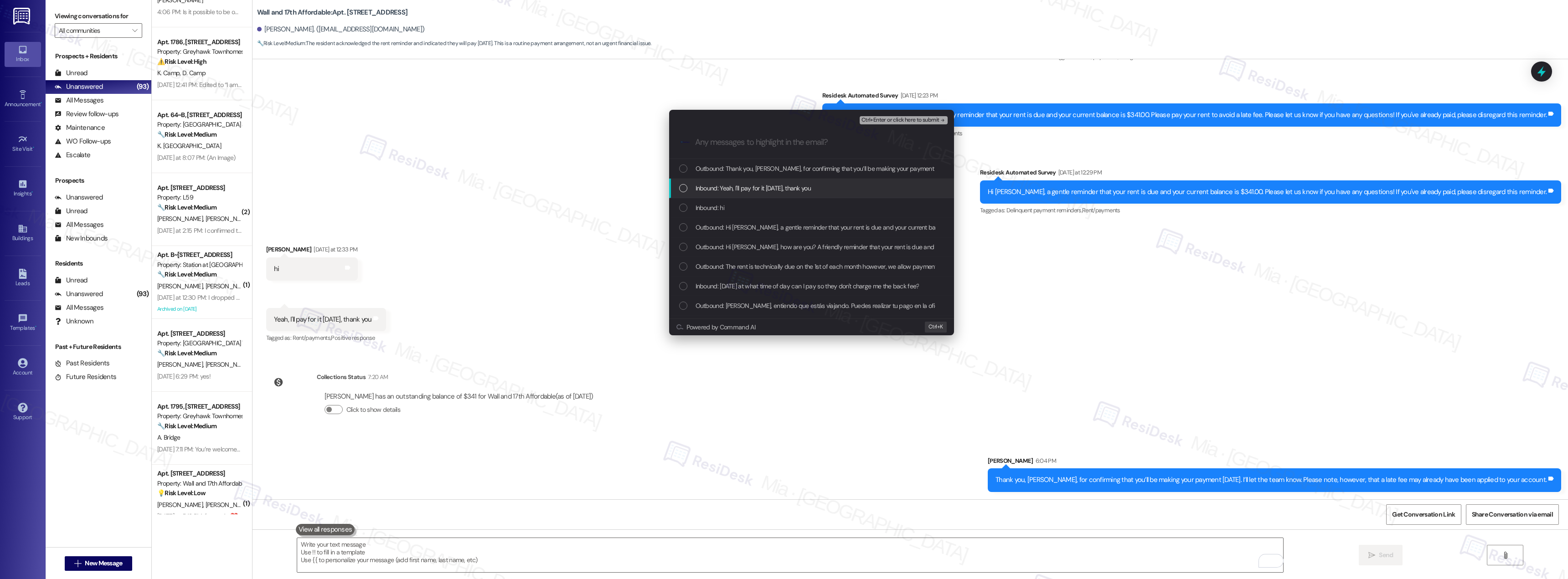
click at [686, 187] on div "List of options" at bounding box center [683, 188] width 8 height 8
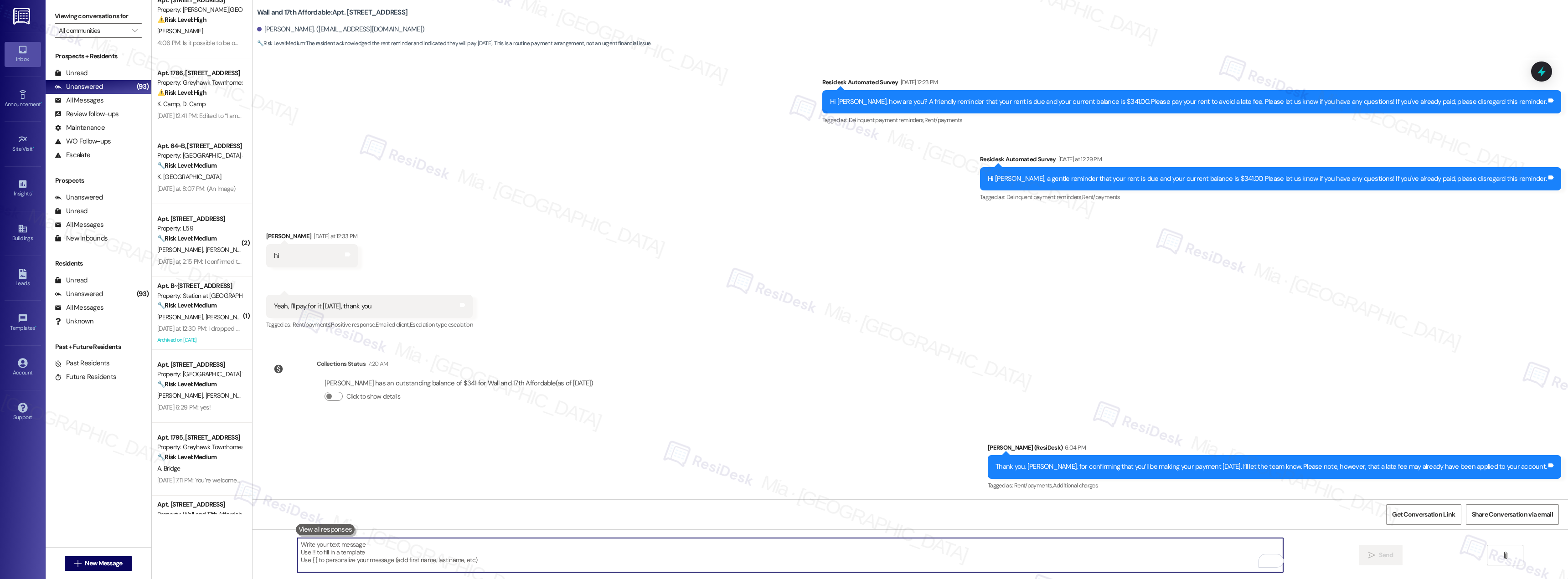
scroll to position [0, 0]
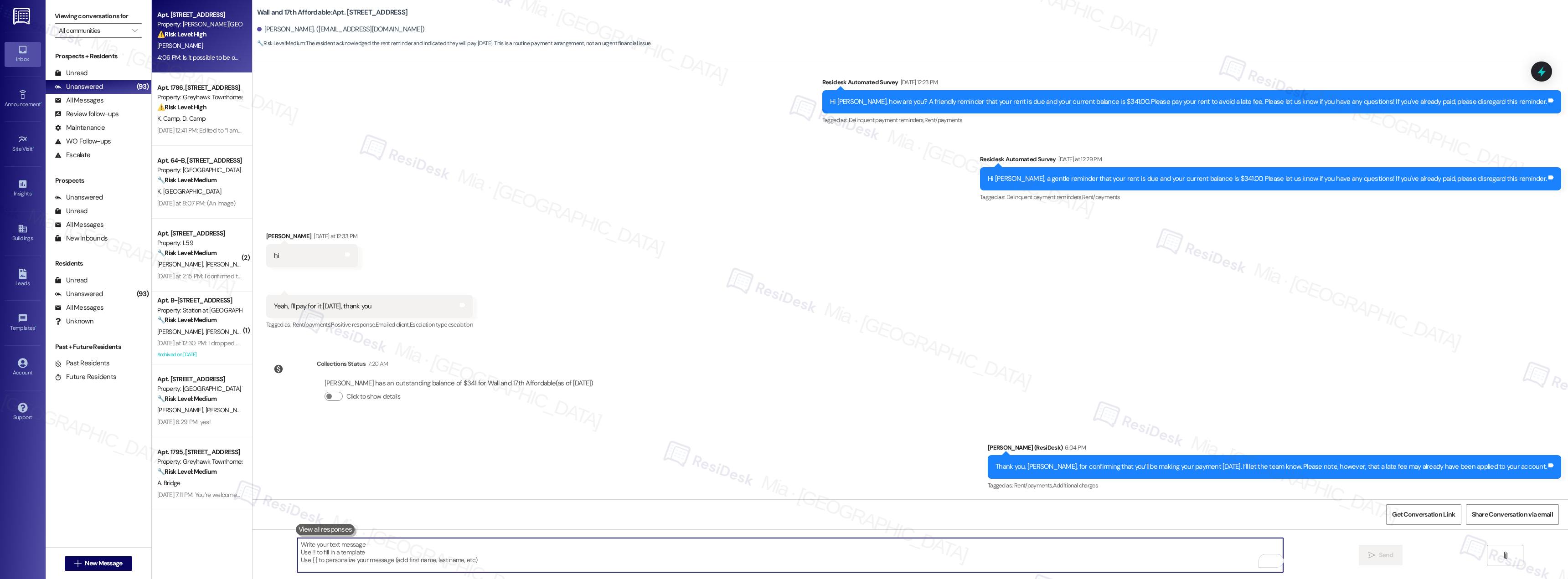
click at [209, 56] on div "4:06 PM: Is it possible to be out by the end of the month since I paid the full…" at bounding box center [279, 58] width 244 height 8
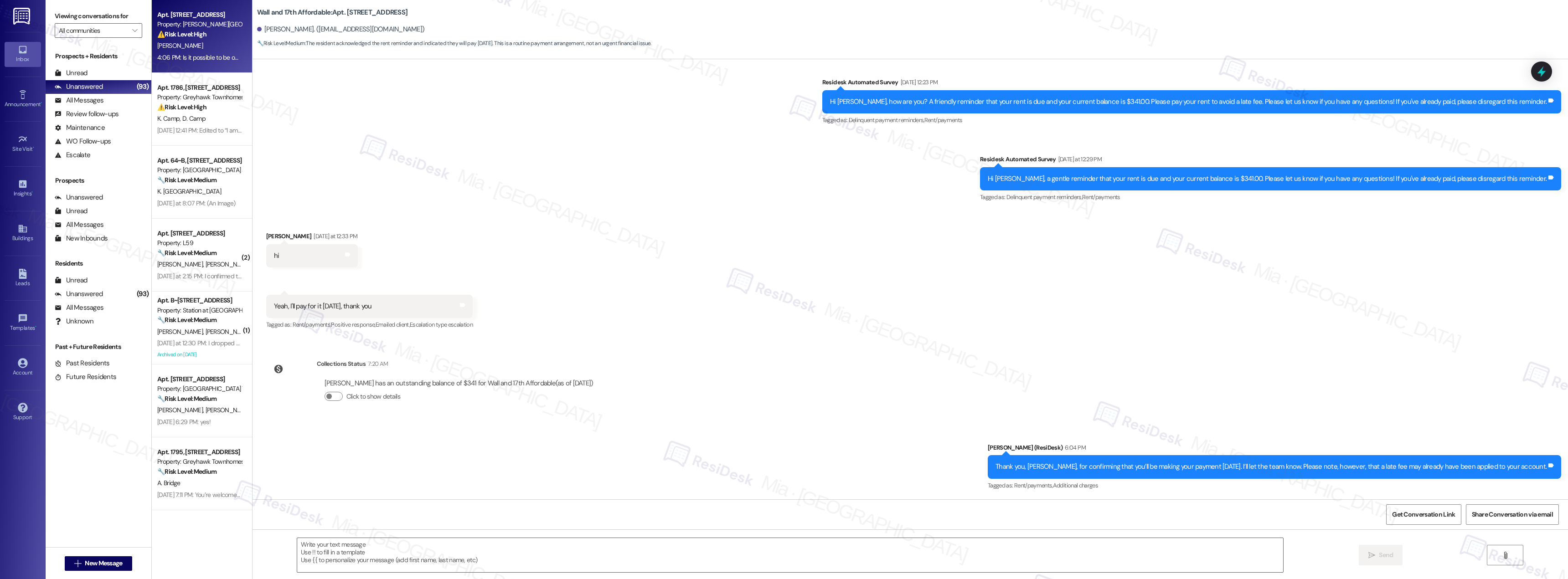
type textarea "Fetching suggested responses. Please feel free to read through the conversation…"
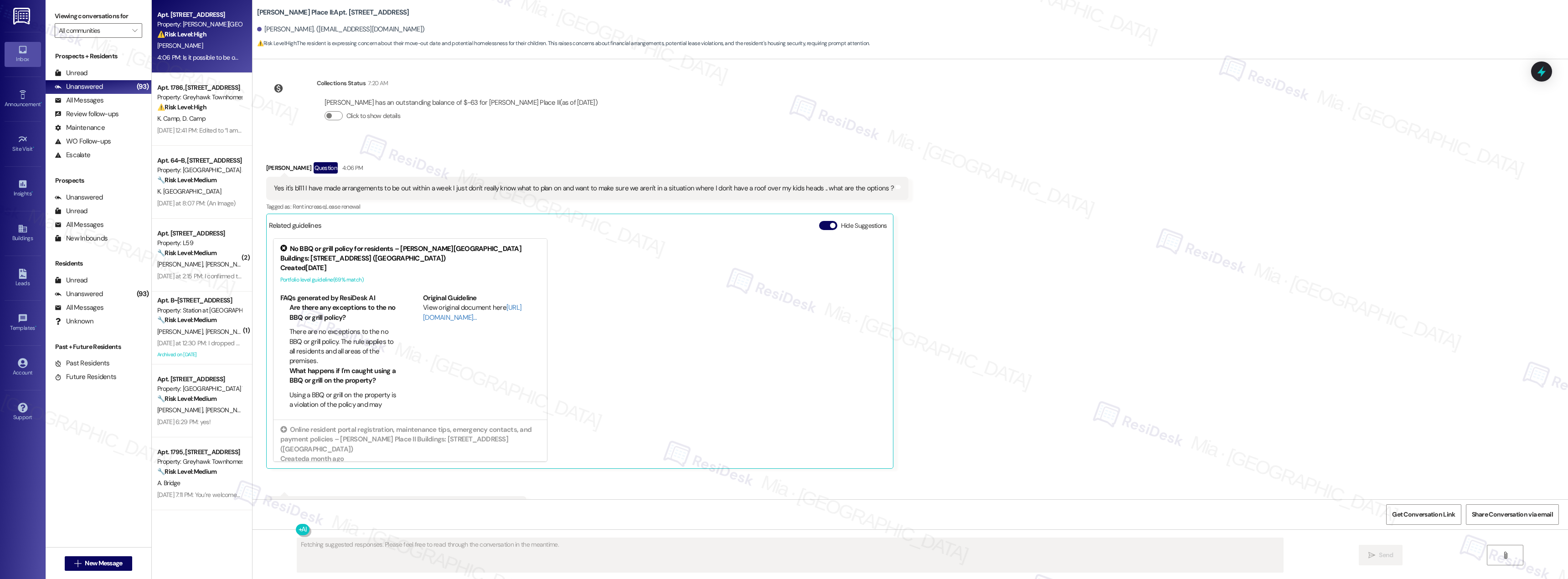
scroll to position [1088, 0]
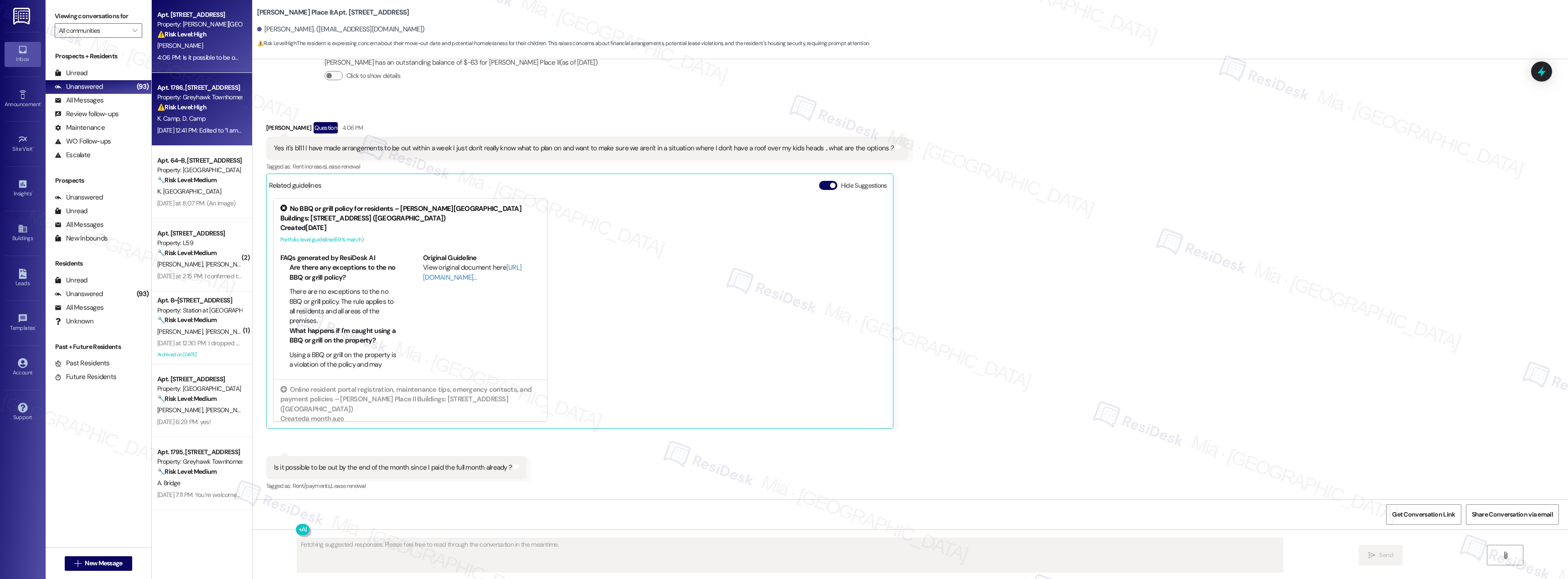
click at [204, 95] on div "Property: Greyhawk Townhomes" at bounding box center [199, 98] width 84 height 9
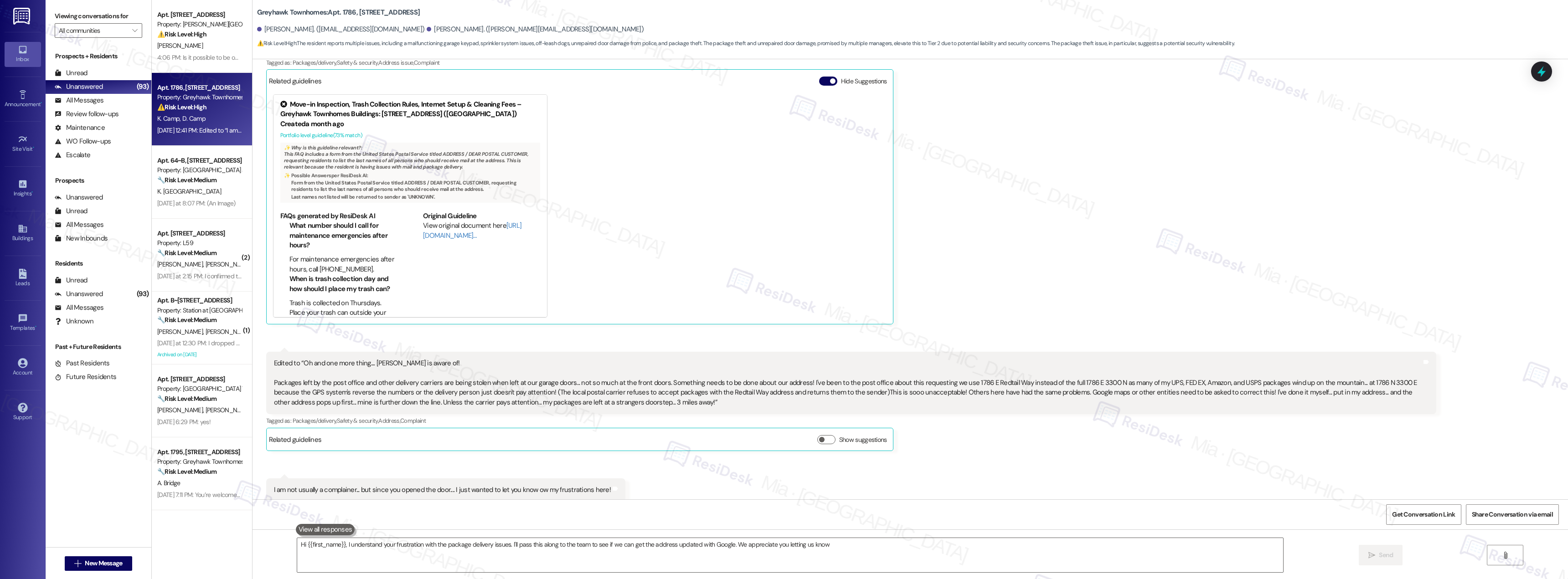
type textarea "Hi {{first_name}}, I understand your frustration with the package delivery issu…"
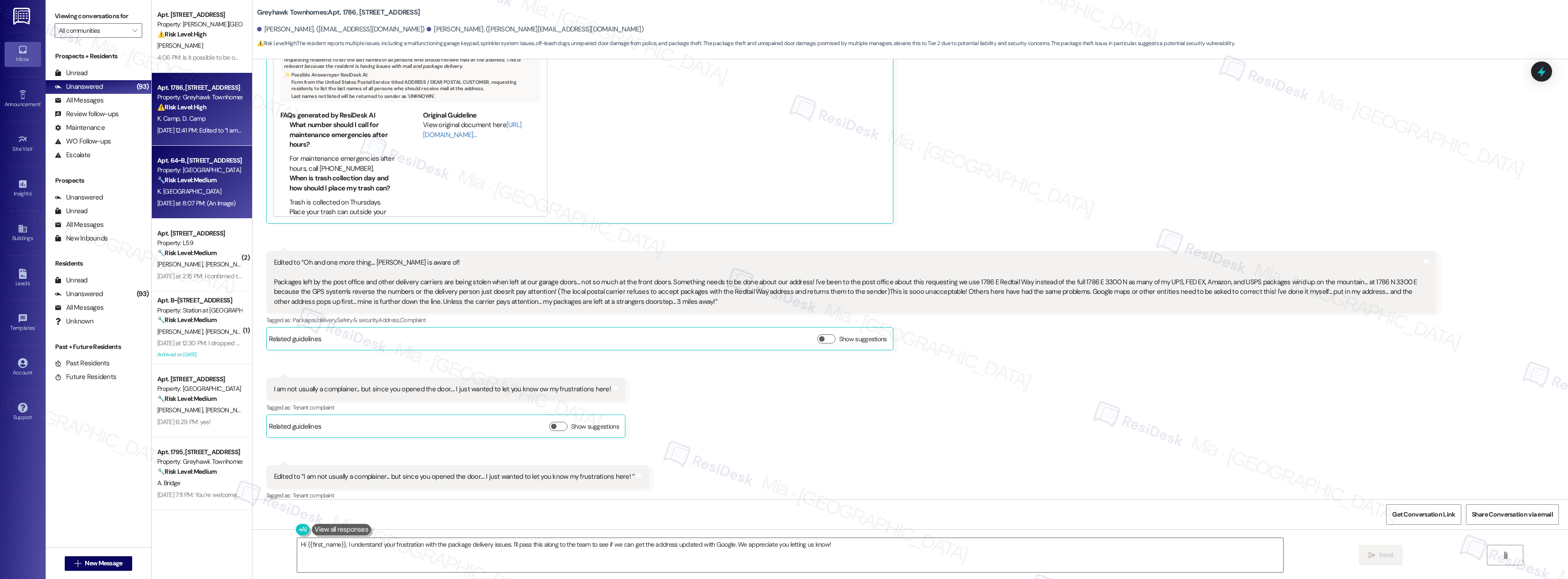
click at [205, 172] on div "Property: [GEOGRAPHIC_DATA] at [GEOGRAPHIC_DATA]" at bounding box center [199, 170] width 84 height 9
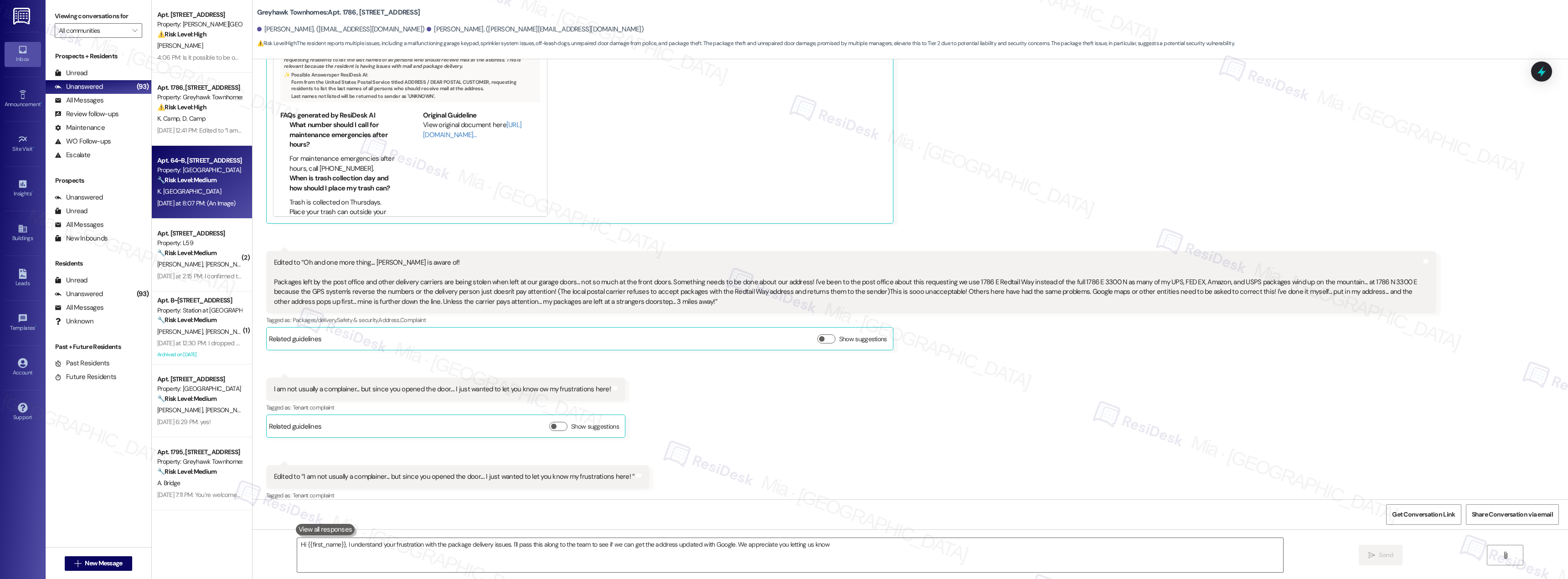
type textarea "Hi {{first_name}}, I understand your frustration with the package delivery issu…"
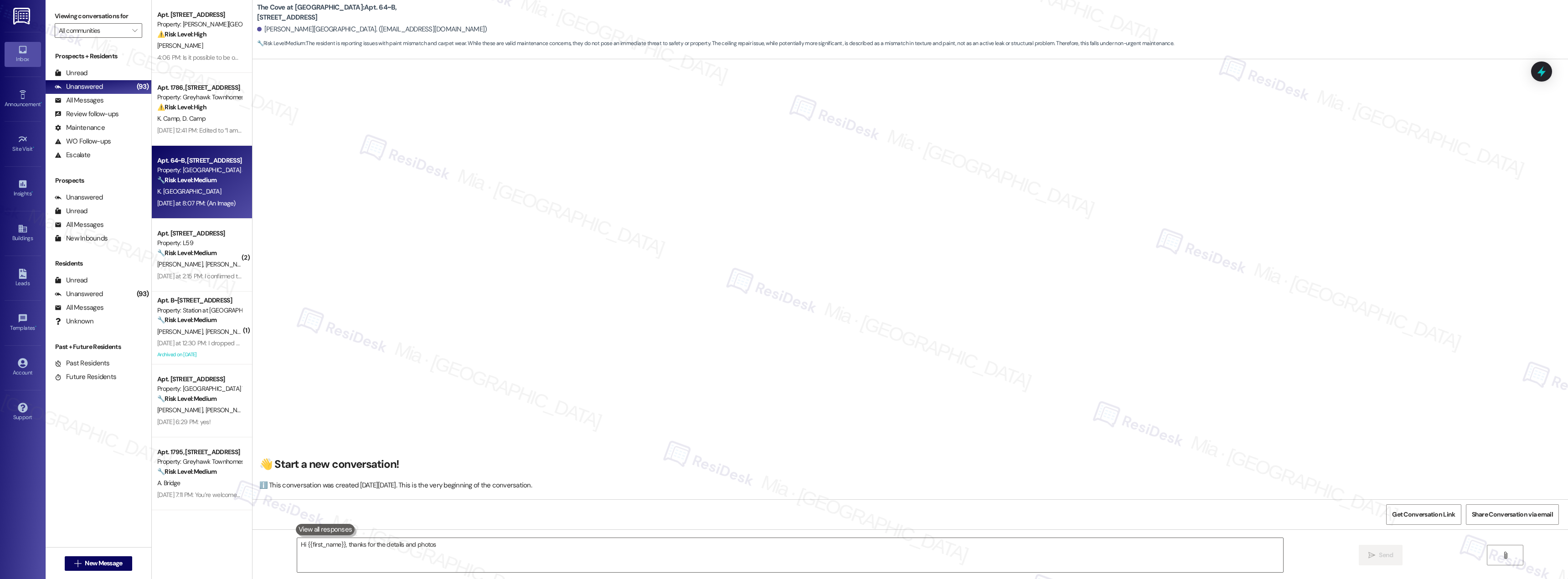
scroll to position [1634, 0]
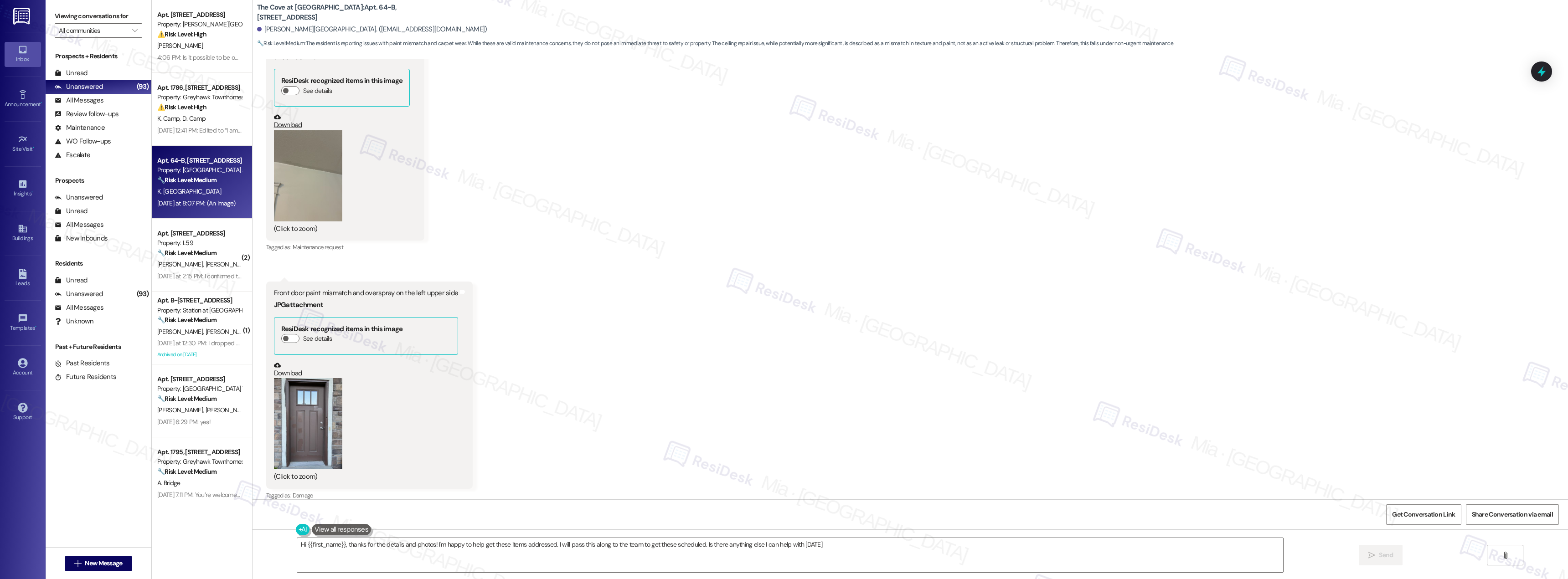
type textarea "Hi {{first_name}}, thanks for the details and photos! I'm happy to help get the…"
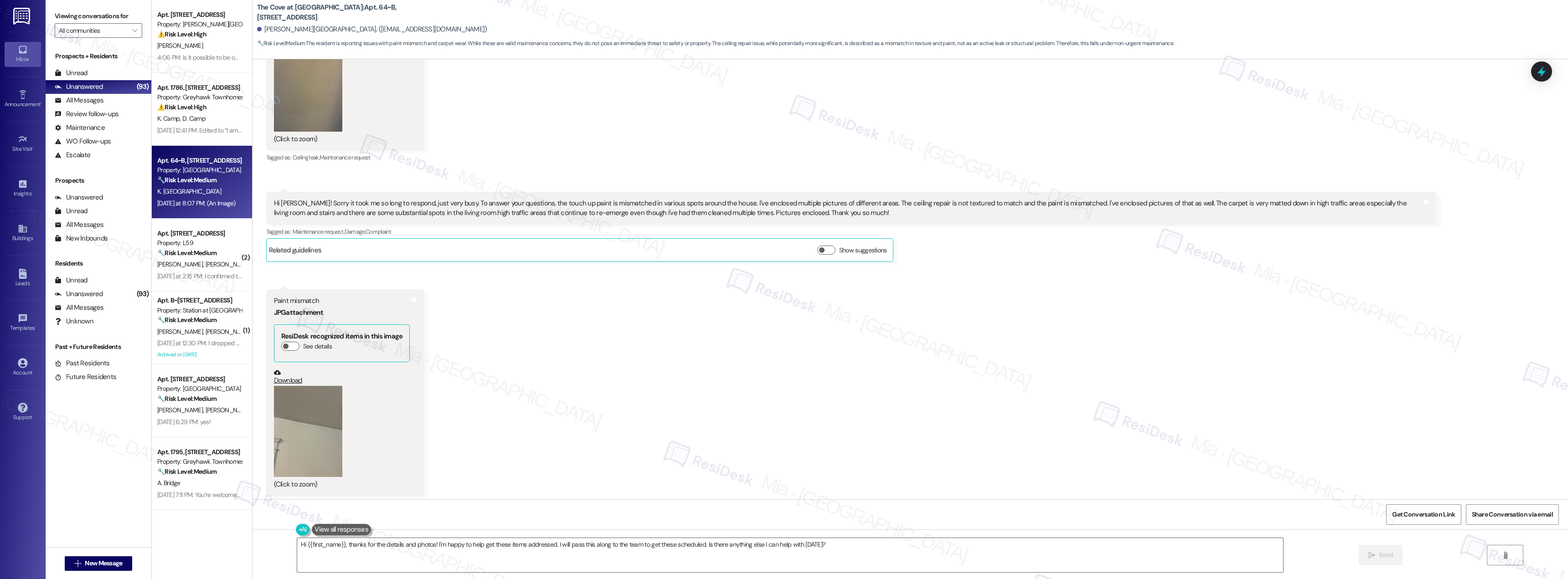
scroll to position [1361, 0]
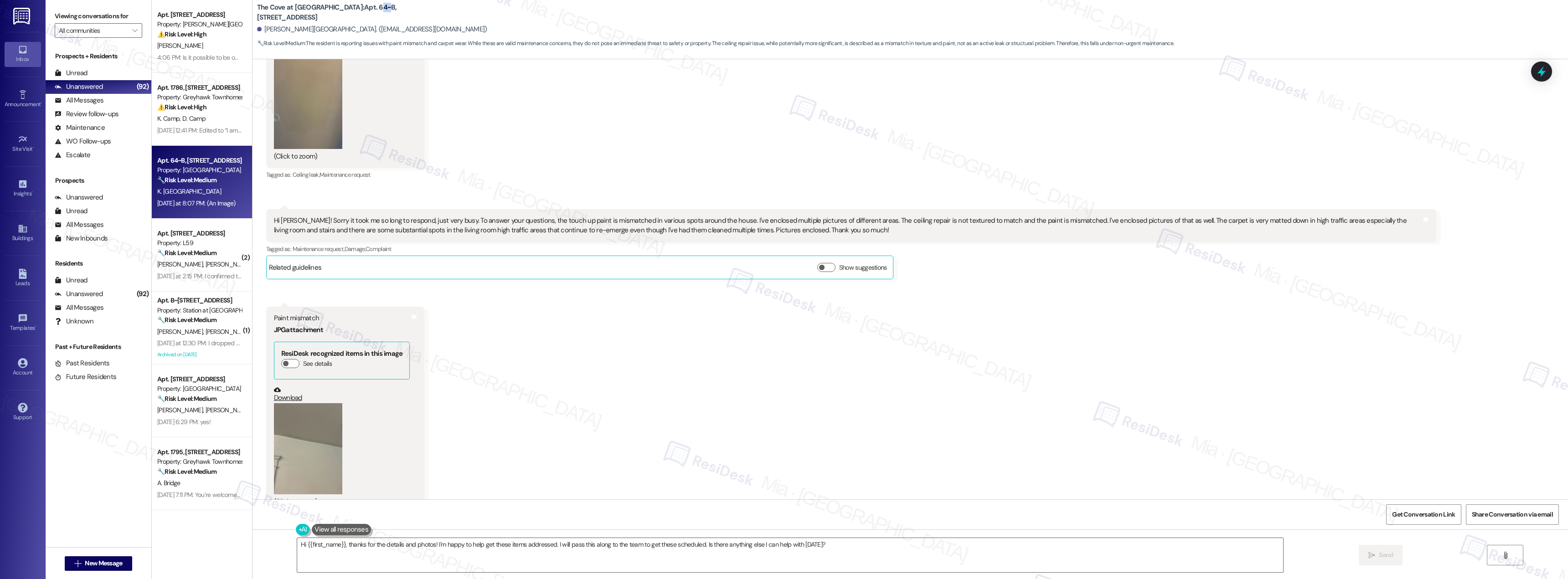
drag, startPoint x: 347, startPoint y: 11, endPoint x: 356, endPoint y: 12, distance: 9.1
click at [356, 12] on b "The Cove at [GEOGRAPHIC_DATA]: Apt. 64~B, [STREET_ADDRESS]" at bounding box center [348, 12] width 182 height 20
drag, startPoint x: 360, startPoint y: 15, endPoint x: 344, endPoint y: 14, distance: 16.0
click at [344, 14] on b "The Cove at [GEOGRAPHIC_DATA]: Apt. 64~B, [STREET_ADDRESS]" at bounding box center [348, 12] width 182 height 20
copy b "64~B"
